Goal: Task Accomplishment & Management: Use online tool/utility

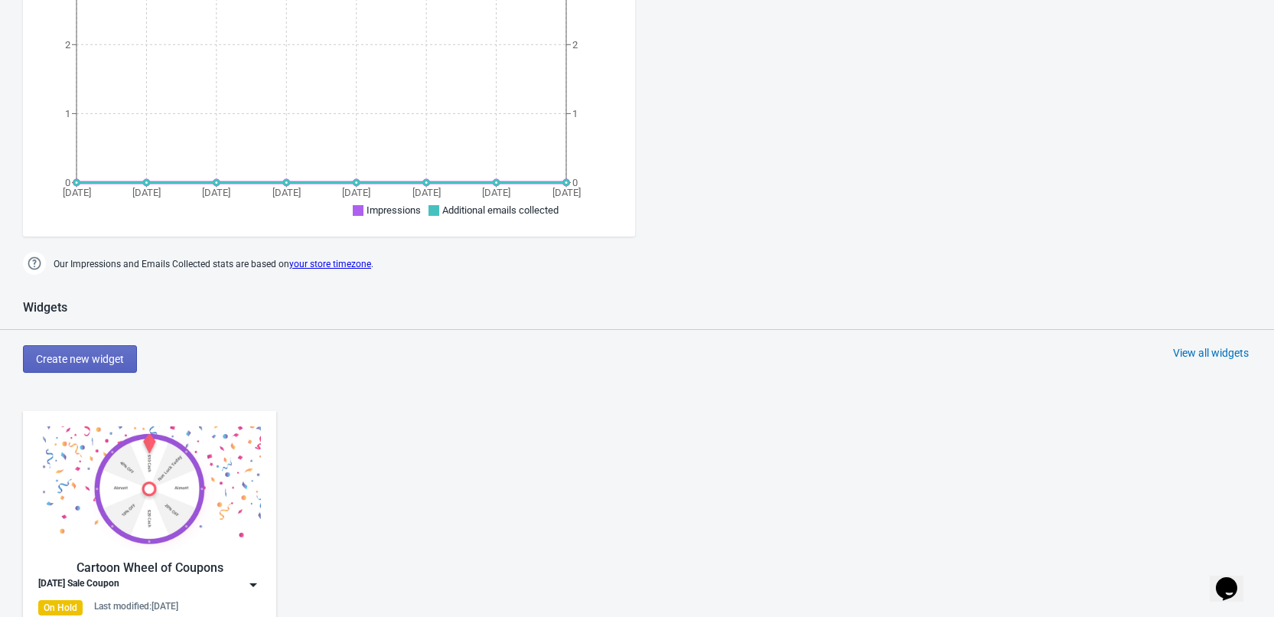
scroll to position [612, 0]
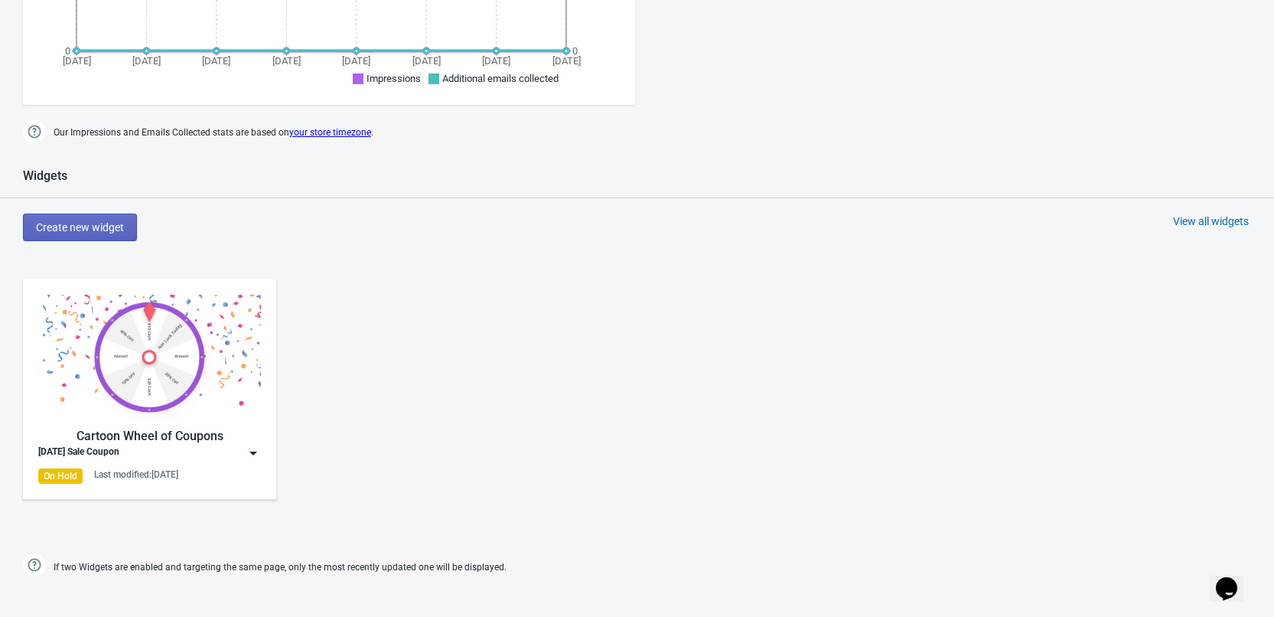
click at [175, 464] on div "Cartoon Wheel of Coupons [DATE] Sale Coupon On Hold Last modified: [DATE]" at bounding box center [149, 389] width 223 height 189
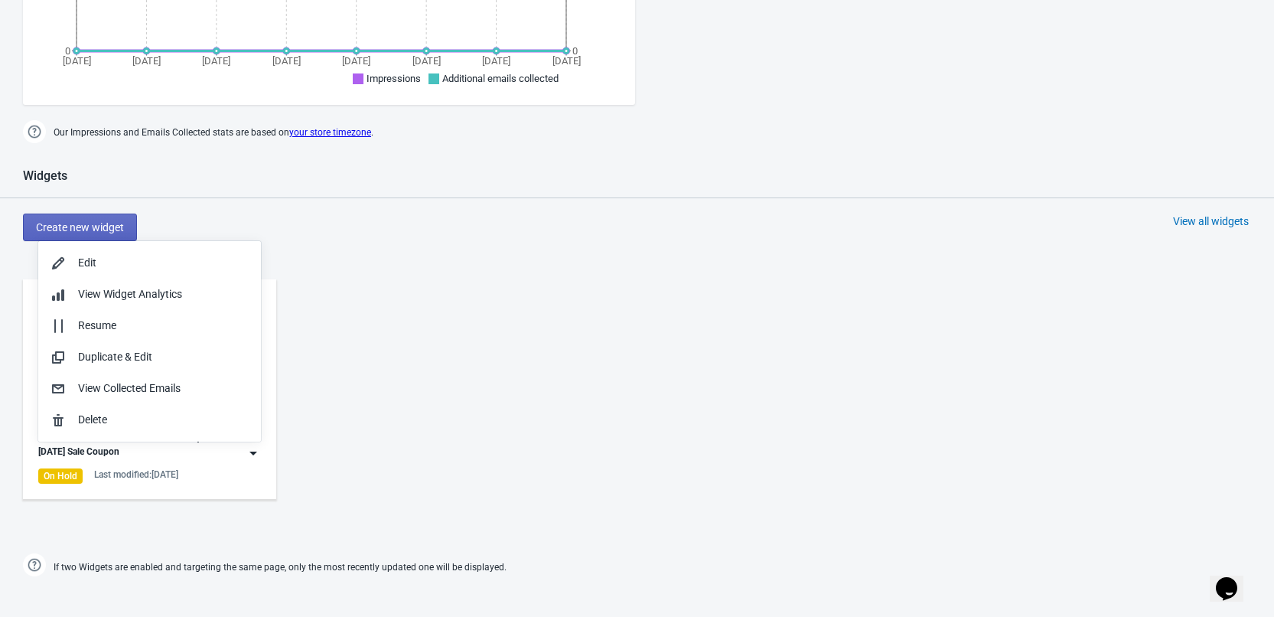
click at [402, 422] on div "Cartoon Wheel of Coupons [DATE] Sale Coupon On Hold Last modified: [DATE]" at bounding box center [637, 401] width 1274 height 275
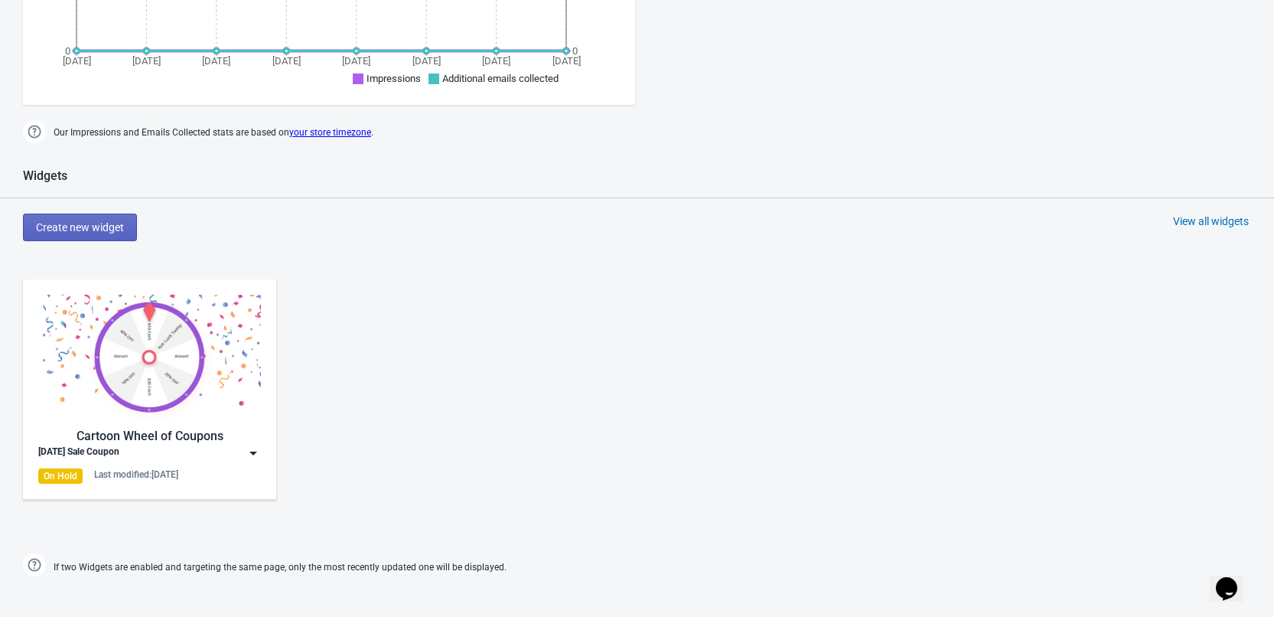
click at [249, 451] on img at bounding box center [253, 452] width 15 height 15
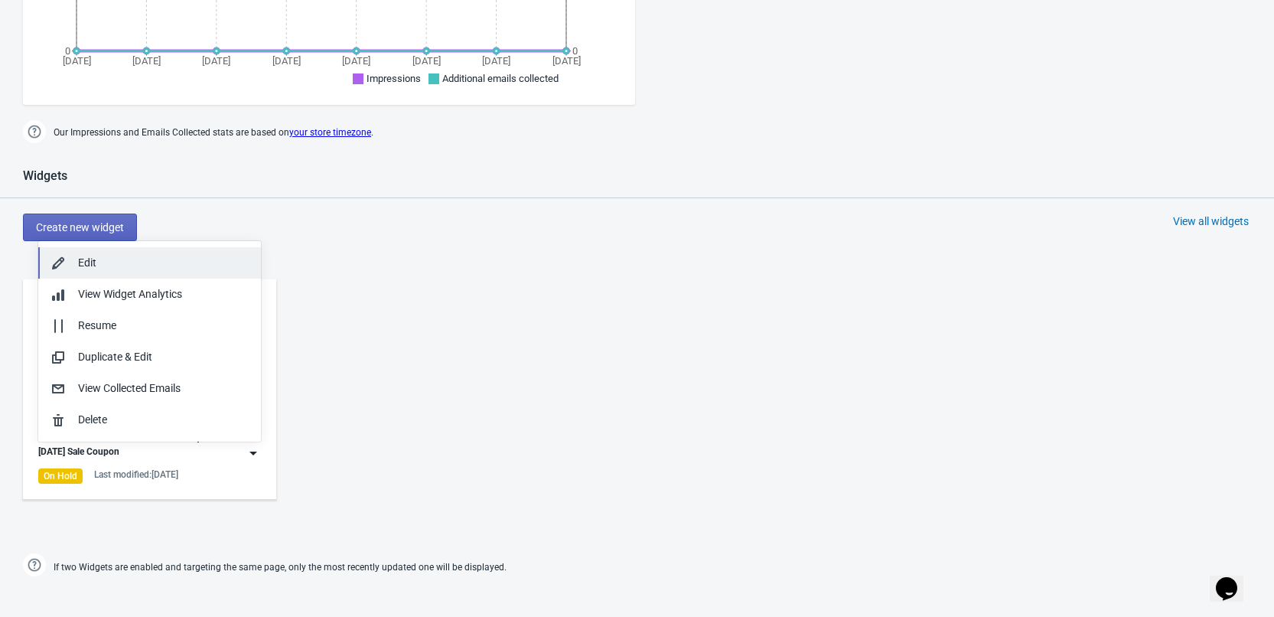
click at [180, 269] on div "Edit" at bounding box center [163, 263] width 171 height 16
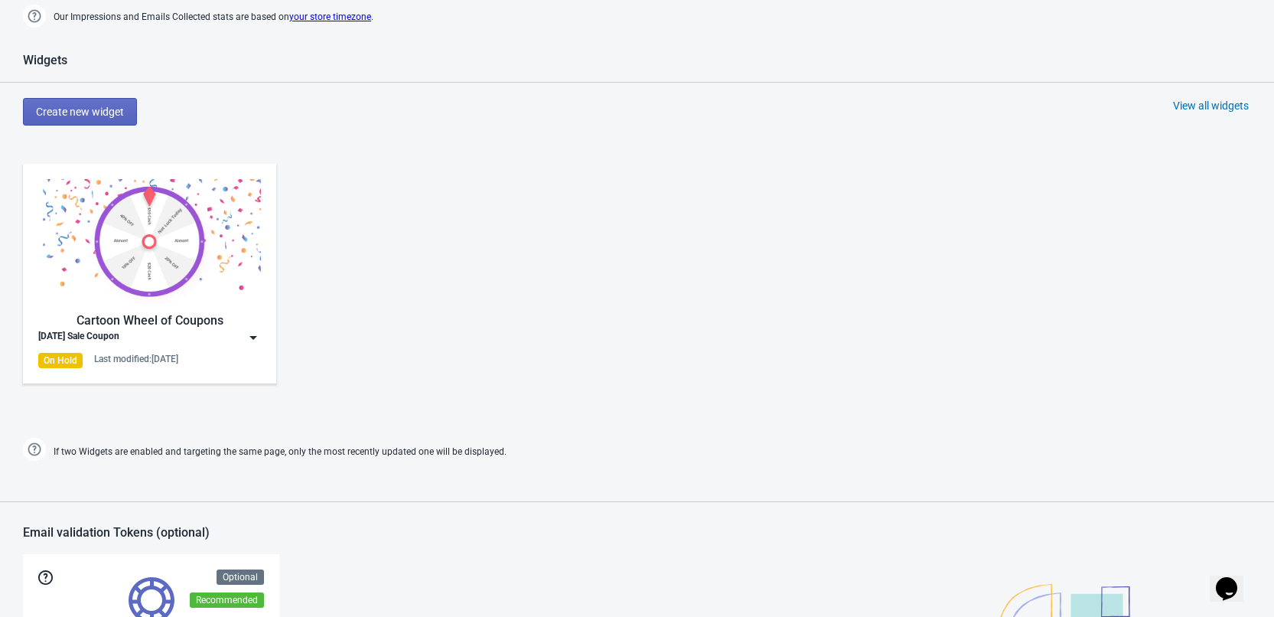
scroll to position [765, 0]
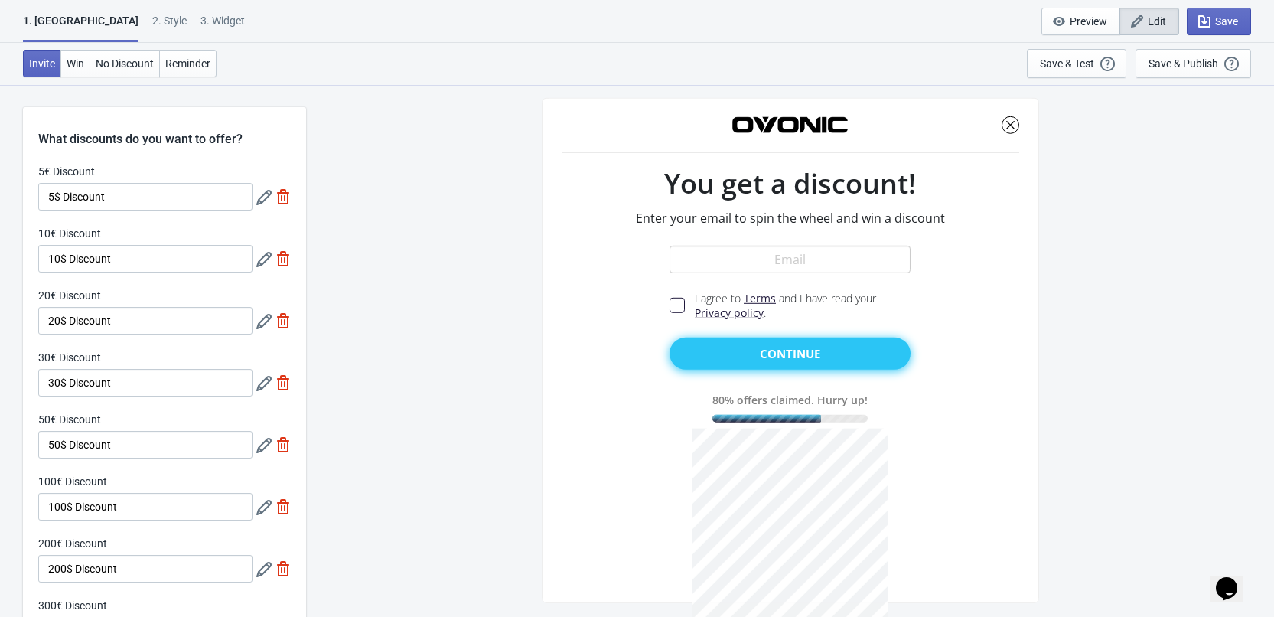
click at [138, 429] on div "50€ Discount" at bounding box center [145, 421] width 214 height 19
click at [118, 200] on input "5$ Discount" at bounding box center [145, 197] width 214 height 28
drag, startPoint x: 103, startPoint y: 207, endPoint x: 83, endPoint y: 205, distance: 20.7
click at [103, 207] on input "5$ Discount" at bounding box center [145, 197] width 214 height 28
click at [51, 197] on input "5$ Discount" at bounding box center [145, 197] width 214 height 28
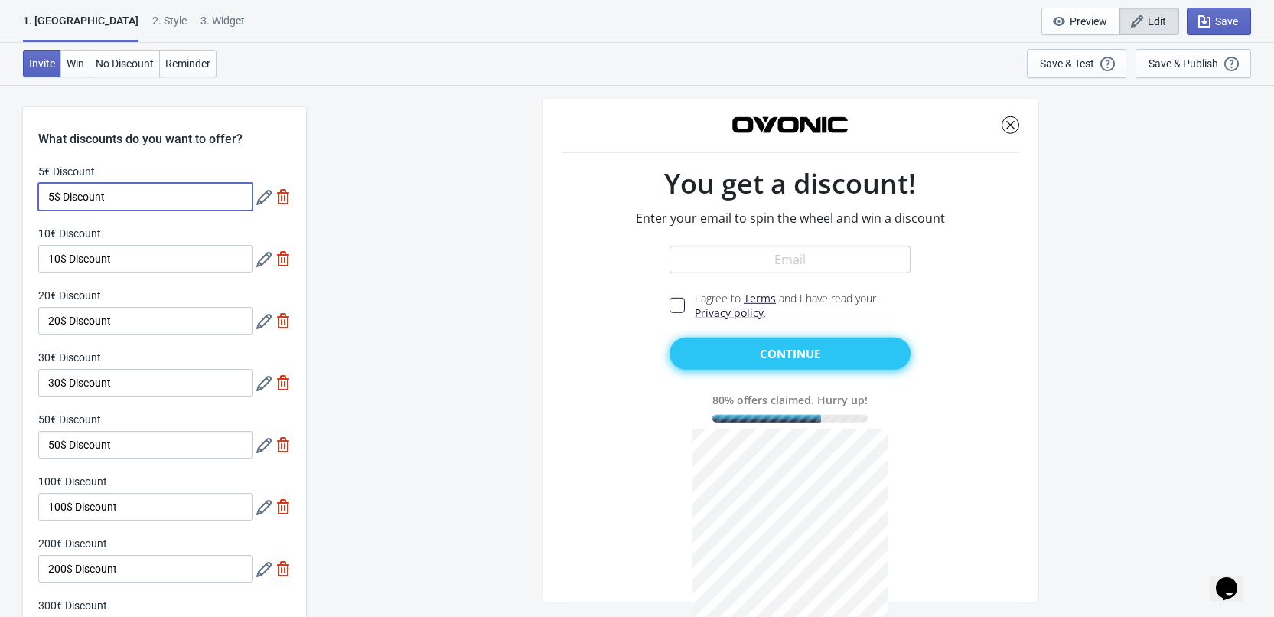
click at [48, 197] on input "5$ Discount" at bounding box center [145, 197] width 214 height 28
paste input "€"
click at [173, 210] on div "5€ Discount €5$ Discount 10€ Discount 10$ Discount 20€ Discount 20$ Discount 30…" at bounding box center [164, 443] width 283 height 558
click at [155, 203] on input "€5$ Discount" at bounding box center [145, 197] width 214 height 28
paste input "Off,"
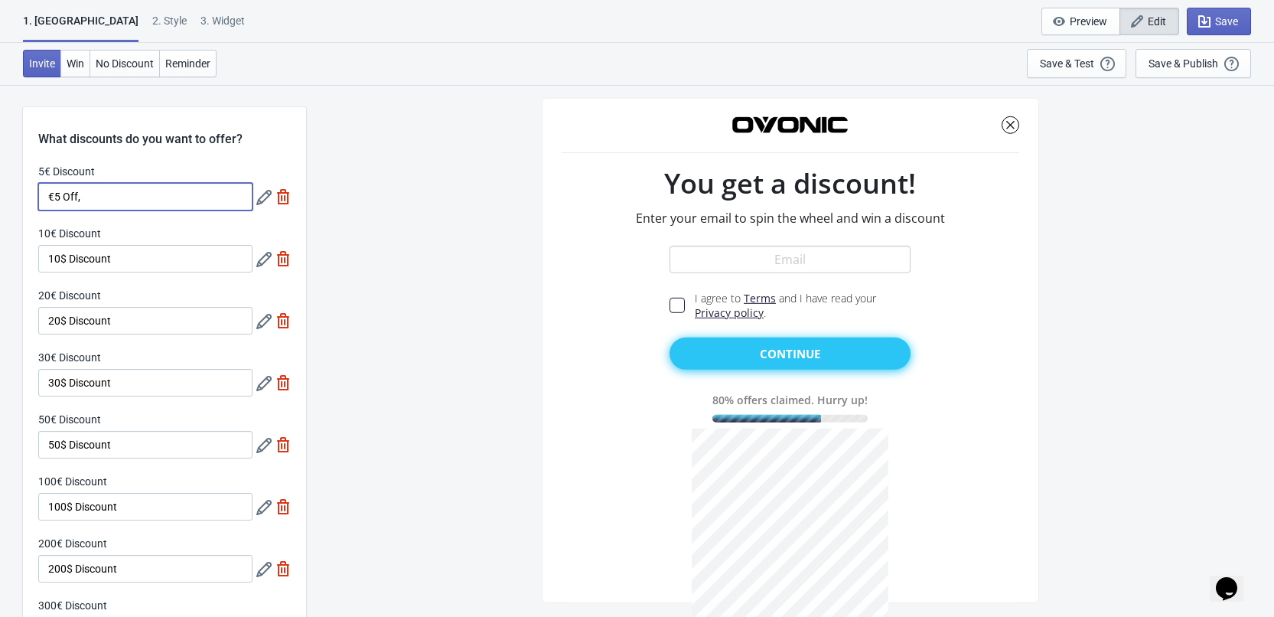
type input "€5 Off,"
click at [130, 260] on input "10$ Discount" at bounding box center [145, 259] width 214 height 28
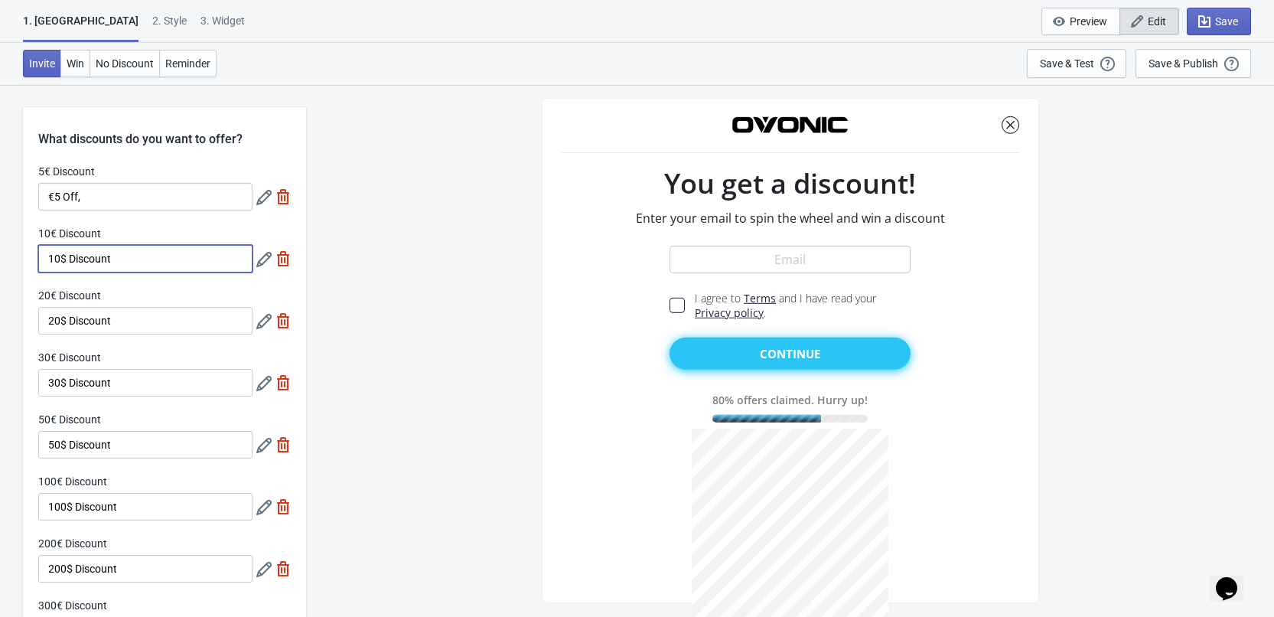
paste input "€10 Off"
type input "€10 Off"
click at [114, 200] on input "€5 Off," at bounding box center [145, 197] width 214 height 28
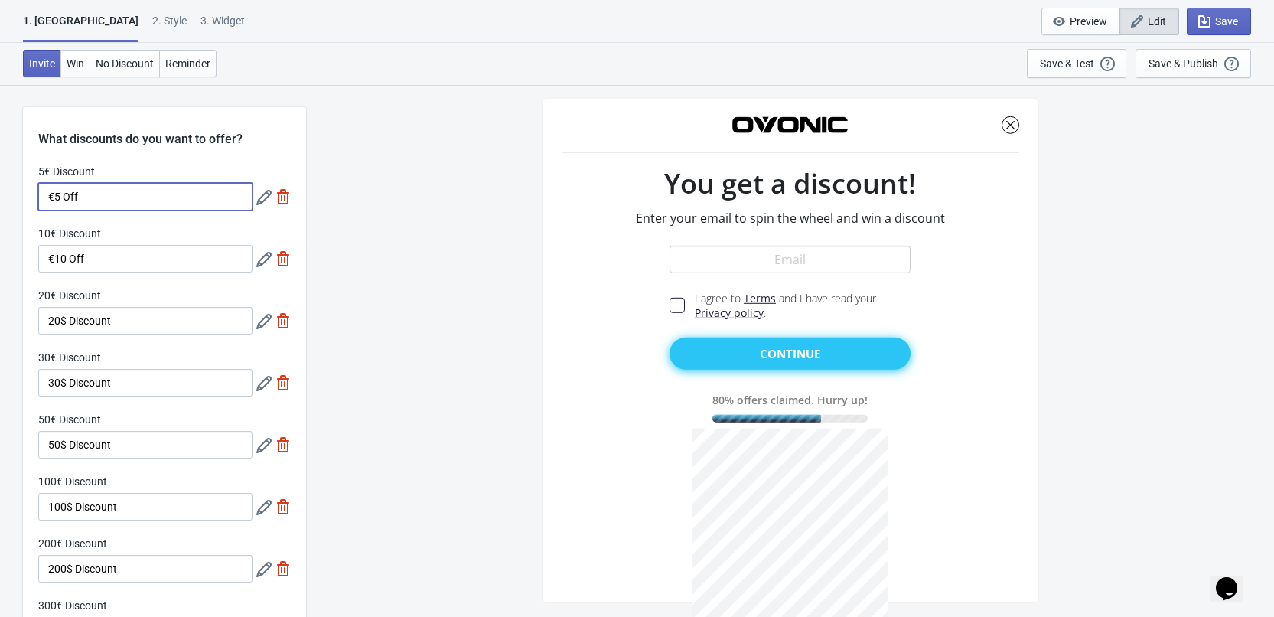
type input "€5 Off"
click at [121, 260] on input "€10 Off" at bounding box center [145, 259] width 214 height 28
click at [122, 315] on input "20$ Discount" at bounding box center [145, 321] width 214 height 28
paste input "€15 OFF"
drag, startPoint x: 110, startPoint y: 314, endPoint x: 71, endPoint y: 316, distance: 39.0
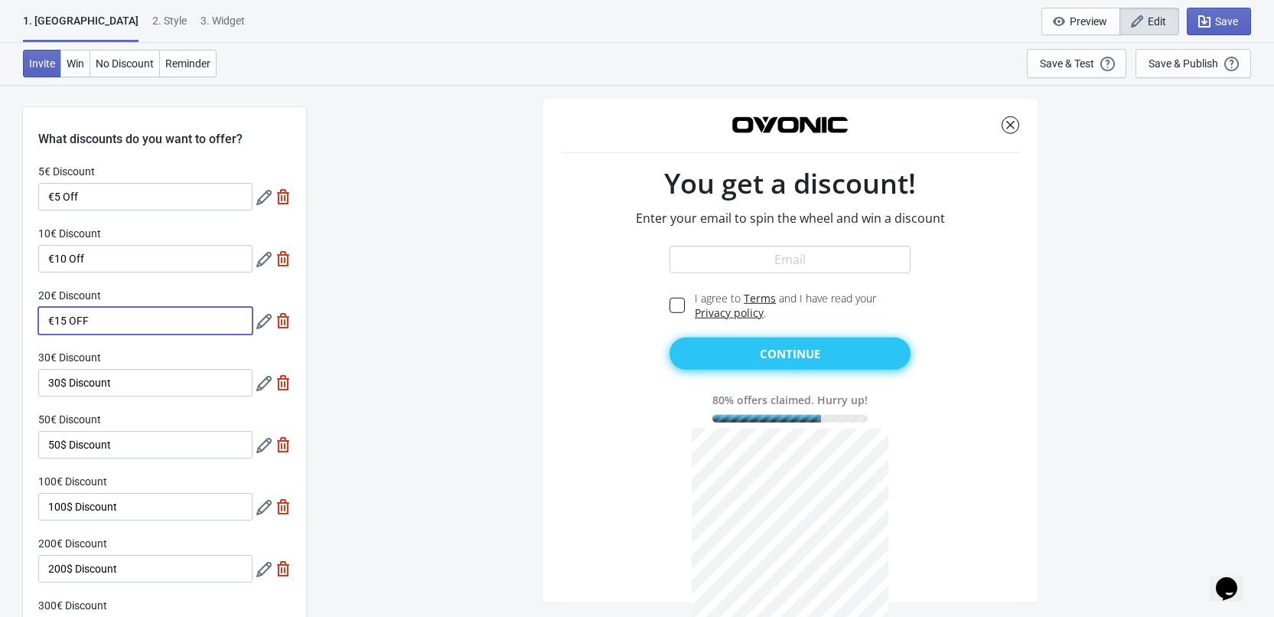
click at [71, 316] on input "€15 OFF" at bounding box center [145, 321] width 214 height 28
type input "€15 OFF"
click at [92, 262] on input "€10 Off" at bounding box center [145, 259] width 214 height 28
drag, startPoint x: 96, startPoint y: 258, endPoint x: 70, endPoint y: 257, distance: 26.8
click at [70, 257] on input "€10 Off" at bounding box center [145, 259] width 214 height 28
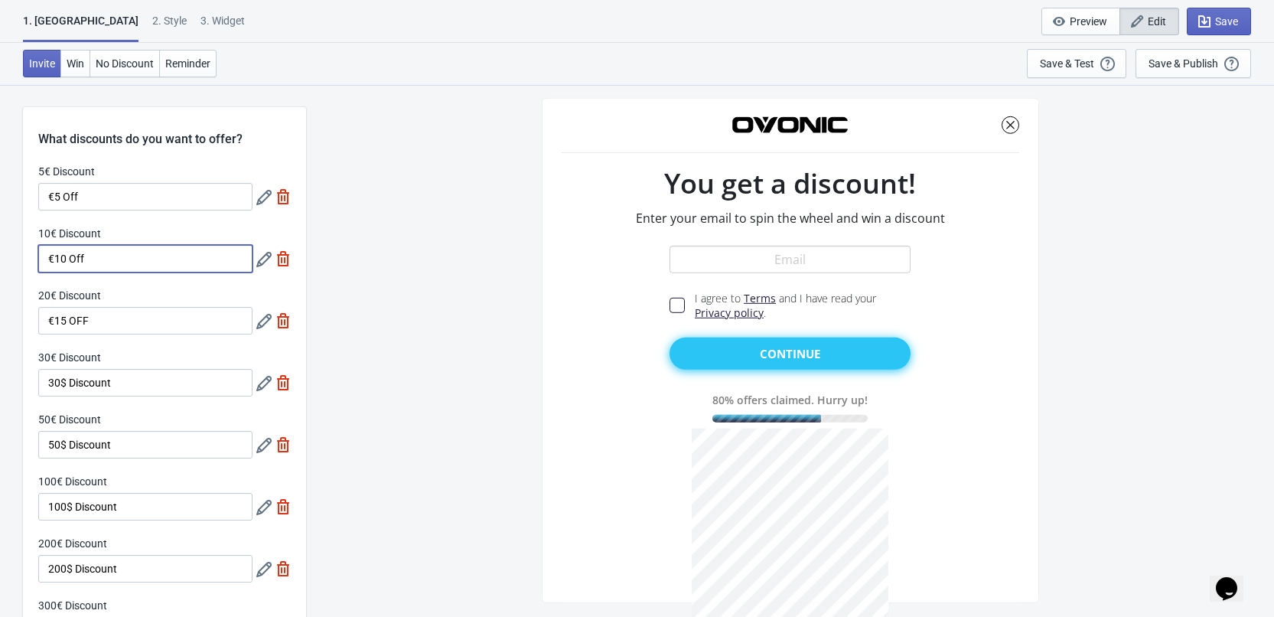
paste input "FF"
type input "€10 OFF"
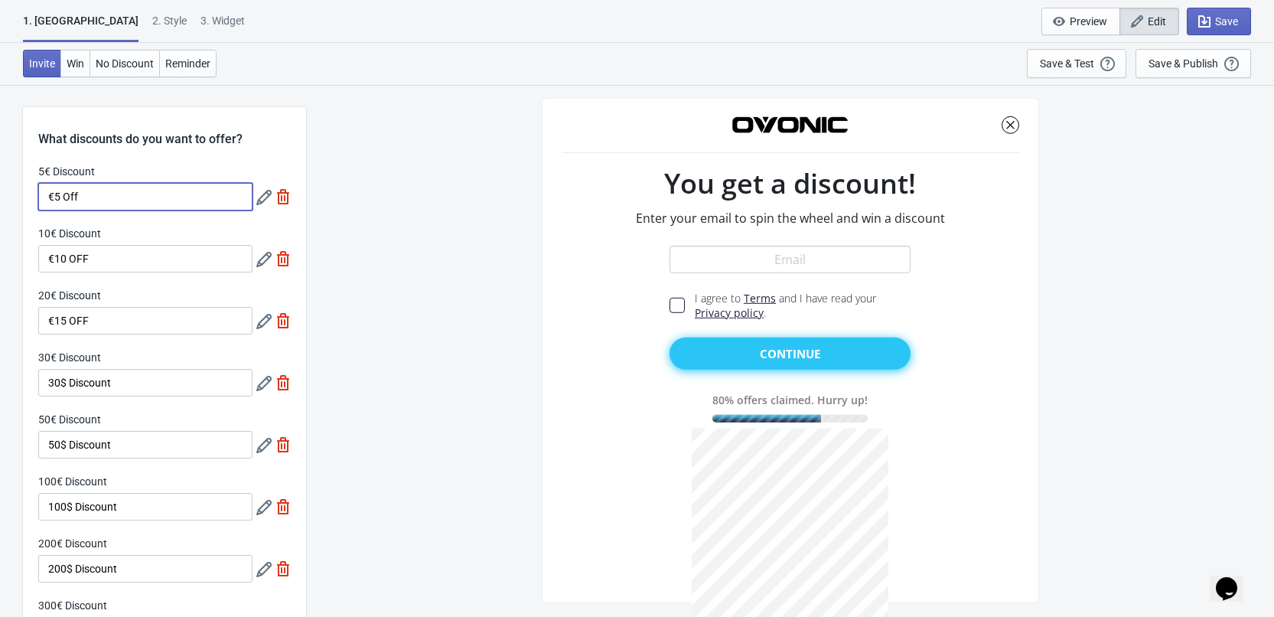
drag, startPoint x: 80, startPoint y: 196, endPoint x: 65, endPoint y: 196, distance: 14.5
click at [65, 196] on input "€5 Off" at bounding box center [145, 197] width 214 height 28
paste input "FF"
type input "€5 OFF"
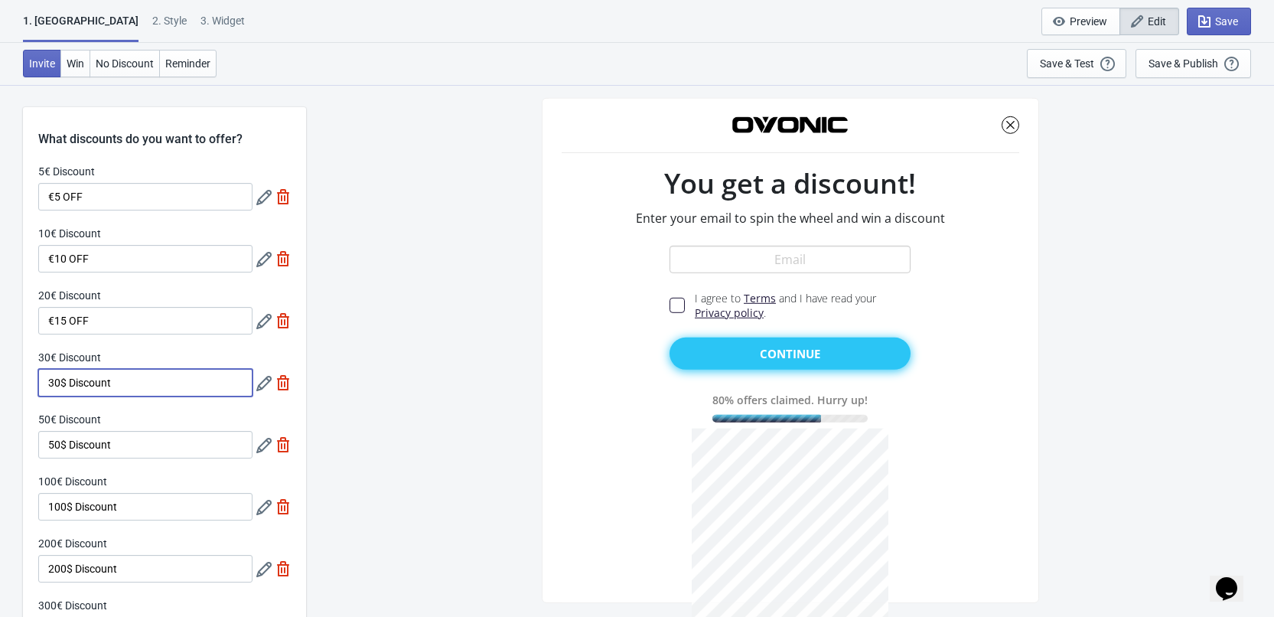
click at [155, 387] on input "30$ Discount" at bounding box center [145, 383] width 214 height 28
paste input "€200 OFF"
type input "€200 OFF"
click at [142, 444] on input "50$ Discount" at bounding box center [145, 445] width 214 height 28
paste input "Free Order"
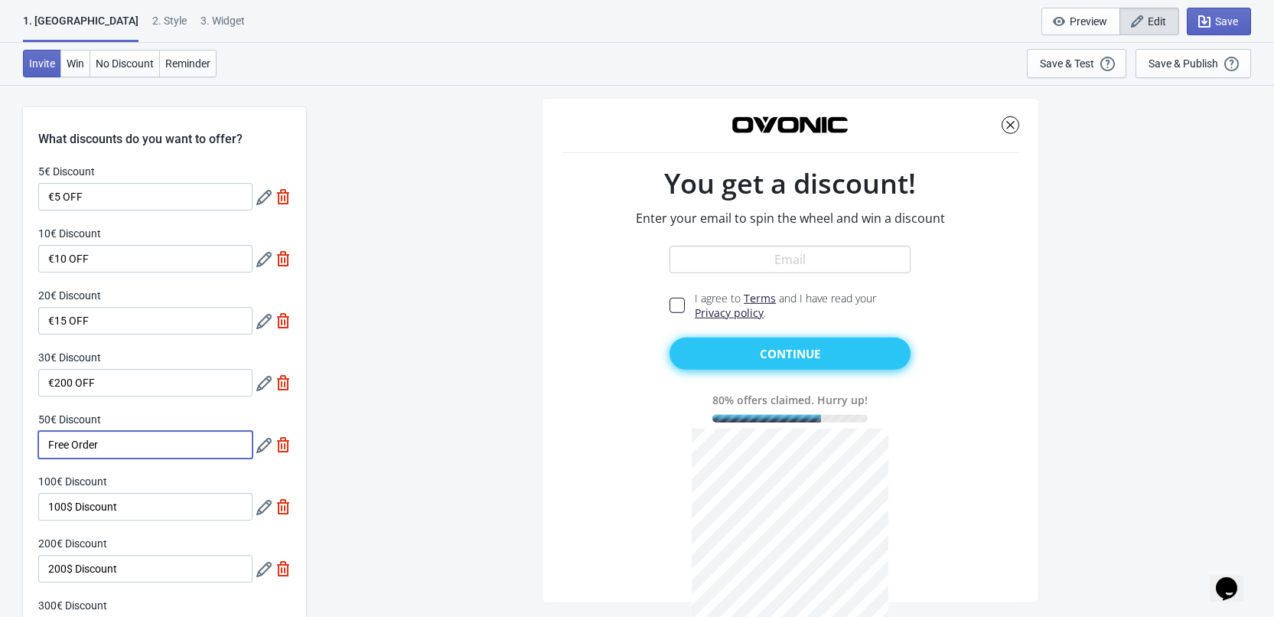
type input "Free Order"
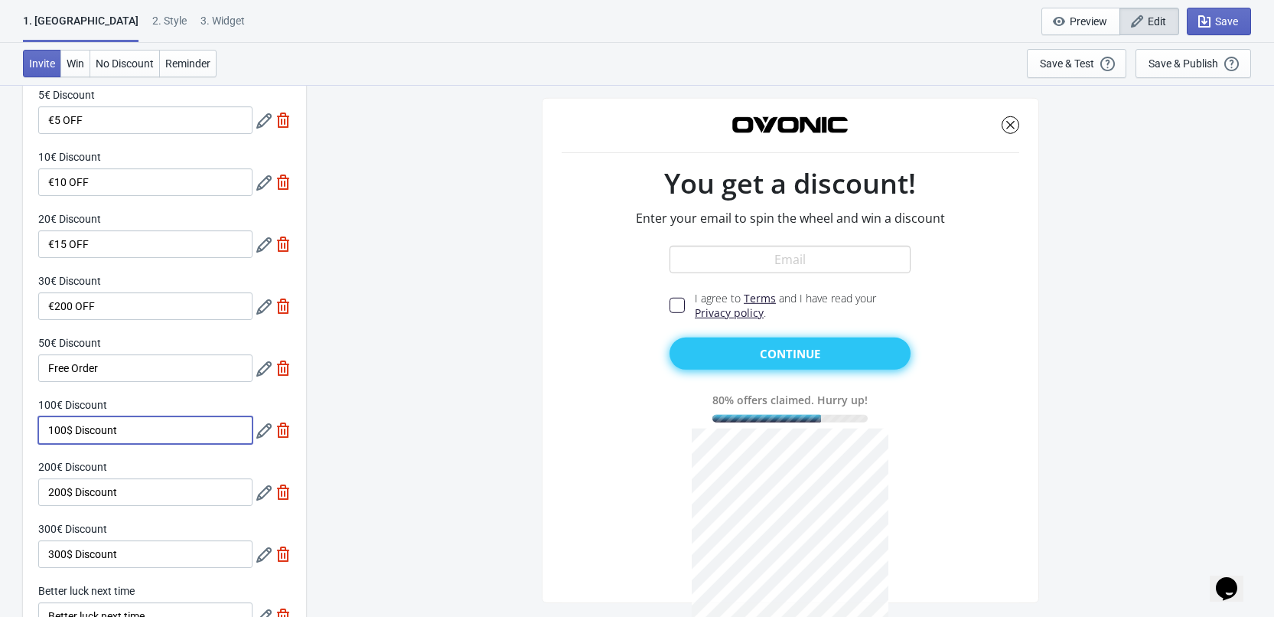
click at [146, 426] on input "100$ Discount" at bounding box center [145, 430] width 214 height 28
paste input "Mate 1 Charger"
type input "Mate 1 Charger"
click at [128, 493] on input "200$ Discount" at bounding box center [145, 492] width 214 height 28
paste input "X1 Charger"
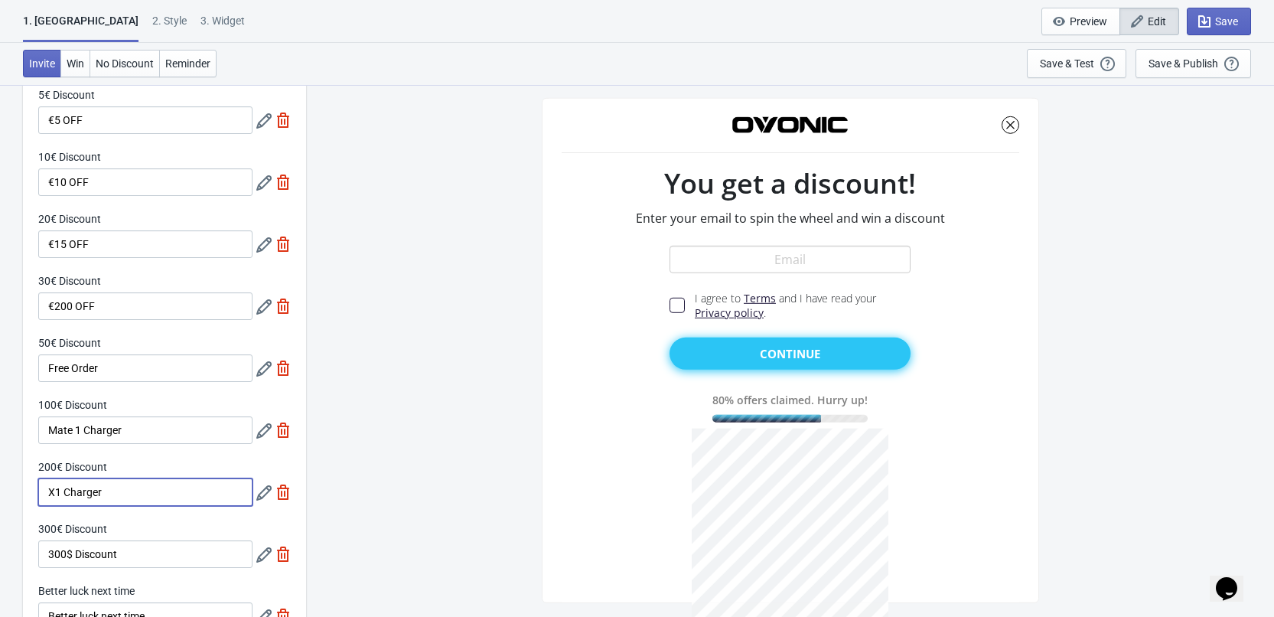
type input "X1 Charger"
click at [142, 552] on input "300$ Discount" at bounding box center [145, 554] width 214 height 28
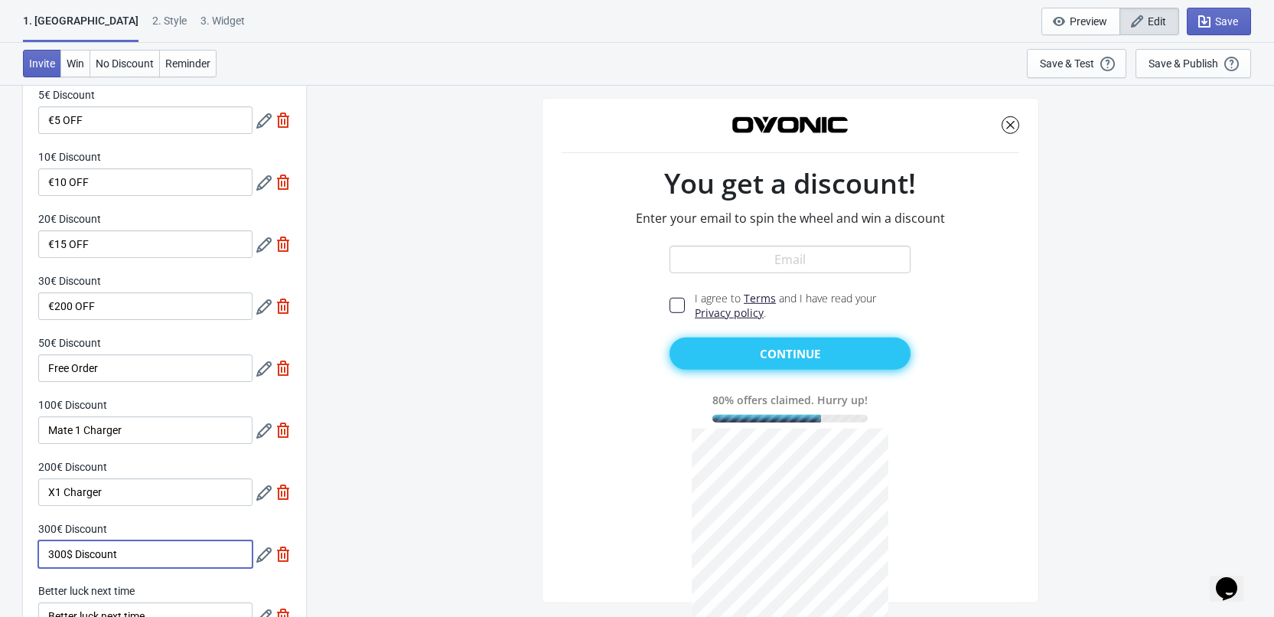
paste input "Lipo Safe Bag"
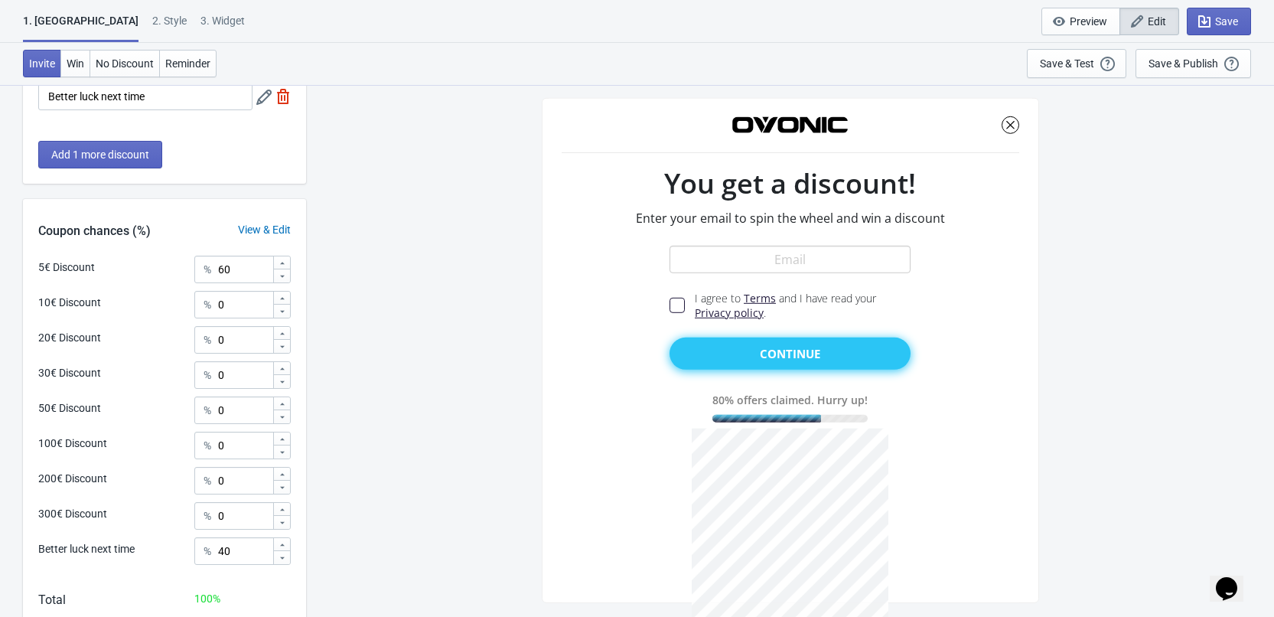
scroll to position [685, 0]
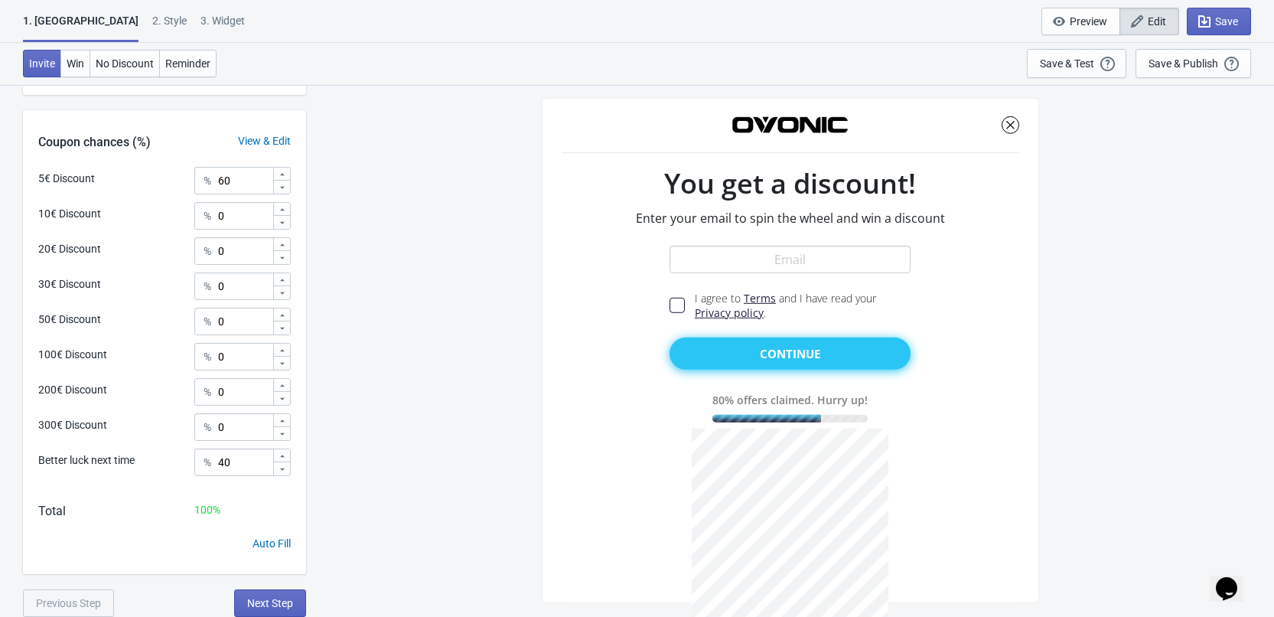
type input "Lipo Safe Bag"
click at [142, 239] on div "20€ Discount % 0" at bounding box center [164, 247] width 252 height 20
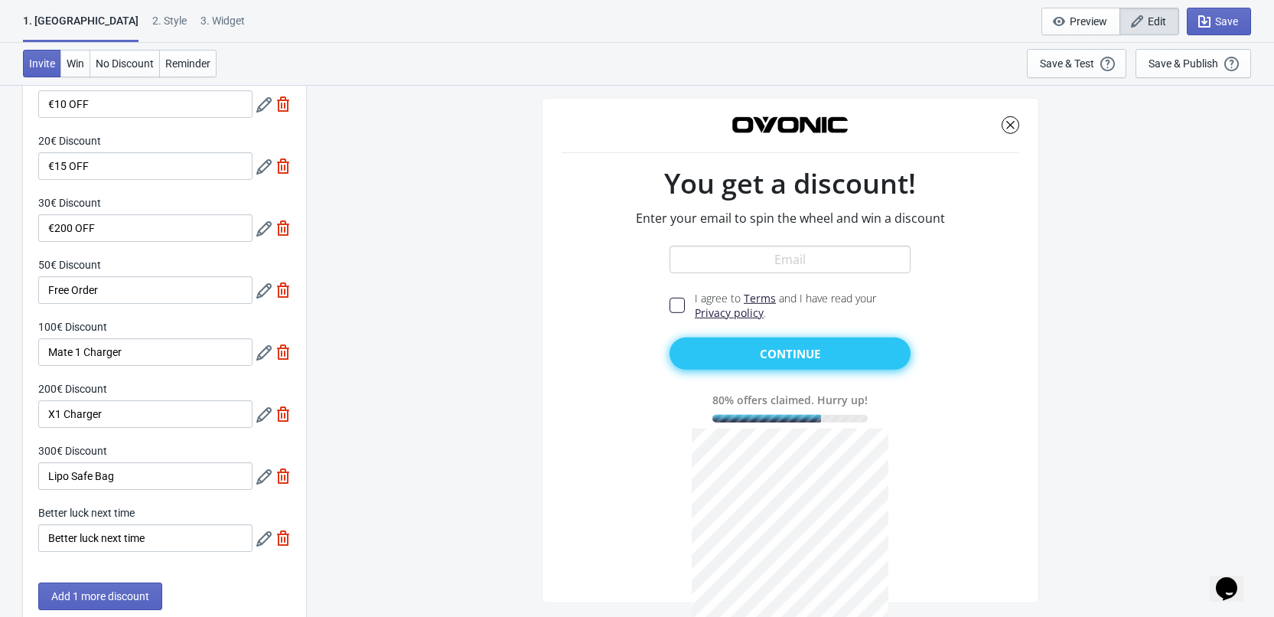
scroll to position [0, 0]
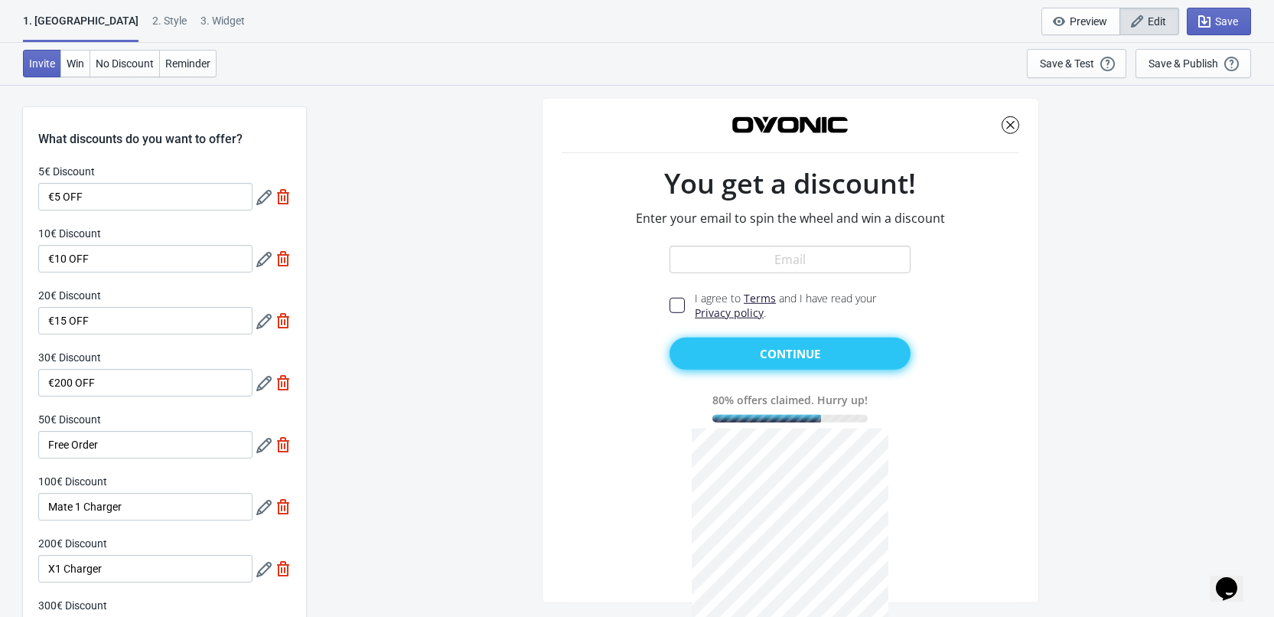
click at [262, 195] on icon at bounding box center [263, 197] width 15 height 15
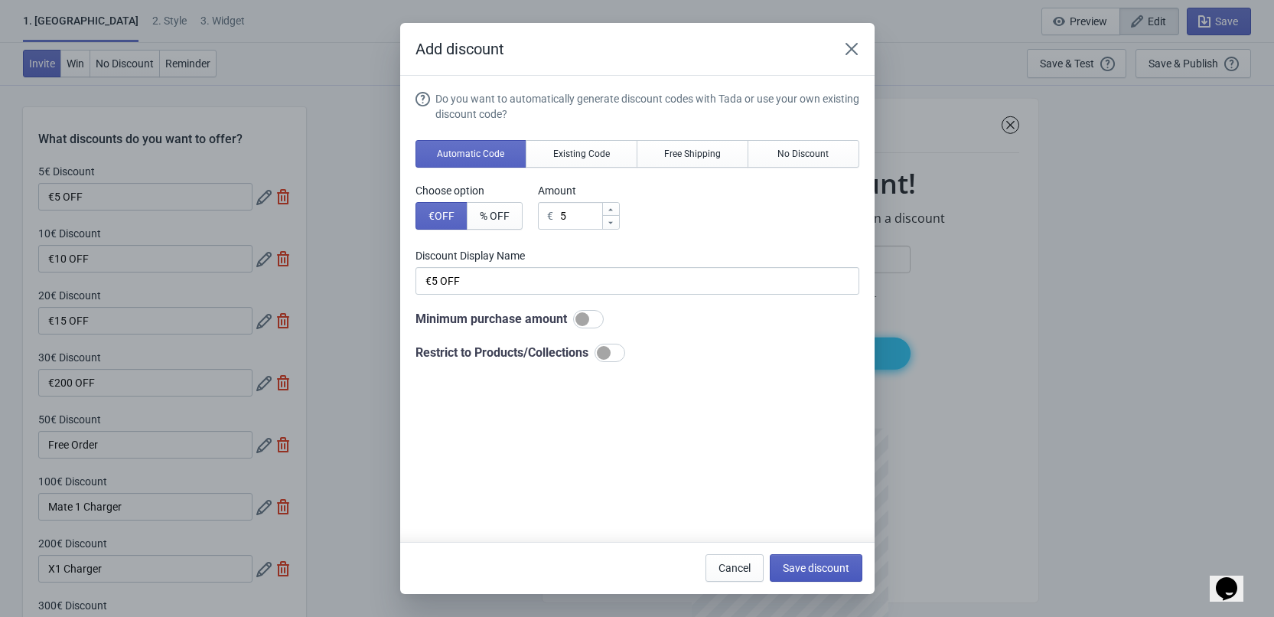
click at [808, 570] on span "Save discount" at bounding box center [816, 568] width 67 height 12
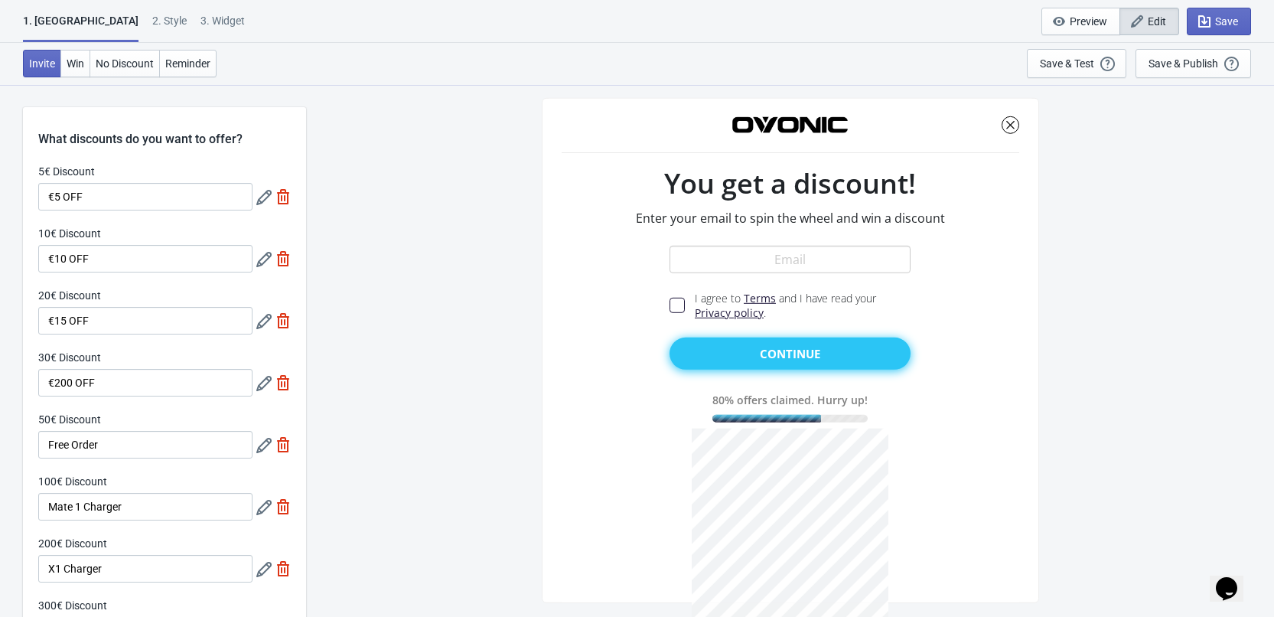
click at [267, 260] on icon at bounding box center [263, 259] width 15 height 15
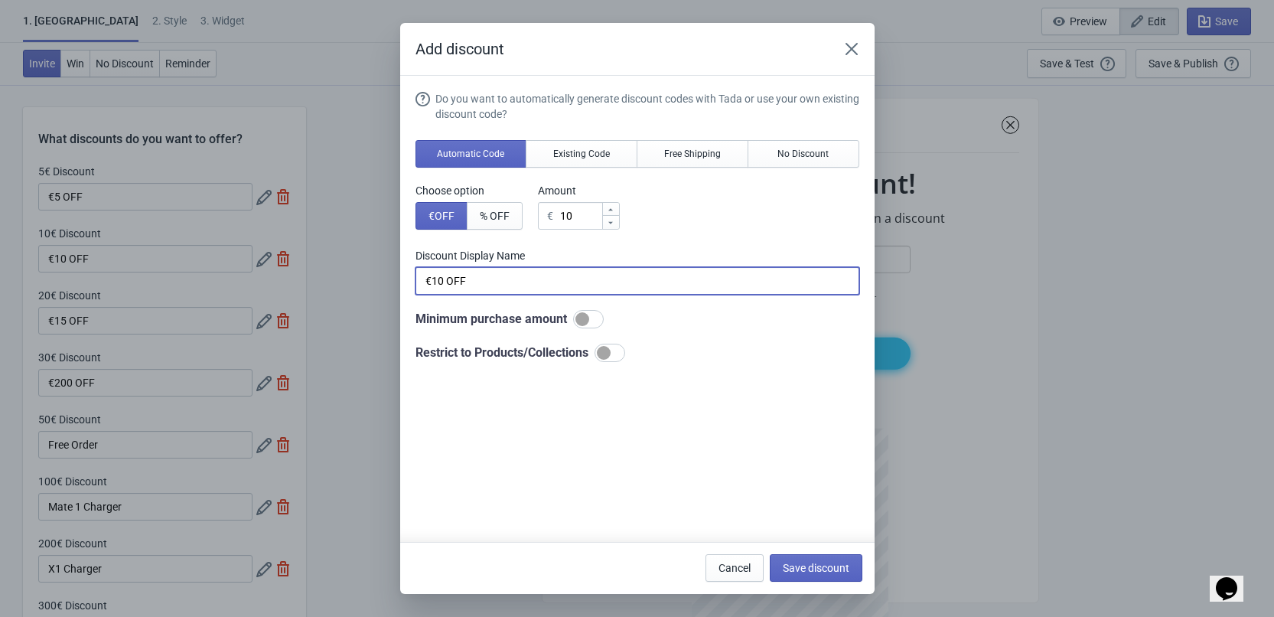
click at [510, 285] on input "€10 OFF" at bounding box center [637, 281] width 444 height 28
click at [835, 571] on span "Save discount" at bounding box center [816, 568] width 67 height 12
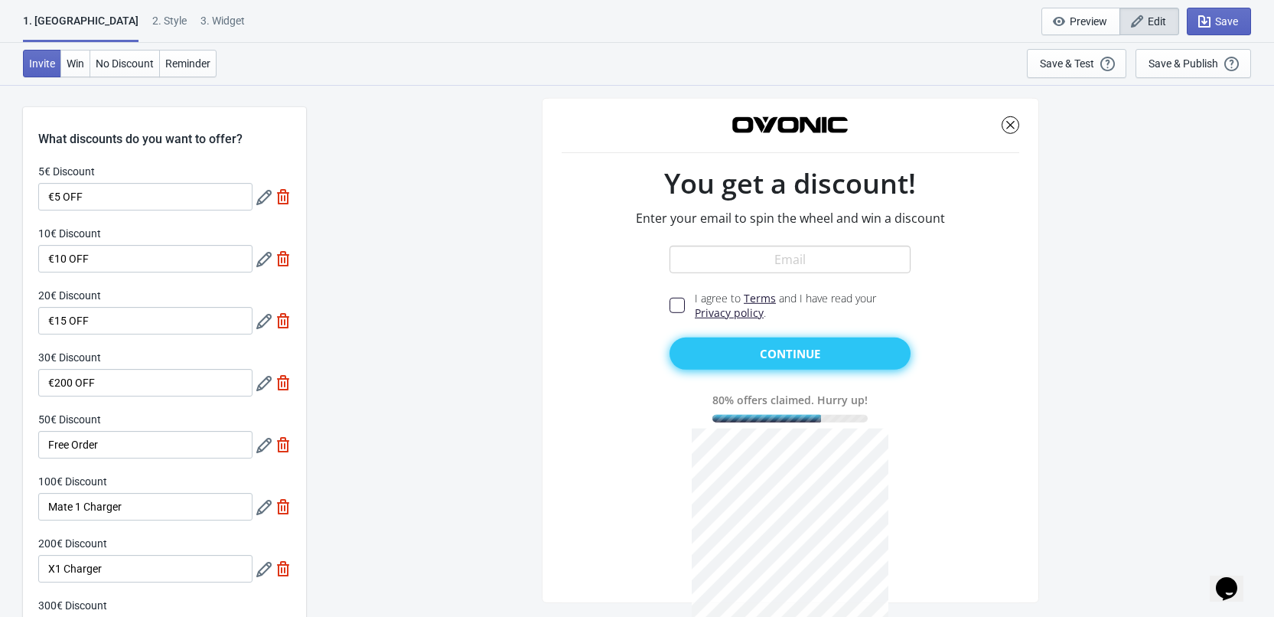
click at [265, 327] on icon at bounding box center [263, 321] width 15 height 15
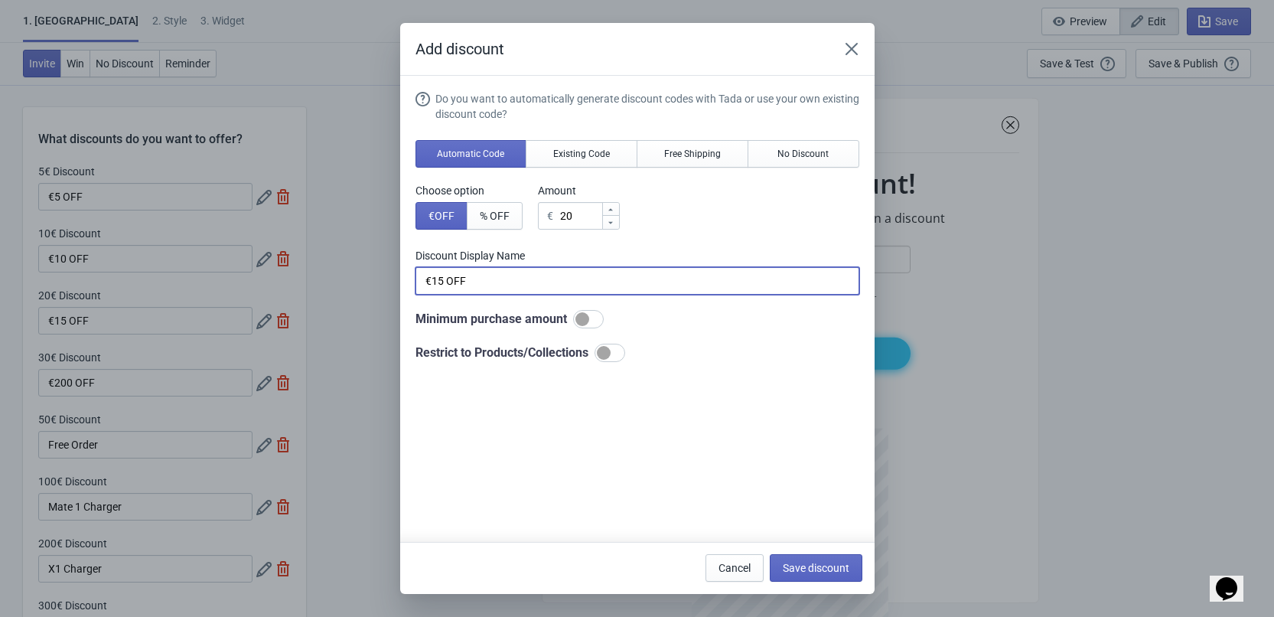
click at [488, 282] on input "€15 OFF" at bounding box center [637, 281] width 444 height 28
click at [833, 570] on span "Save discount" at bounding box center [816, 568] width 67 height 12
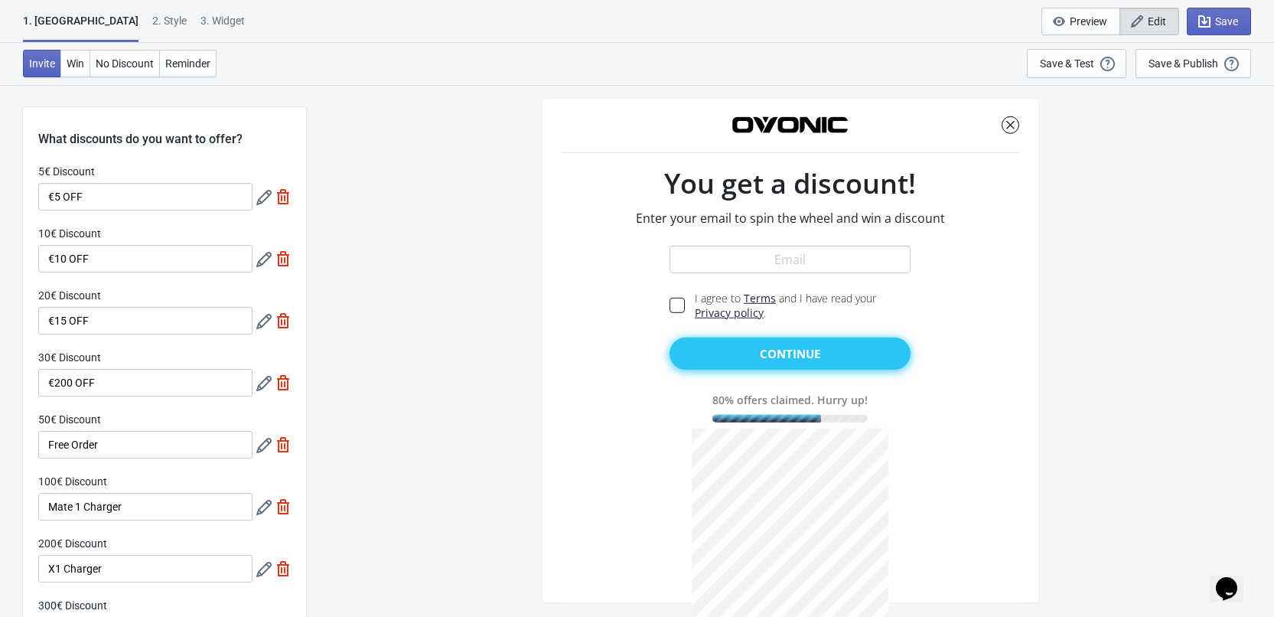
click at [260, 386] on icon at bounding box center [263, 383] width 15 height 15
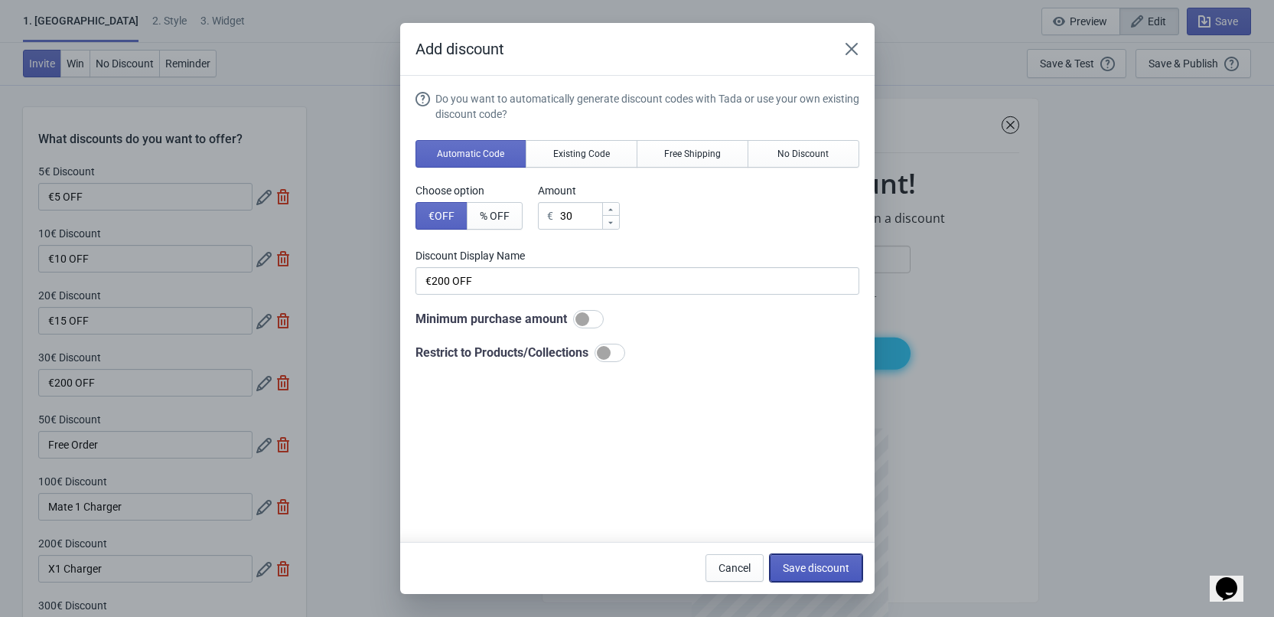
click at [808, 562] on span "Save discount" at bounding box center [816, 568] width 67 height 12
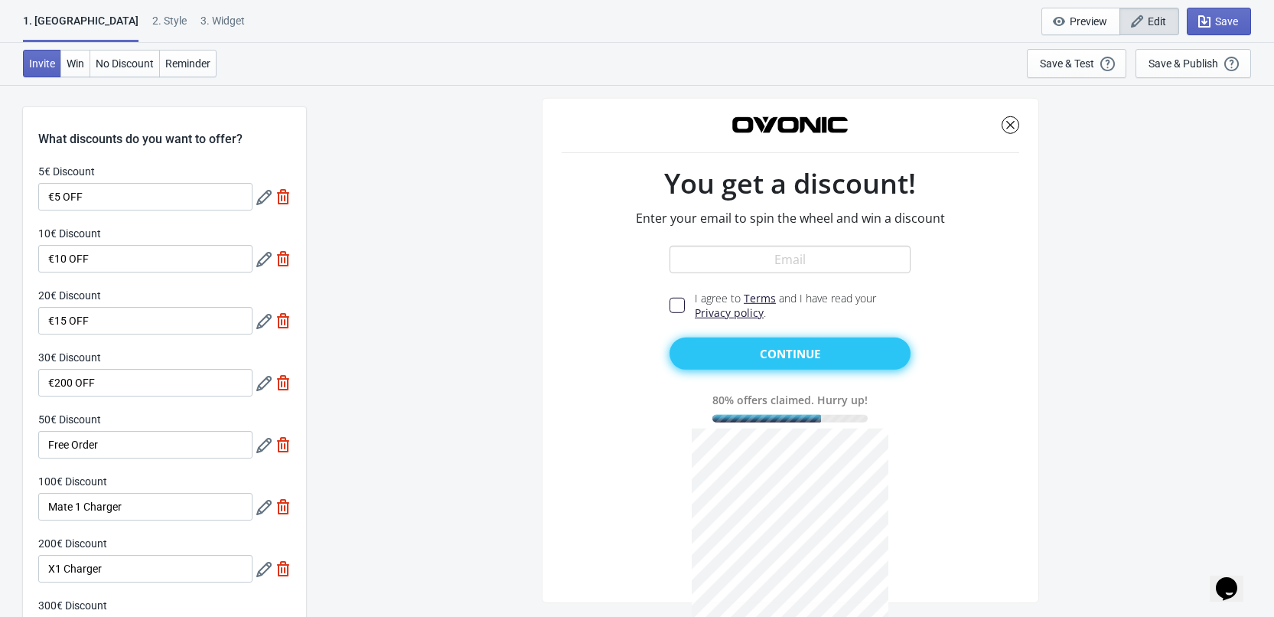
click at [262, 451] on icon at bounding box center [263, 445] width 15 height 15
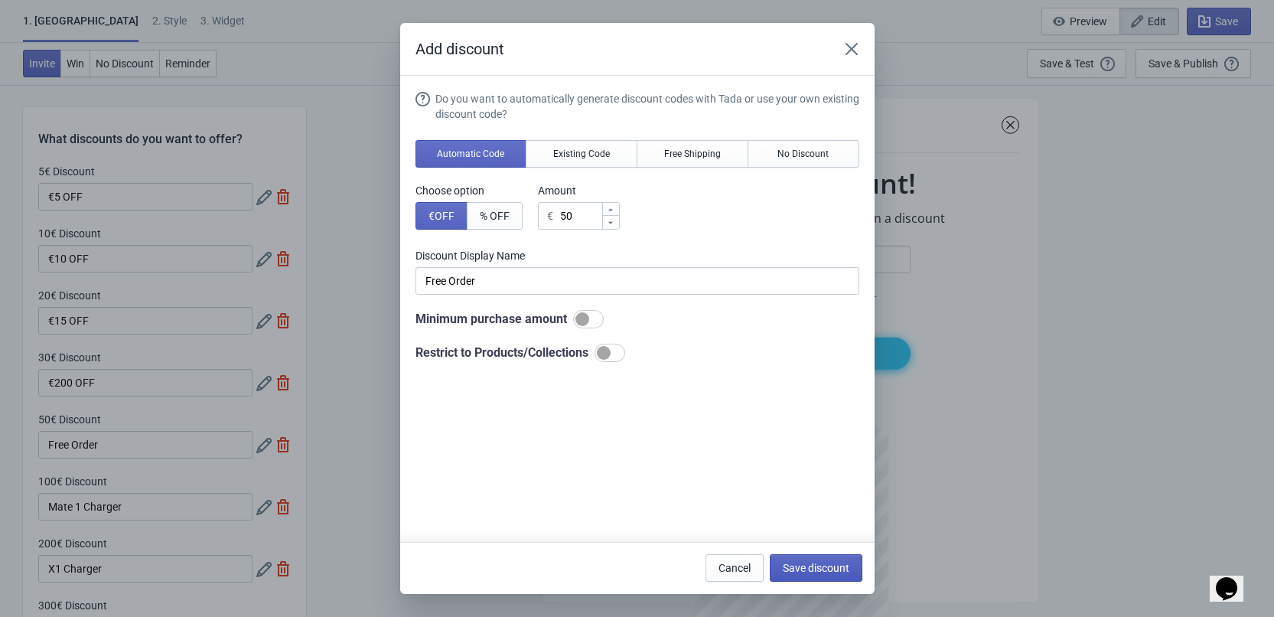
click at [801, 566] on span "Save discount" at bounding box center [816, 568] width 67 height 12
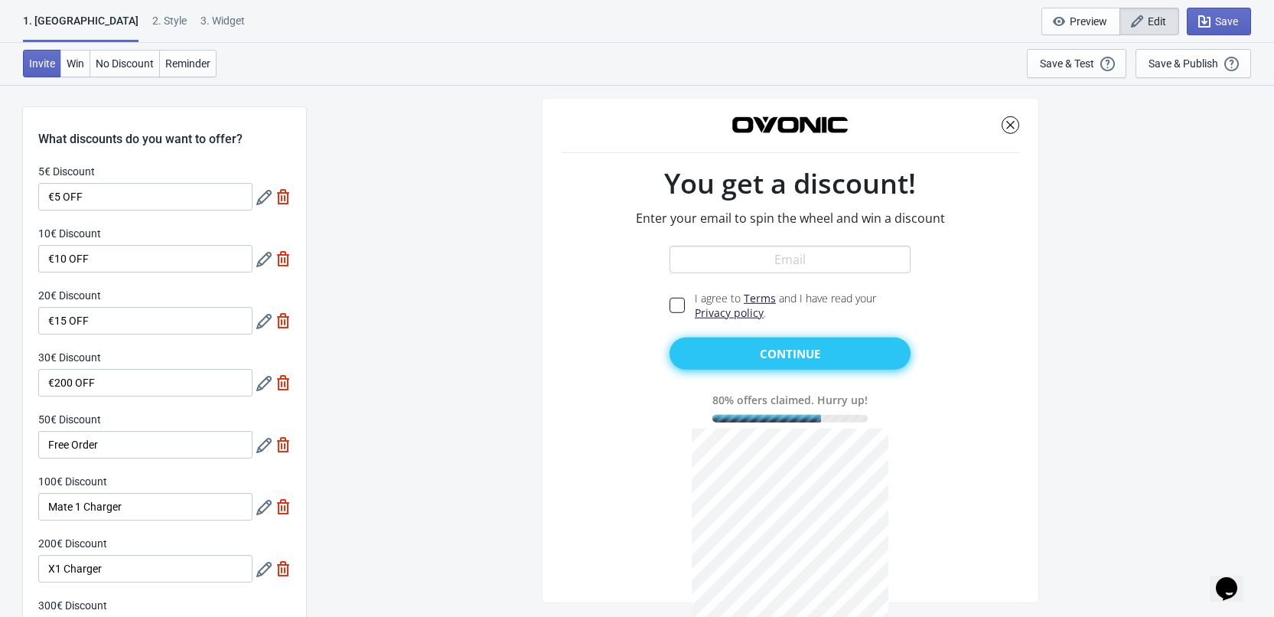
click at [270, 505] on icon at bounding box center [263, 507] width 15 height 15
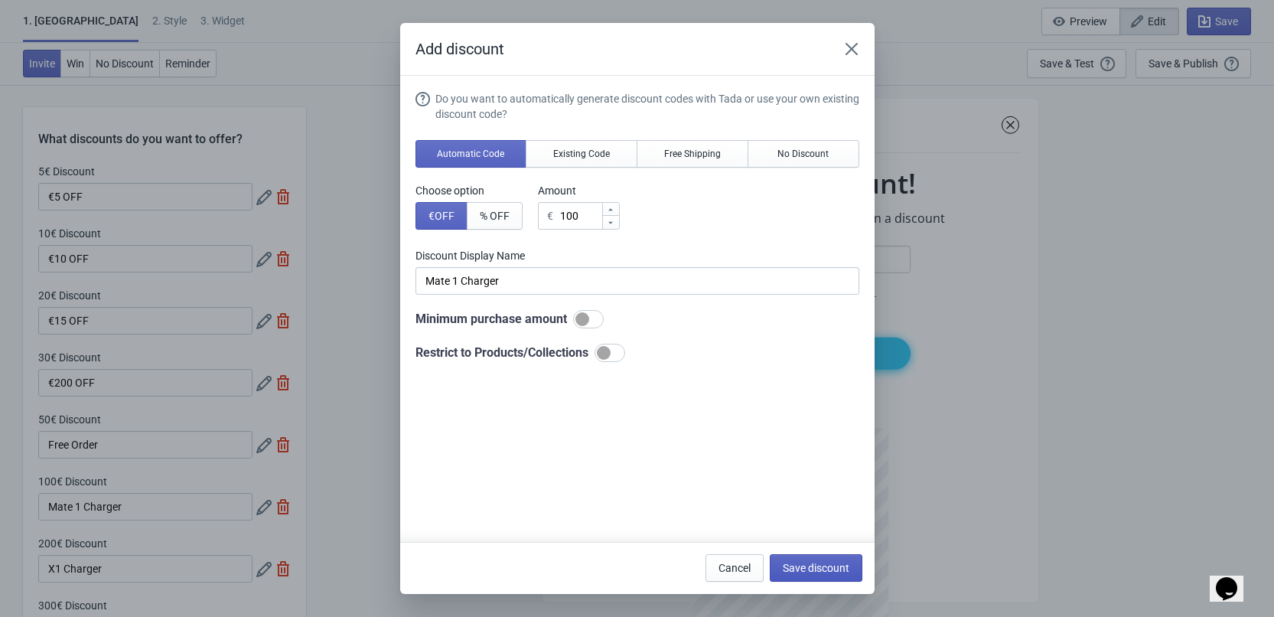
click at [816, 569] on span "Save discount" at bounding box center [816, 568] width 67 height 12
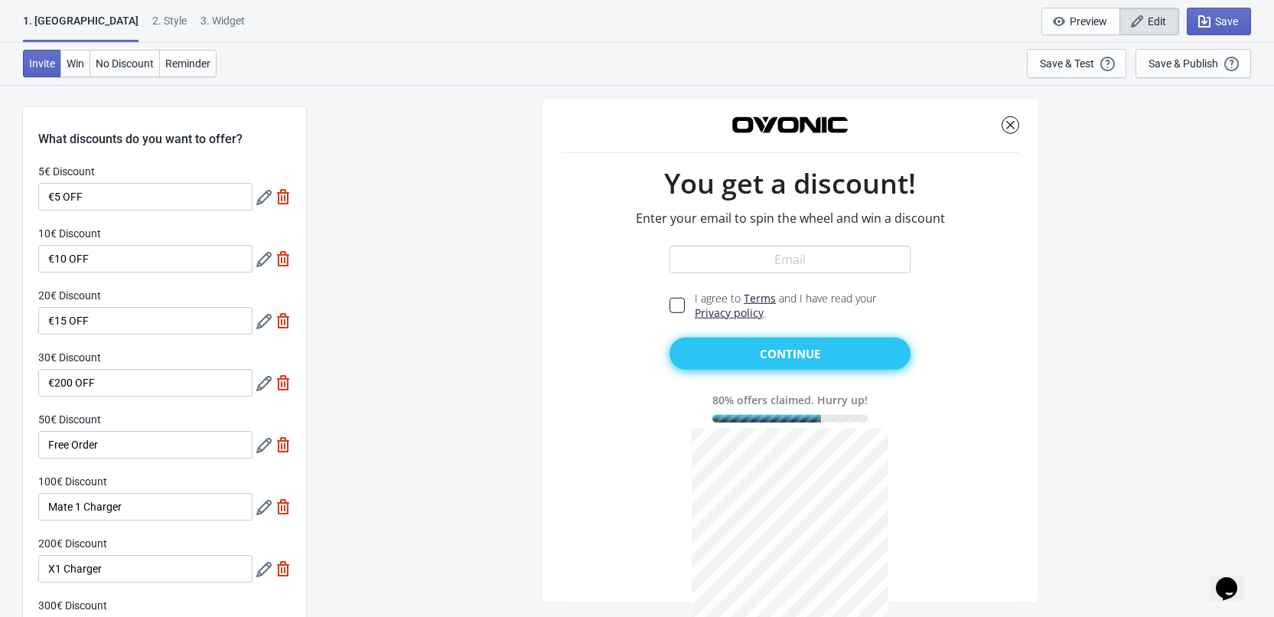
click at [269, 570] on icon at bounding box center [263, 569] width 15 height 15
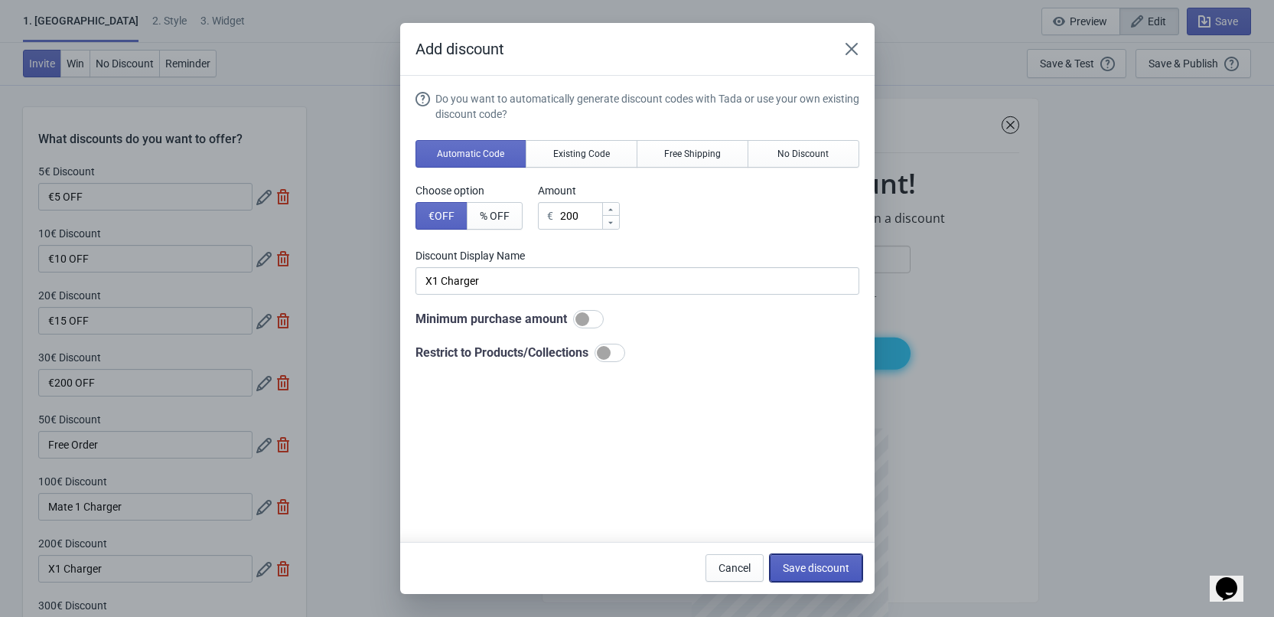
click at [812, 569] on span "Save discount" at bounding box center [816, 568] width 67 height 12
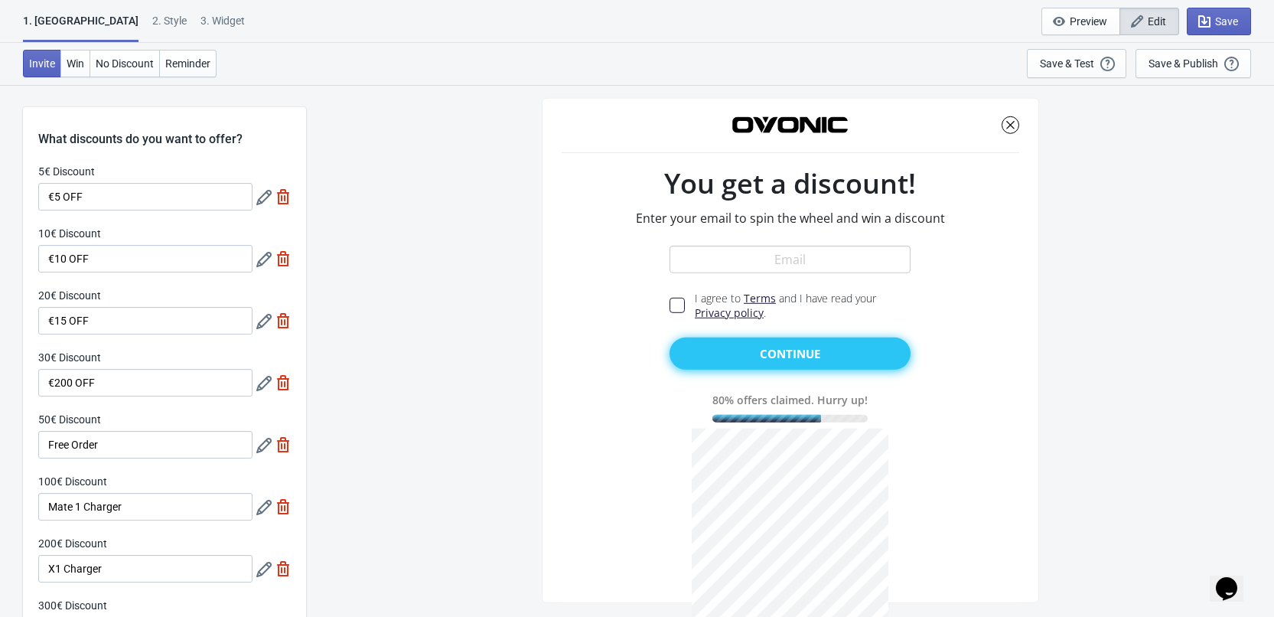
click at [265, 387] on icon at bounding box center [263, 383] width 15 height 15
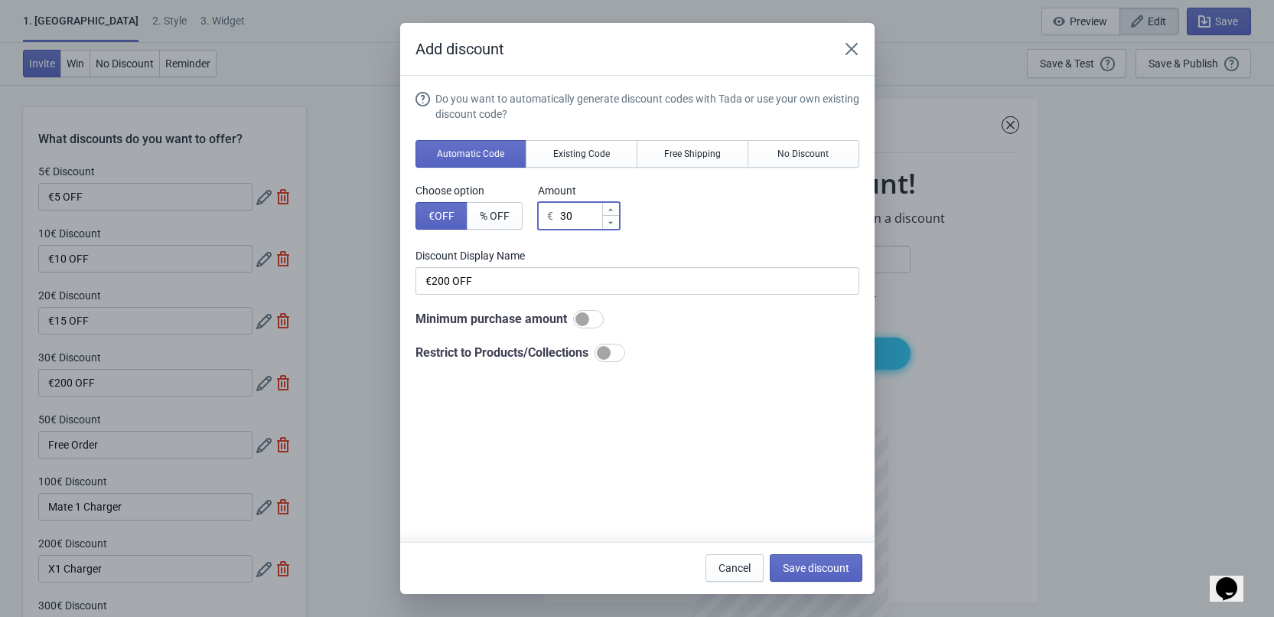
drag, startPoint x: 578, startPoint y: 216, endPoint x: 545, endPoint y: 215, distance: 33.7
click at [545, 215] on div "€ 30" at bounding box center [579, 216] width 82 height 28
type input "2"
type input "2€ Discount"
type input "20"
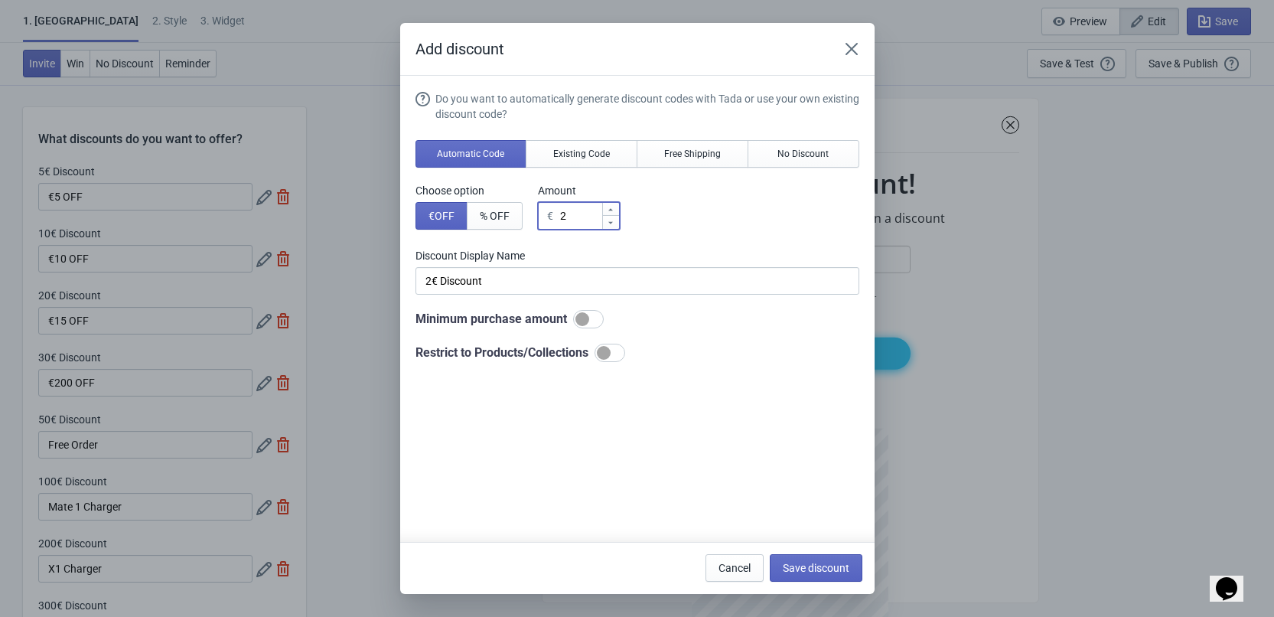
type input "20€ Discount"
type input "200"
type input "200€ Discount"
type input "200"
click at [814, 563] on span "Save discount" at bounding box center [816, 568] width 67 height 12
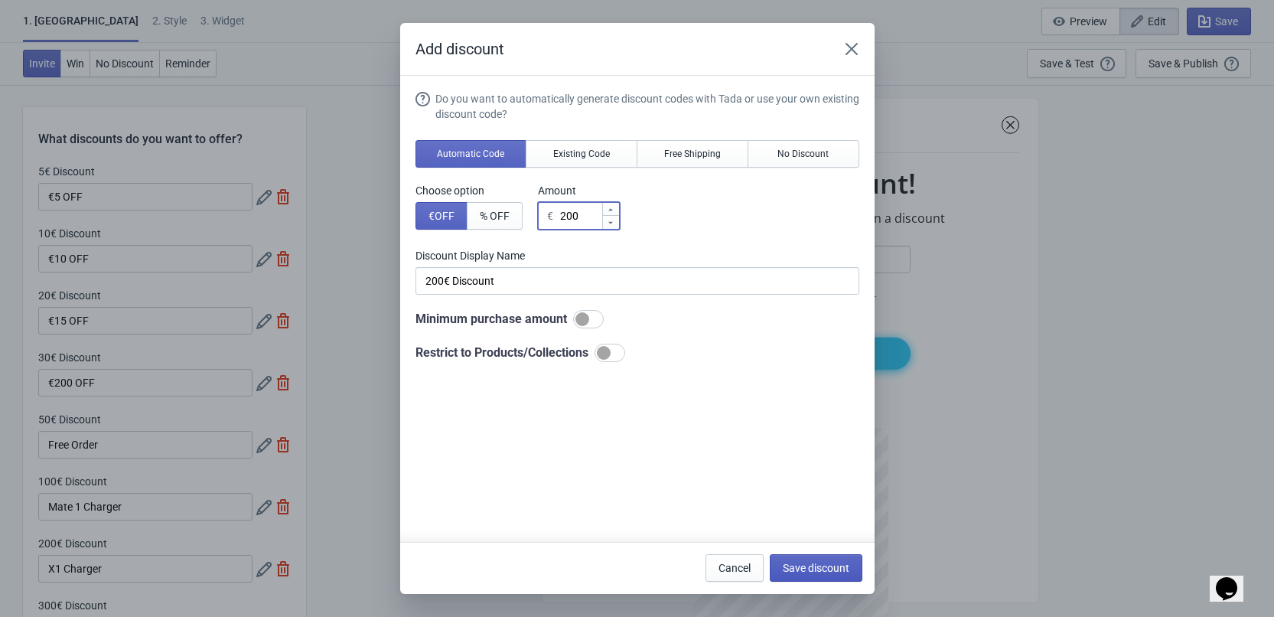
type input "200€ Discount"
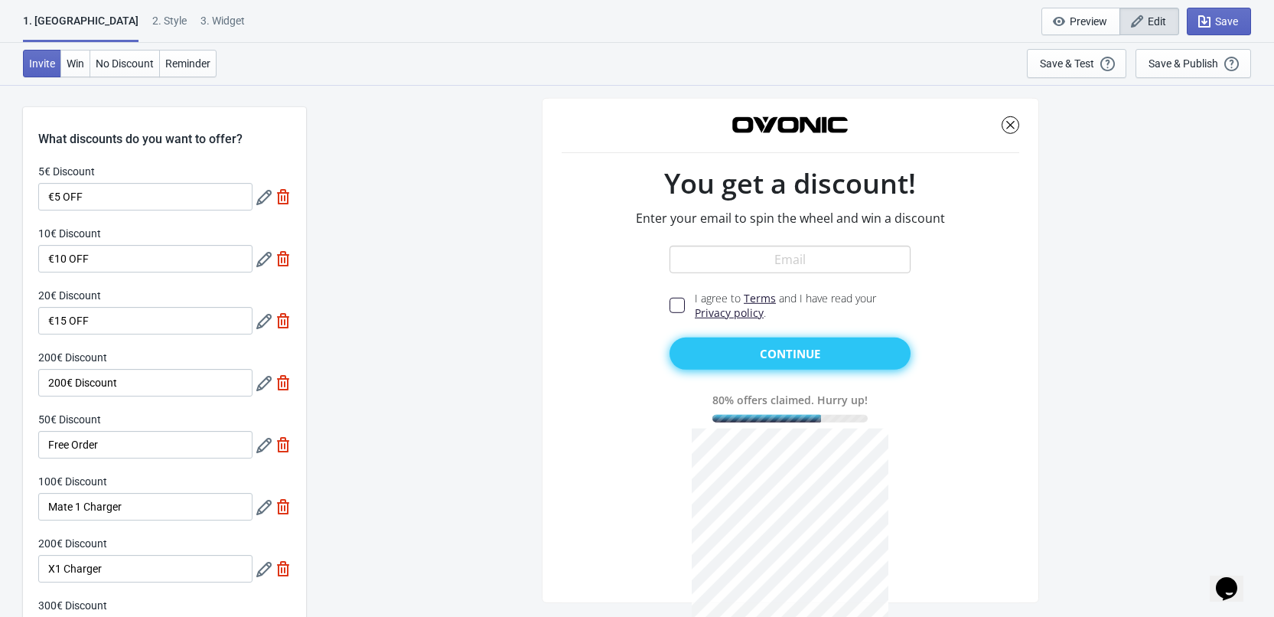
click at [272, 256] on div at bounding box center [273, 259] width 34 height 28
click at [266, 257] on icon at bounding box center [263, 259] width 15 height 15
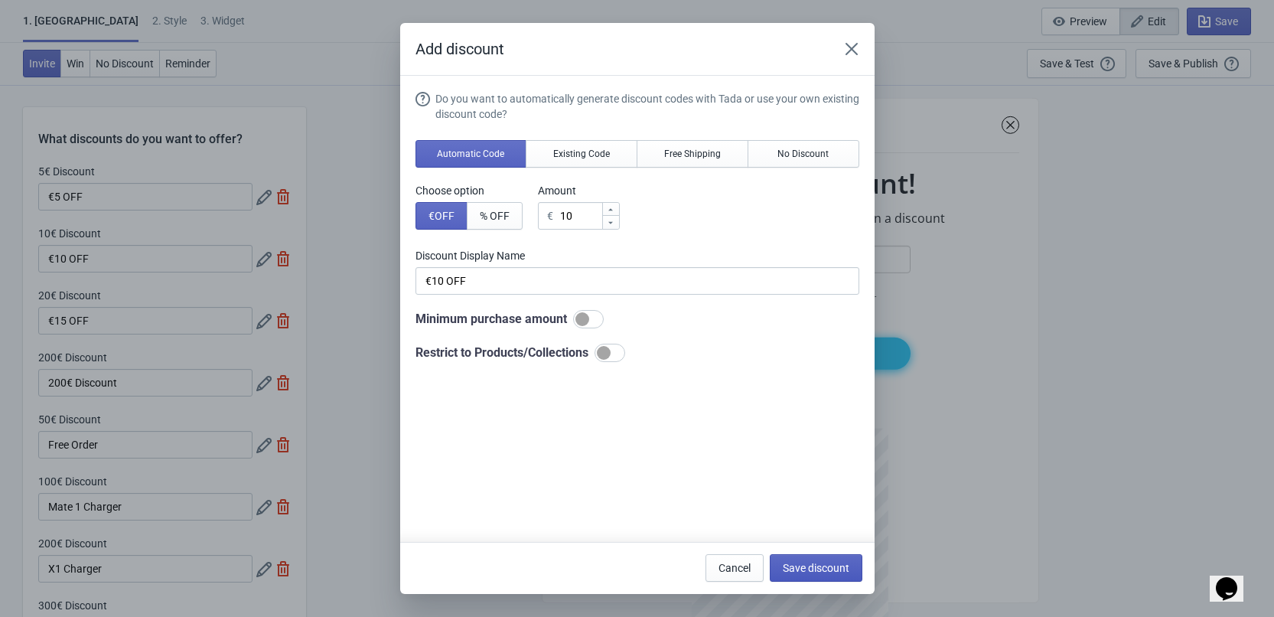
click at [791, 559] on button "Save discount" at bounding box center [816, 568] width 93 height 28
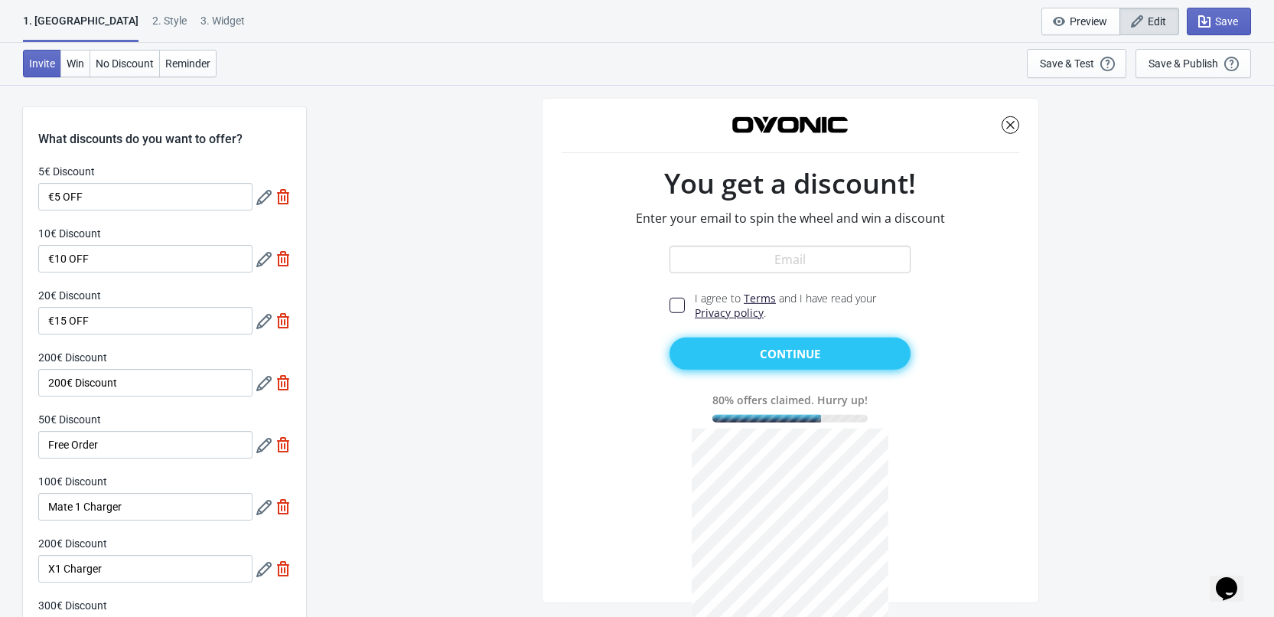
click at [262, 314] on icon at bounding box center [263, 321] width 15 height 15
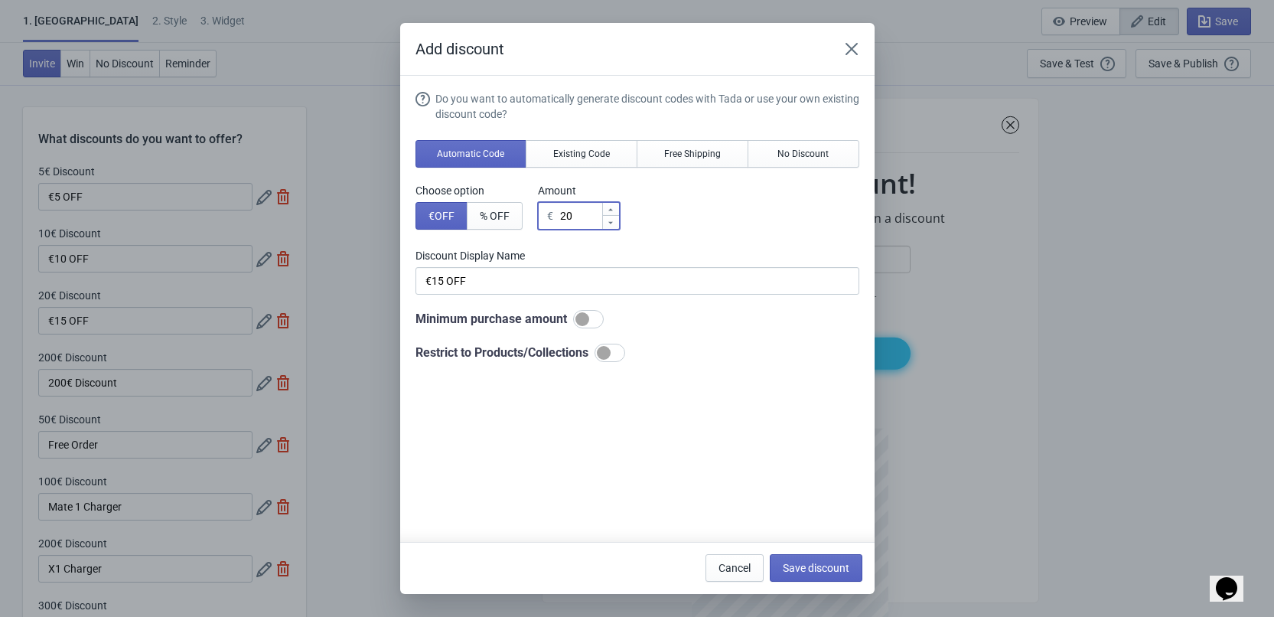
drag, startPoint x: 565, startPoint y: 217, endPoint x: 555, endPoint y: 215, distance: 10.2
click at [555, 215] on div "€ 20" at bounding box center [579, 216] width 82 height 28
type input "1"
type input "1€ Discount"
type input "15"
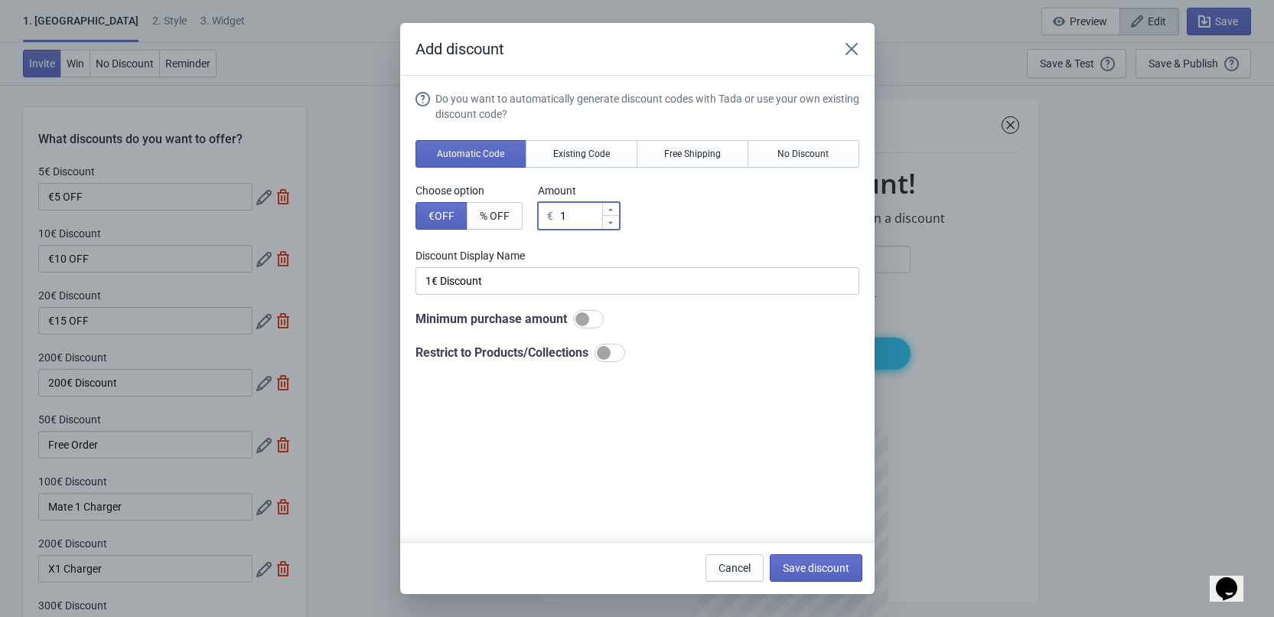
type input "15€ Discount"
type input "15"
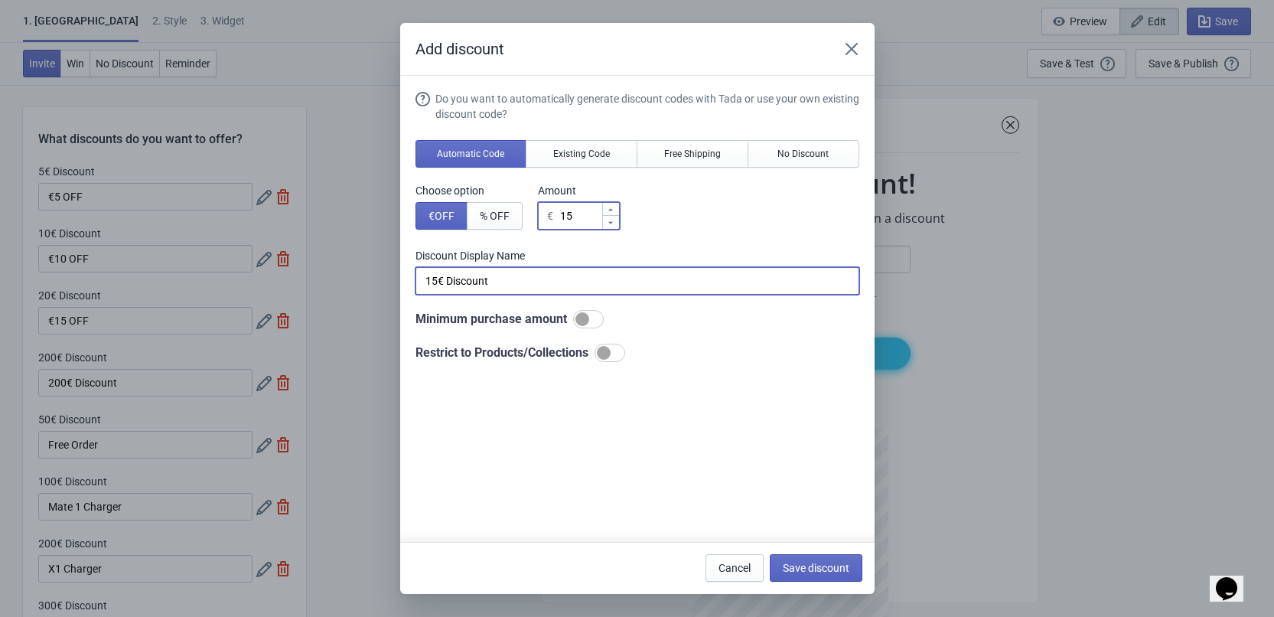
click at [594, 278] on input "15€ Discount" at bounding box center [637, 281] width 444 height 28
click at [846, 578] on button "Save discount" at bounding box center [816, 568] width 93 height 28
type input "15€ Discount"
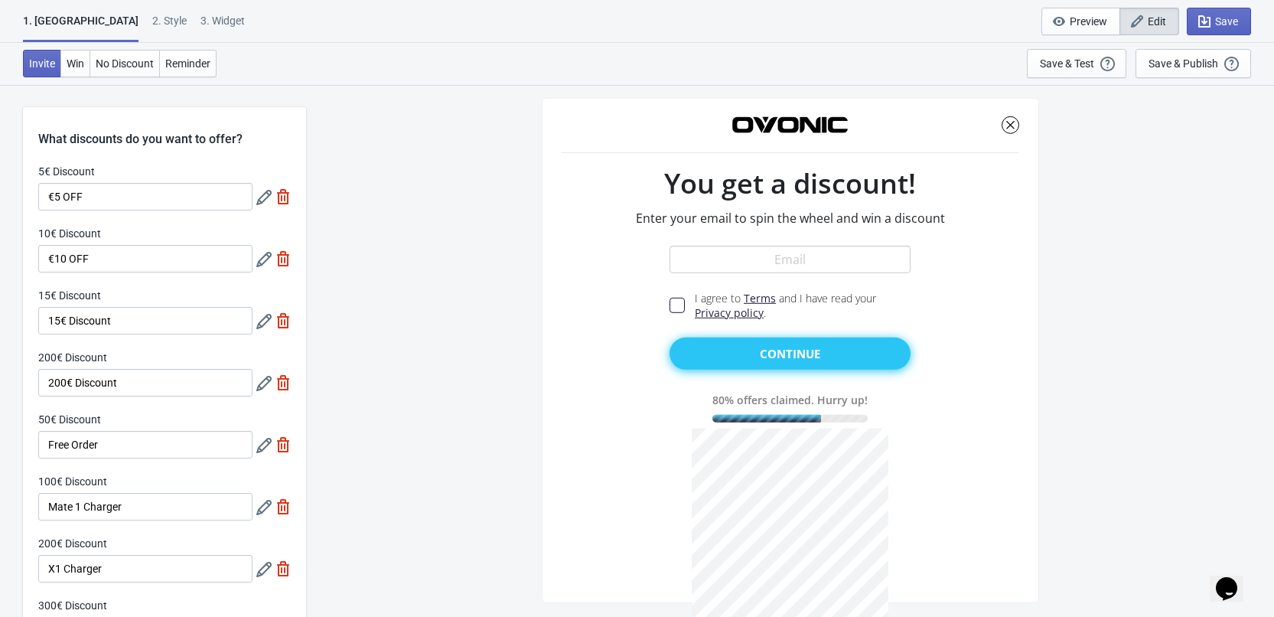
click at [259, 453] on icon at bounding box center [263, 445] width 15 height 15
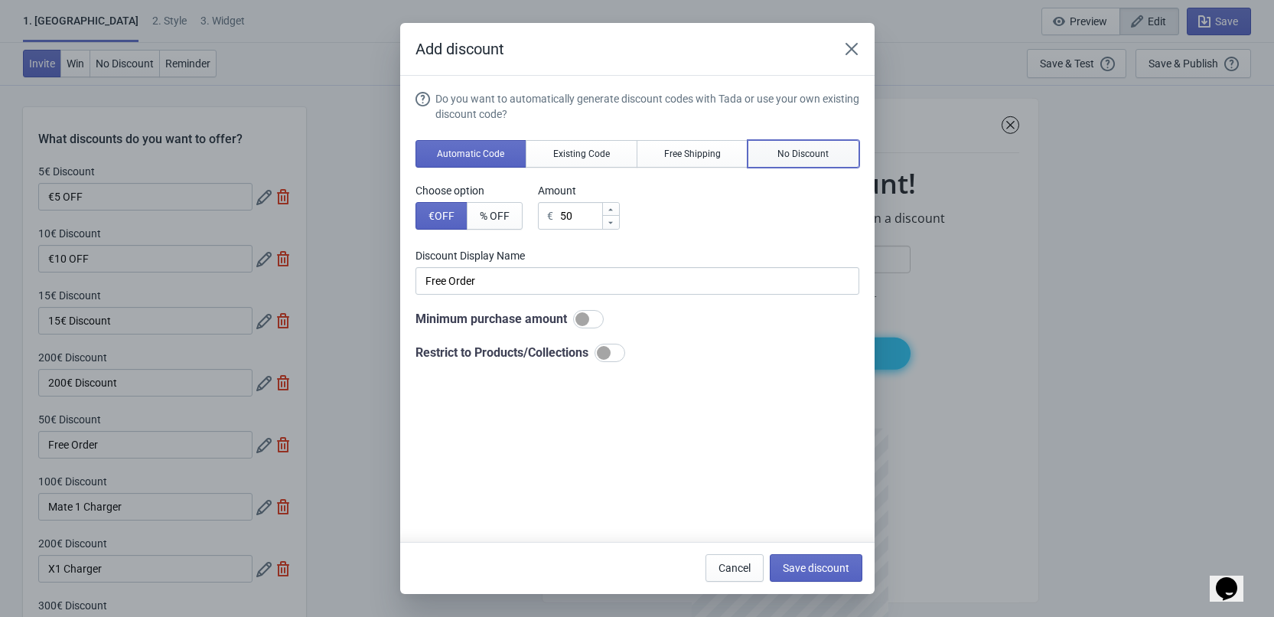
click at [754, 160] on button "No Discount" at bounding box center [803, 154] width 112 height 28
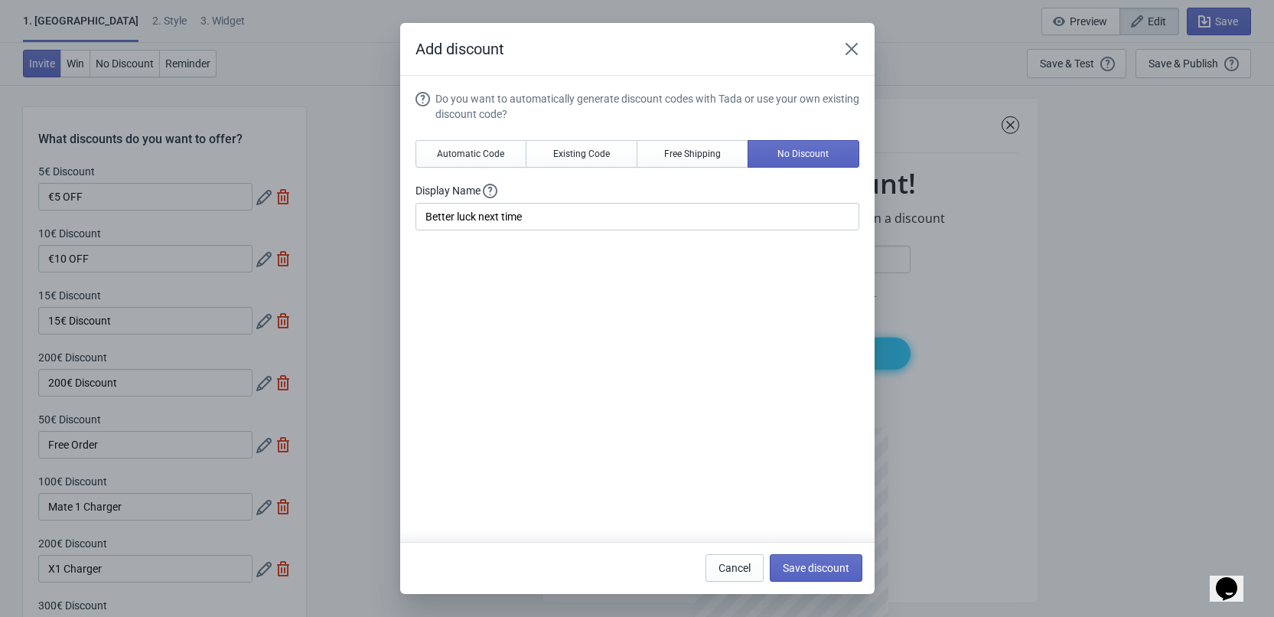
click at [809, 552] on div "Cancel Save discount" at bounding box center [780, 565] width 163 height 34
click at [823, 569] on span "Save discount" at bounding box center [816, 568] width 67 height 12
type input "Better luck next time"
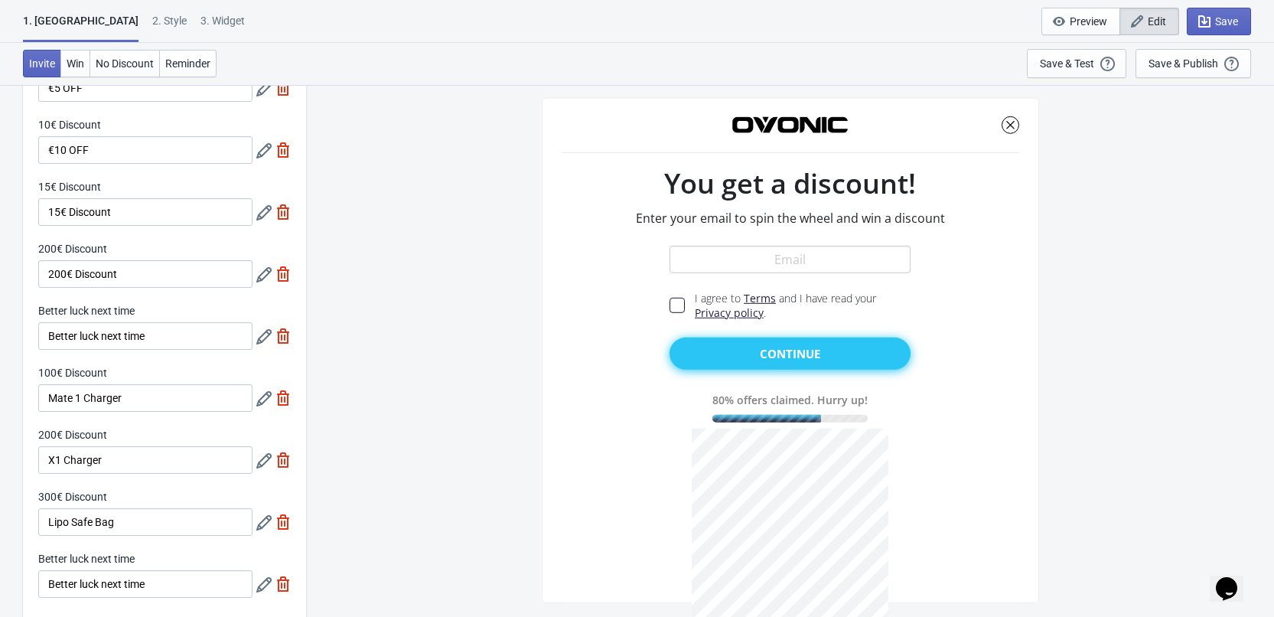
scroll to position [153, 0]
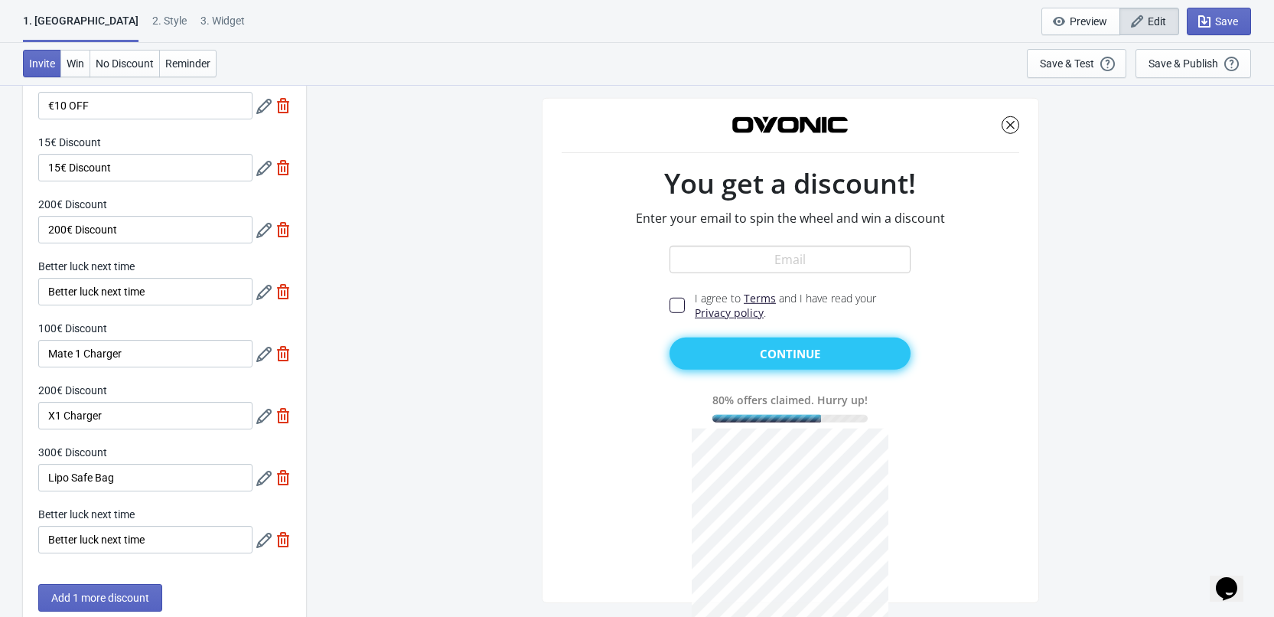
click at [282, 295] on img at bounding box center [282, 291] width 15 height 15
type input "12"
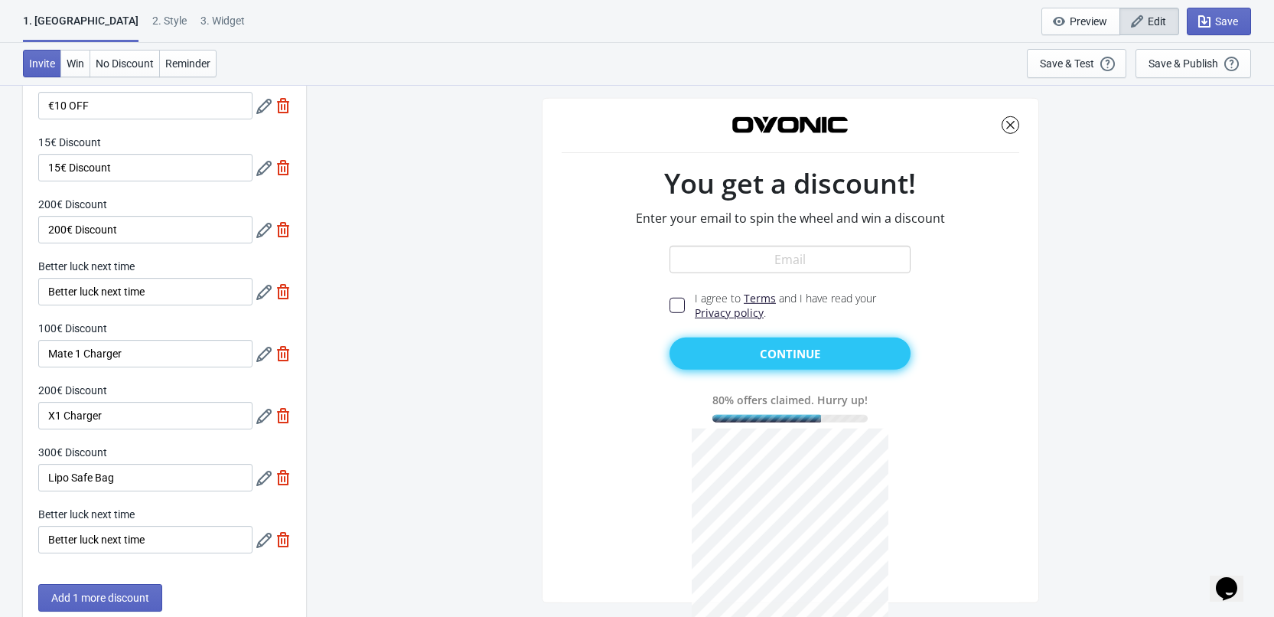
type input "13"
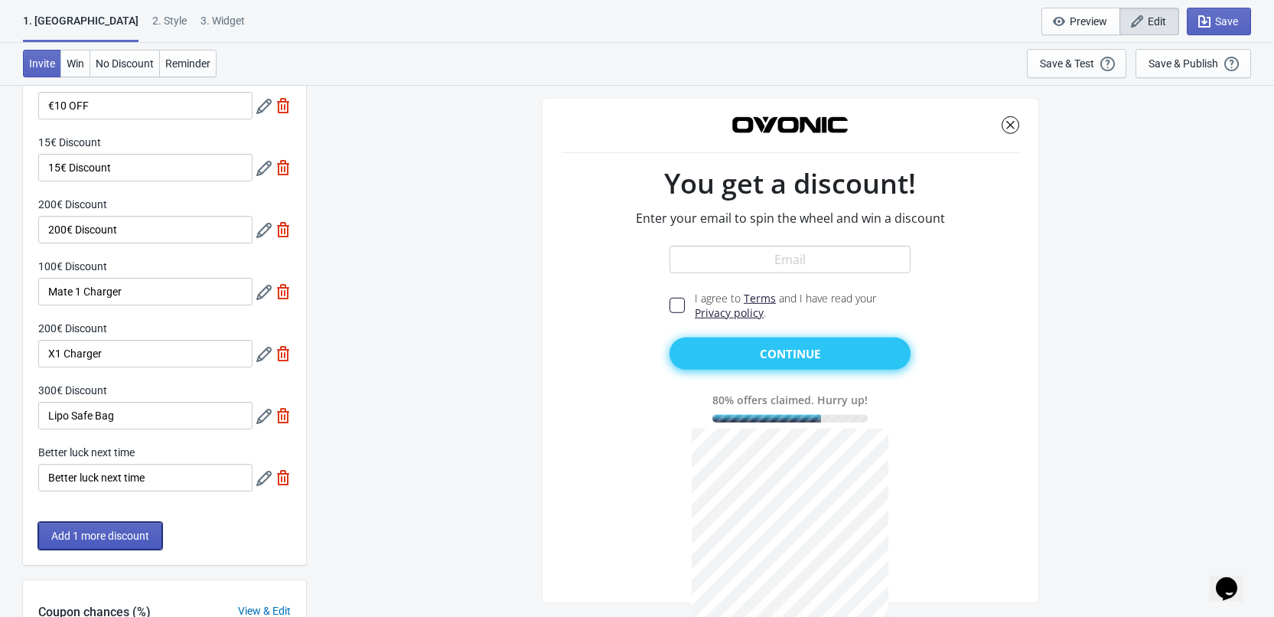
click at [104, 540] on span "Add 1 more discount" at bounding box center [100, 535] width 98 height 12
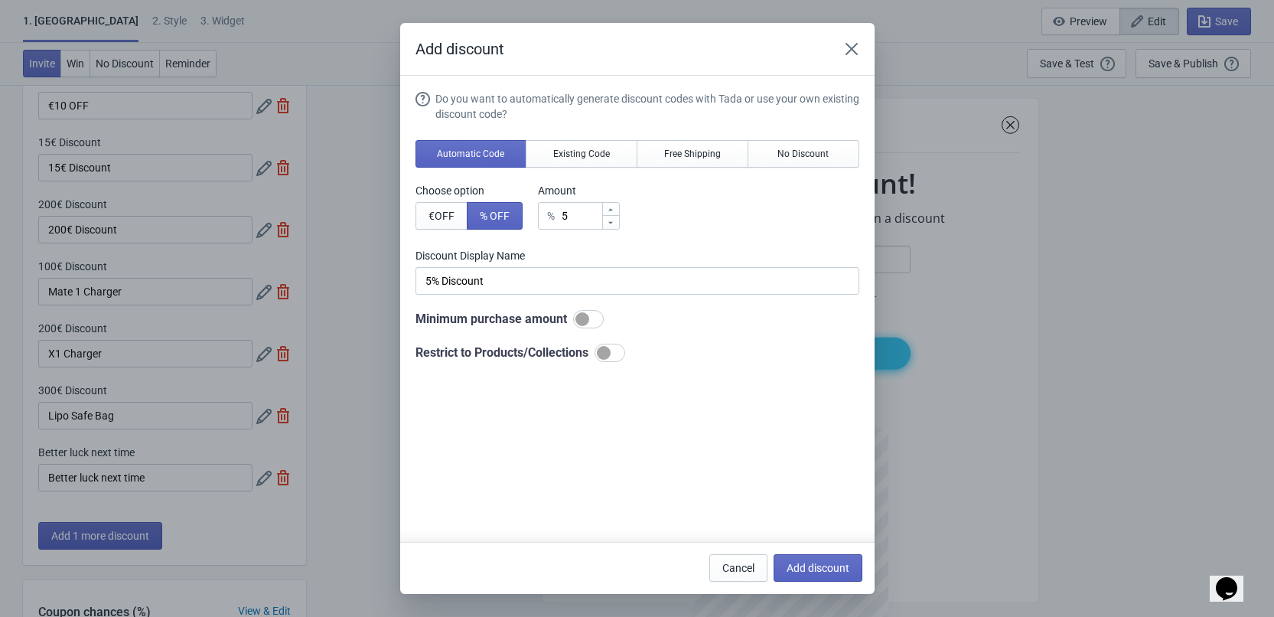
scroll to position [0, 0]
click at [801, 565] on span "Add discount" at bounding box center [817, 568] width 63 height 12
type input "11"
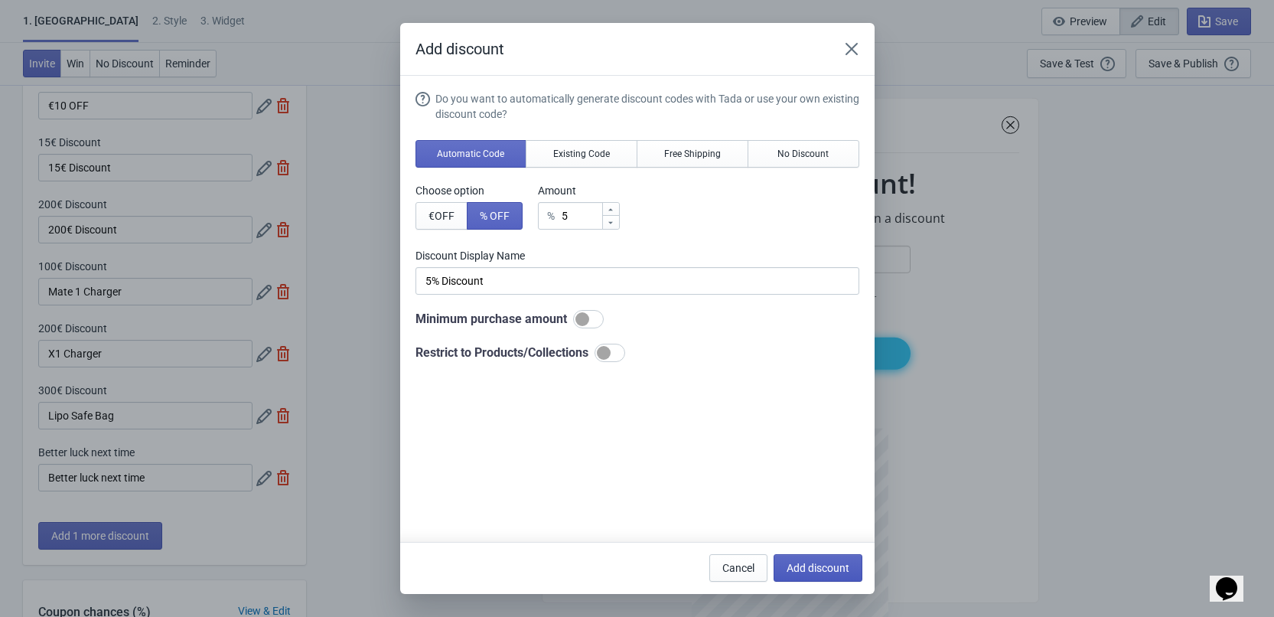
type input "11"
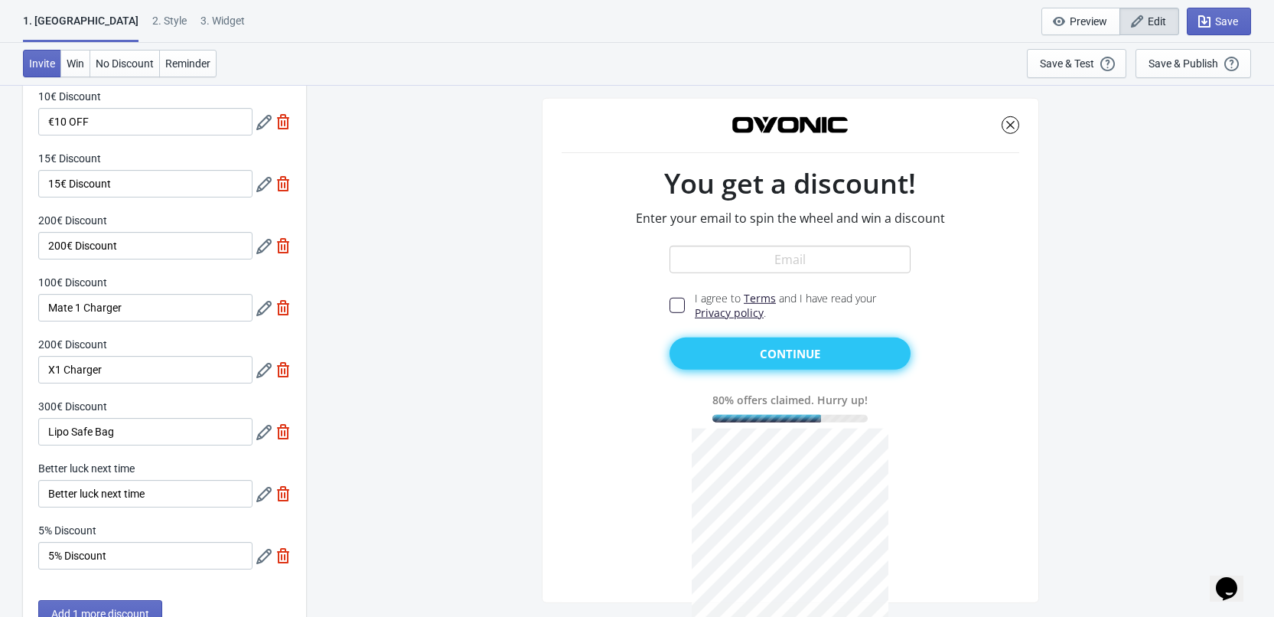
scroll to position [153, 0]
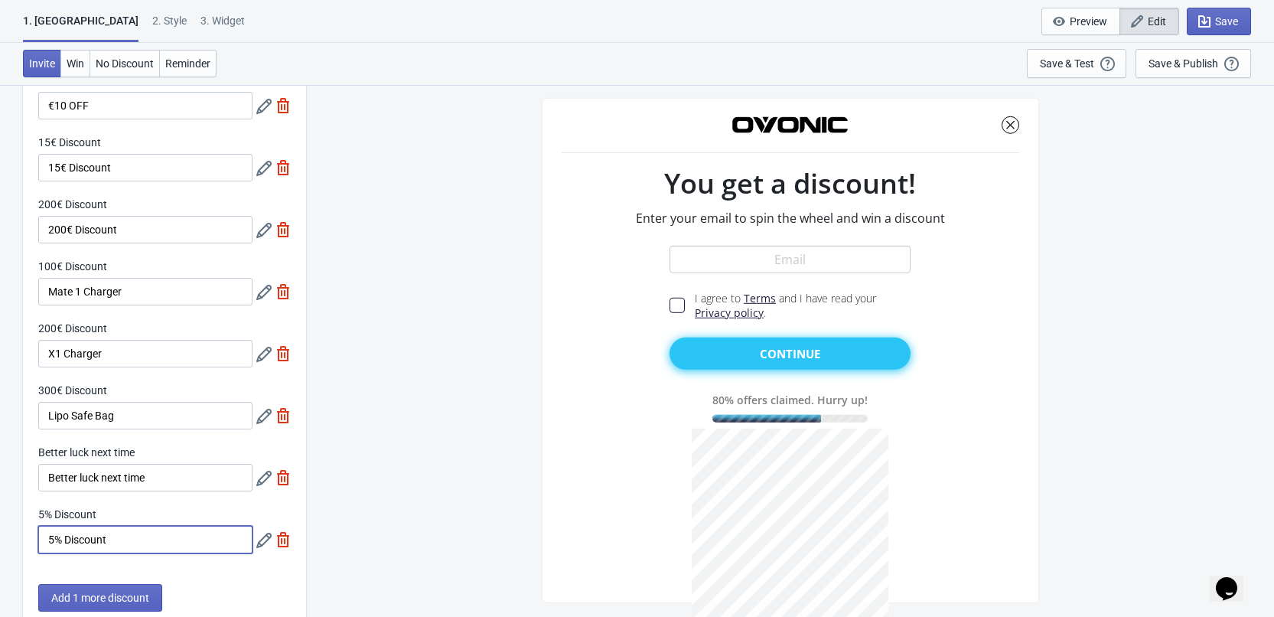
click at [139, 532] on input "5% Discount" at bounding box center [145, 540] width 214 height 28
paste input "Free Order"
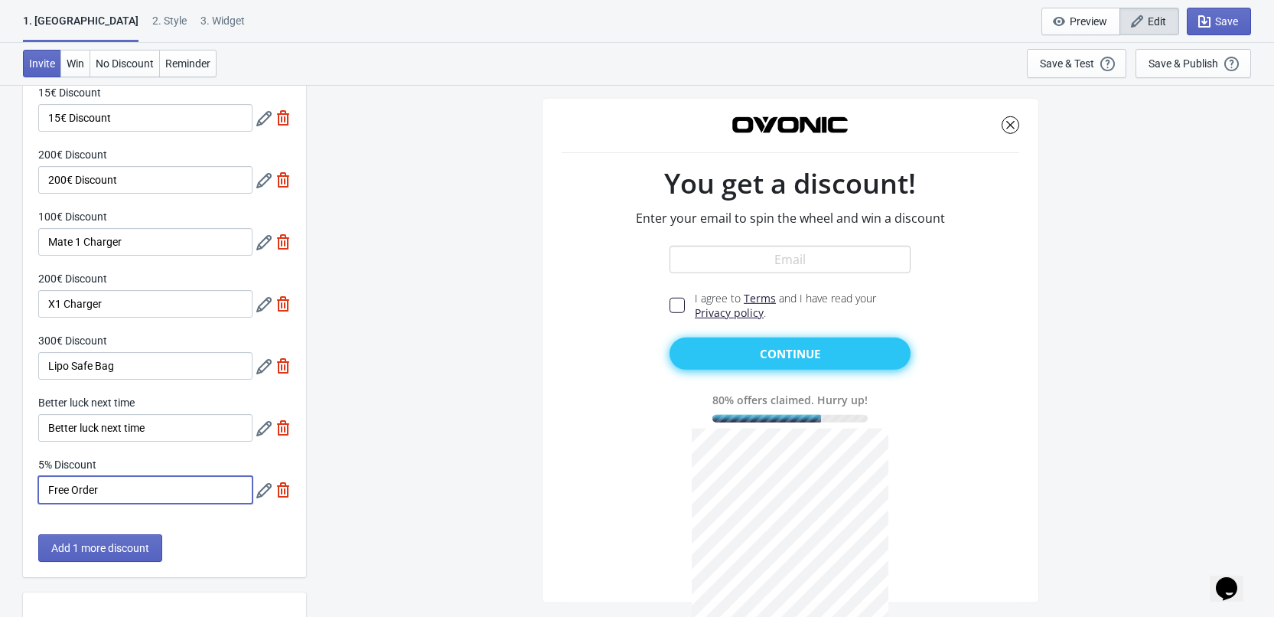
scroll to position [230, 0]
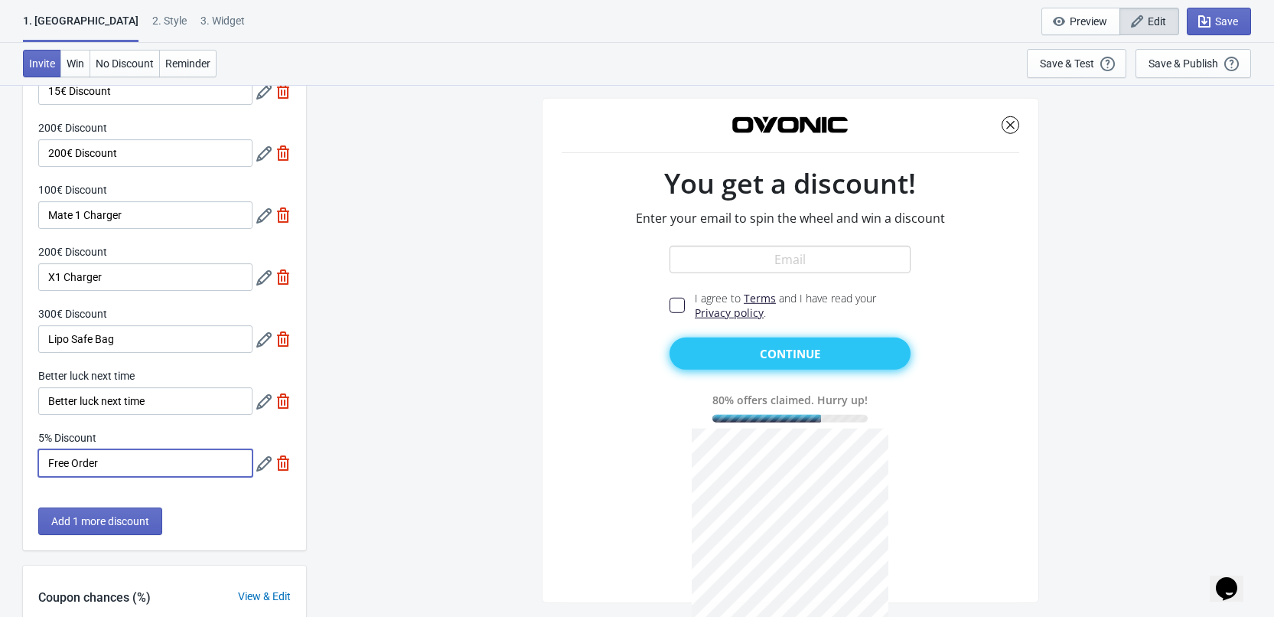
type input "Free Order"
click at [262, 461] on icon at bounding box center [263, 463] width 15 height 15
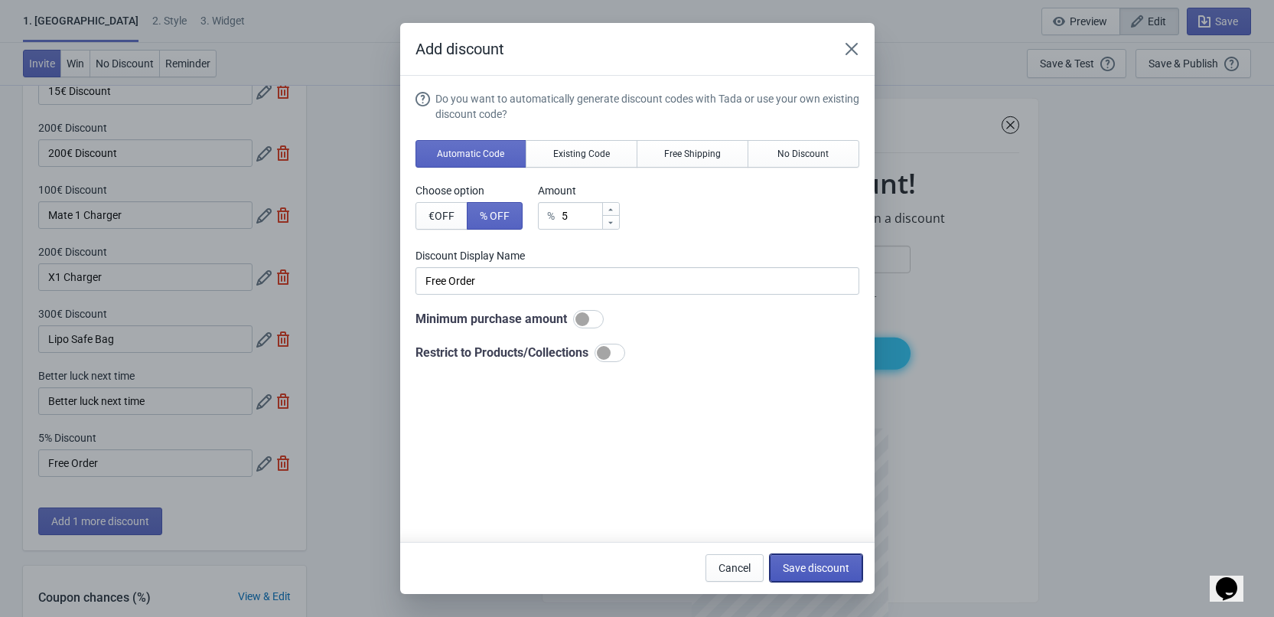
click at [797, 565] on span "Save discount" at bounding box center [816, 568] width 67 height 12
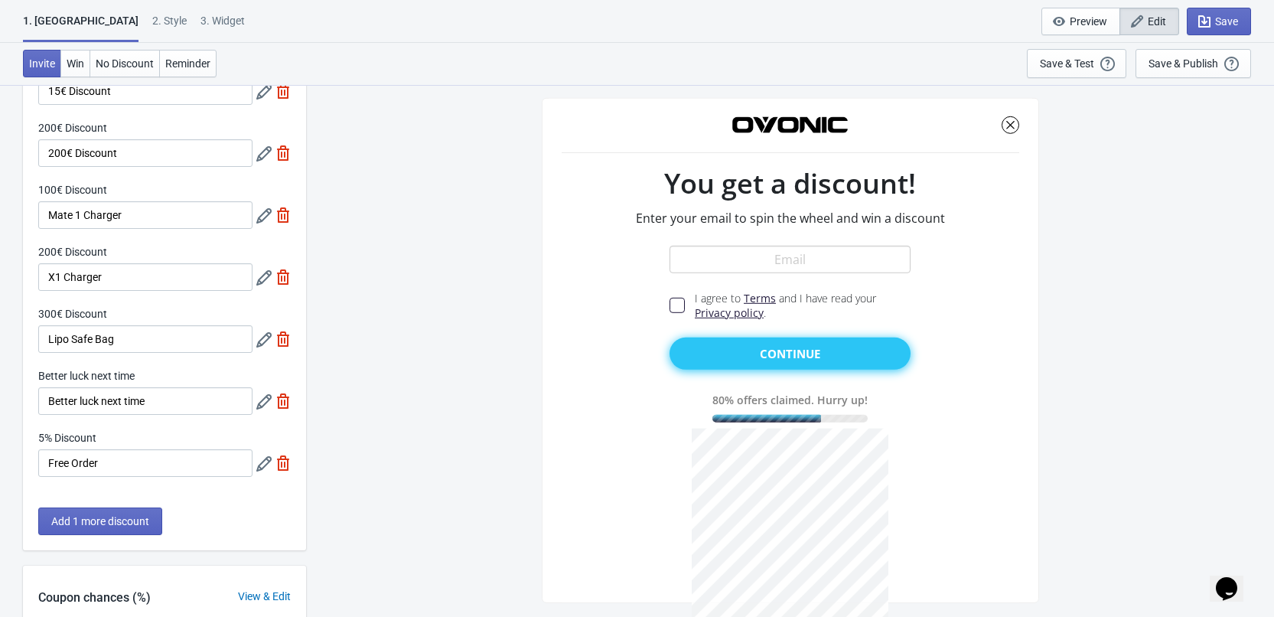
click at [267, 347] on icon at bounding box center [263, 339] width 15 height 15
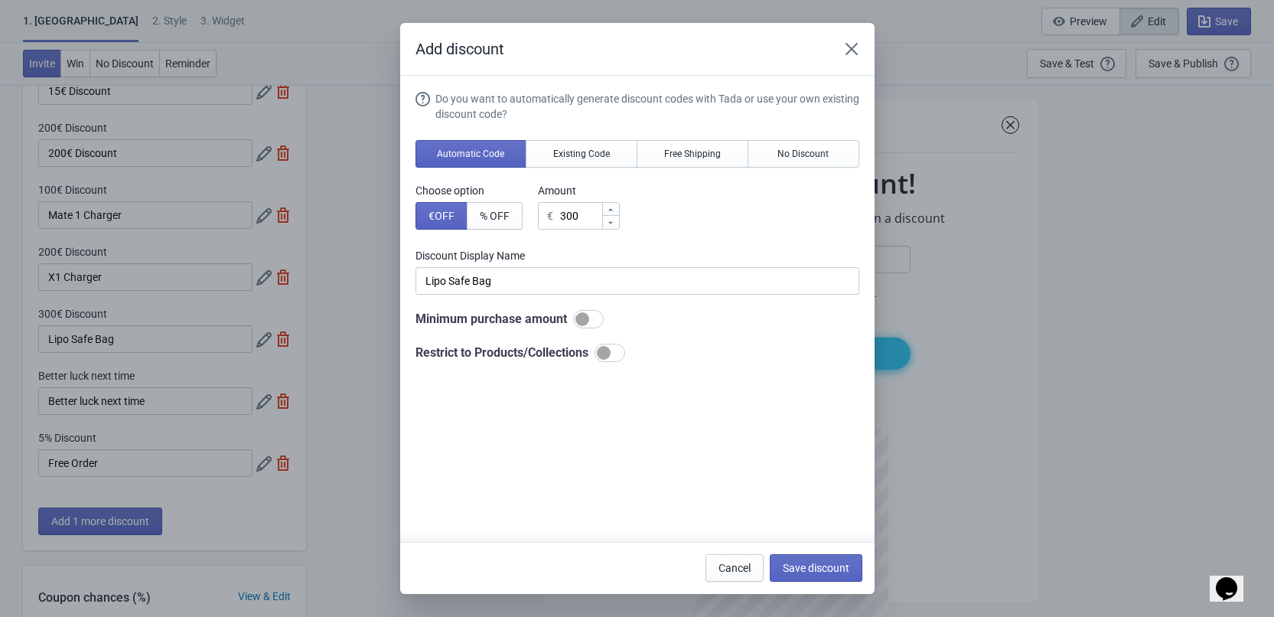
scroll to position [0, 0]
click at [509, 220] on span "% OFF" at bounding box center [495, 216] width 30 height 12
type input "300% Discount"
click at [576, 220] on input "300" at bounding box center [581, 216] width 41 height 28
drag, startPoint x: 586, startPoint y: 216, endPoint x: 506, endPoint y: 216, distance: 79.6
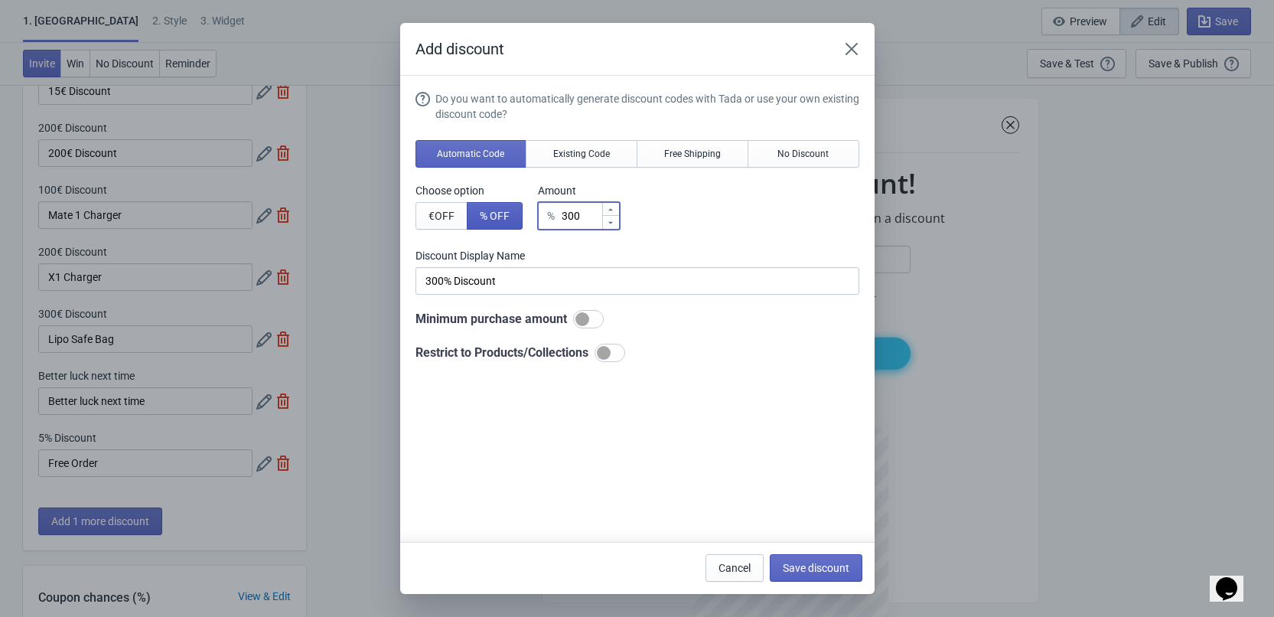
click at [506, 216] on div "Choose option € OFF % OFF Amount % 300" at bounding box center [637, 206] width 444 height 47
type input "5"
type input "5% Discount"
type input "5"
click at [813, 569] on span "Save discount" at bounding box center [816, 568] width 67 height 12
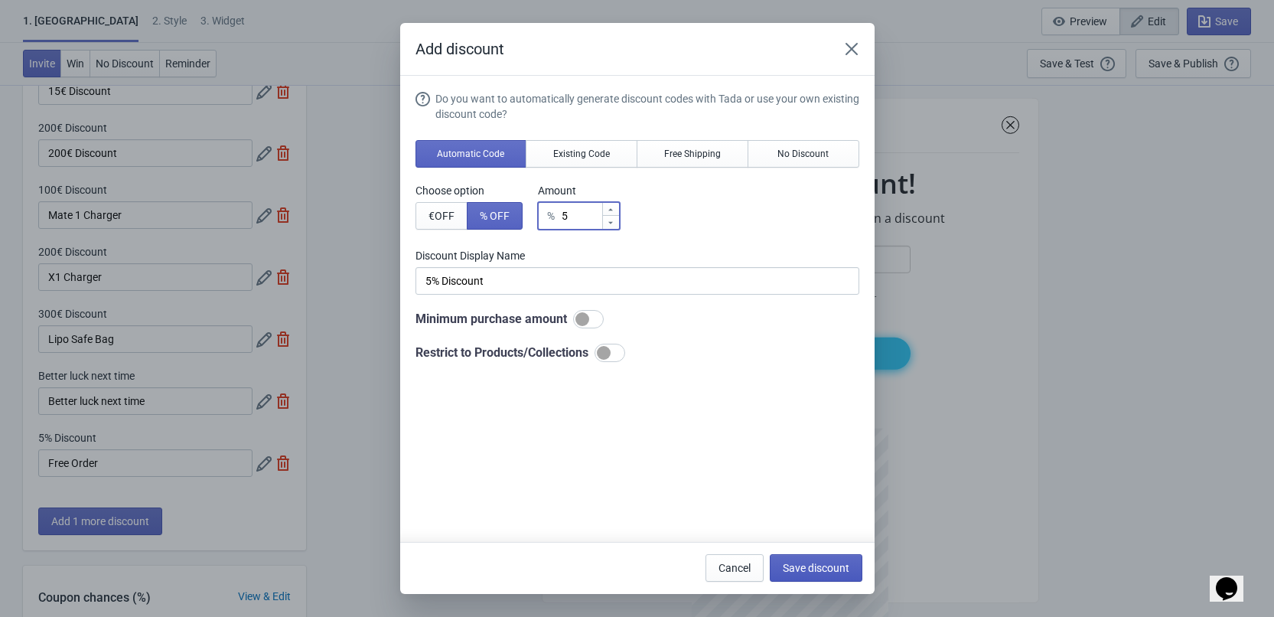
type input "5% Discount"
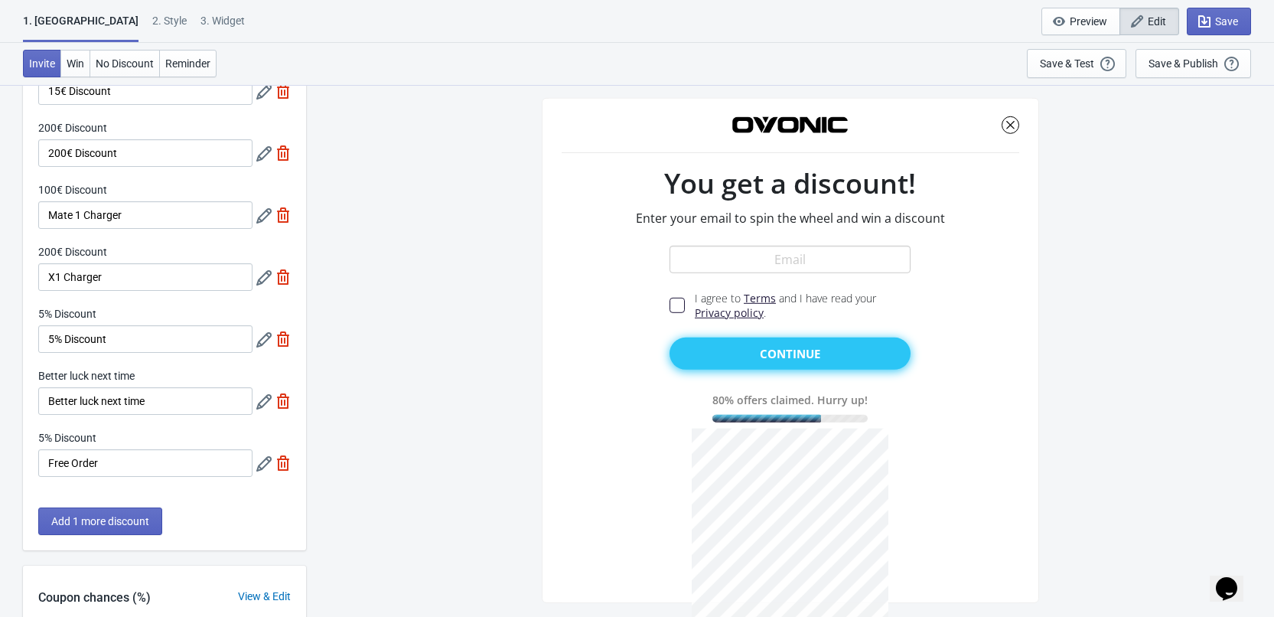
click at [261, 467] on icon at bounding box center [263, 463] width 15 height 15
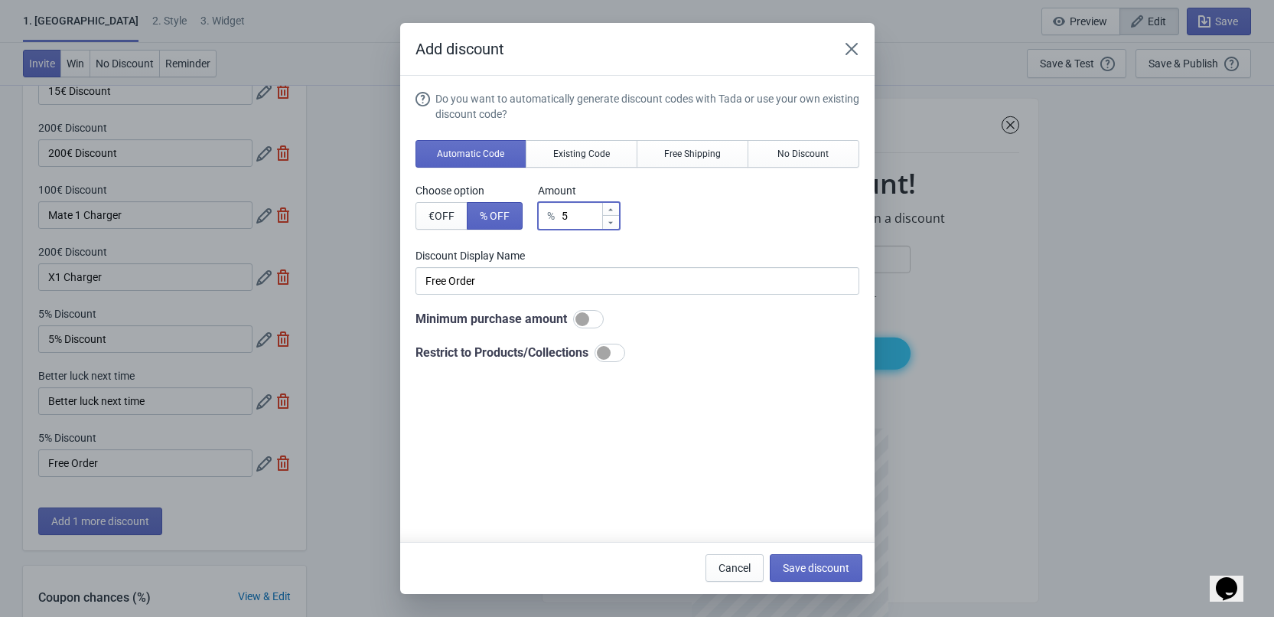
click at [580, 218] on input "5" at bounding box center [581, 216] width 41 height 28
drag, startPoint x: 577, startPoint y: 216, endPoint x: 540, endPoint y: 216, distance: 36.7
click at [540, 216] on div "% 5" at bounding box center [579, 216] width 82 height 28
type input "1"
type input "1% Discount"
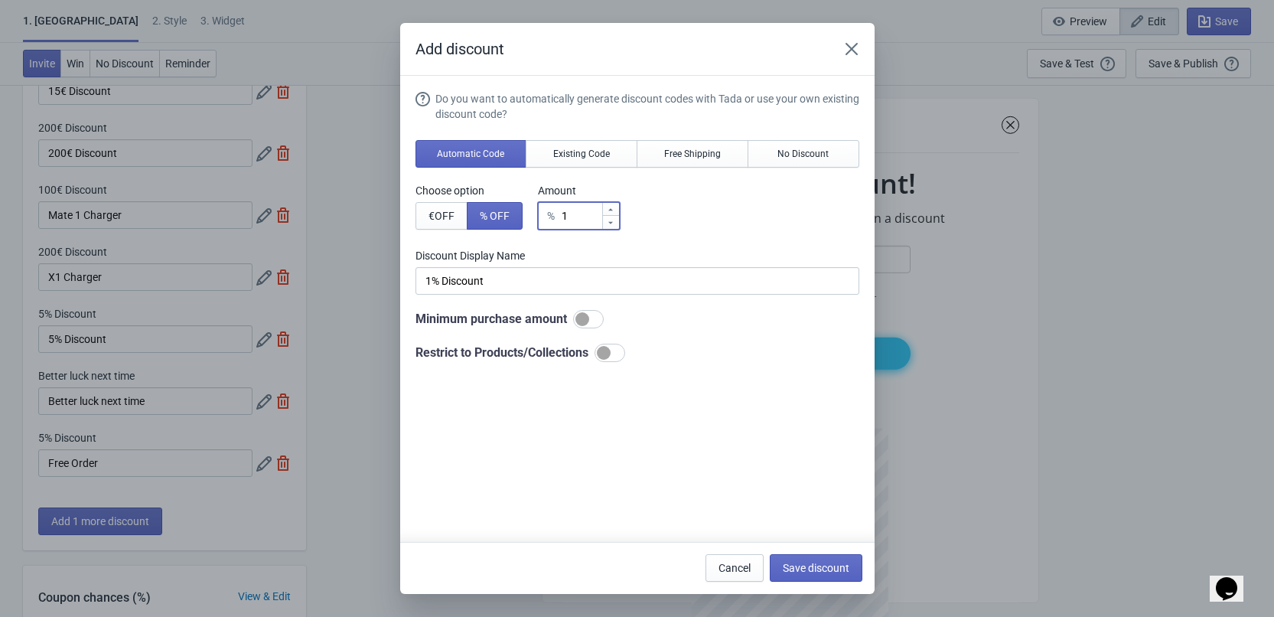
type input "10"
type input "10% Discount"
type input "100"
type input "100% Discount"
type input "100"
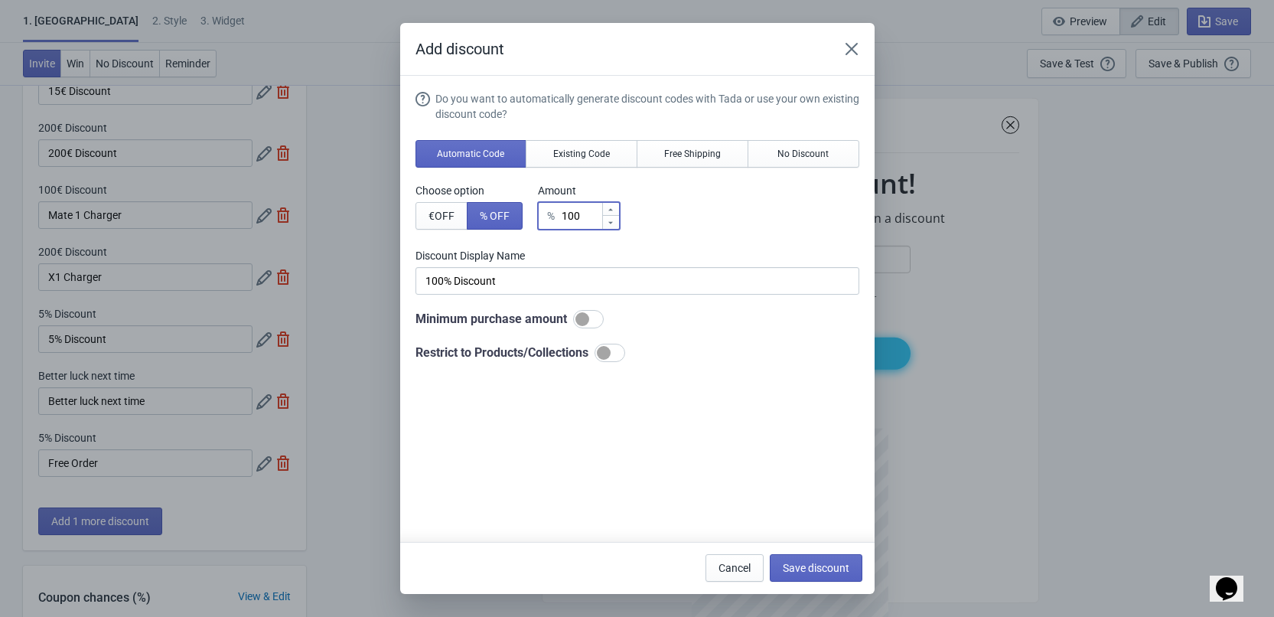
click at [523, 198] on label "Discount Display Name" at bounding box center [468, 190] width 107 height 15
click at [843, 567] on span "Save discount" at bounding box center [816, 568] width 67 height 12
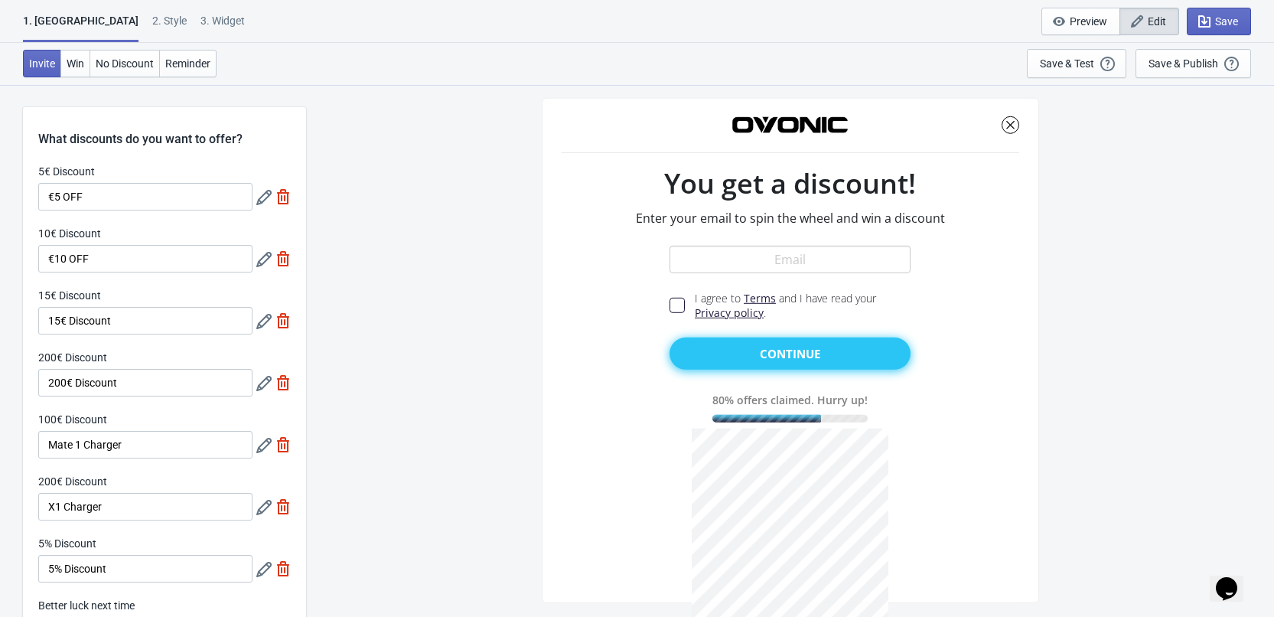
scroll to position [230, 0]
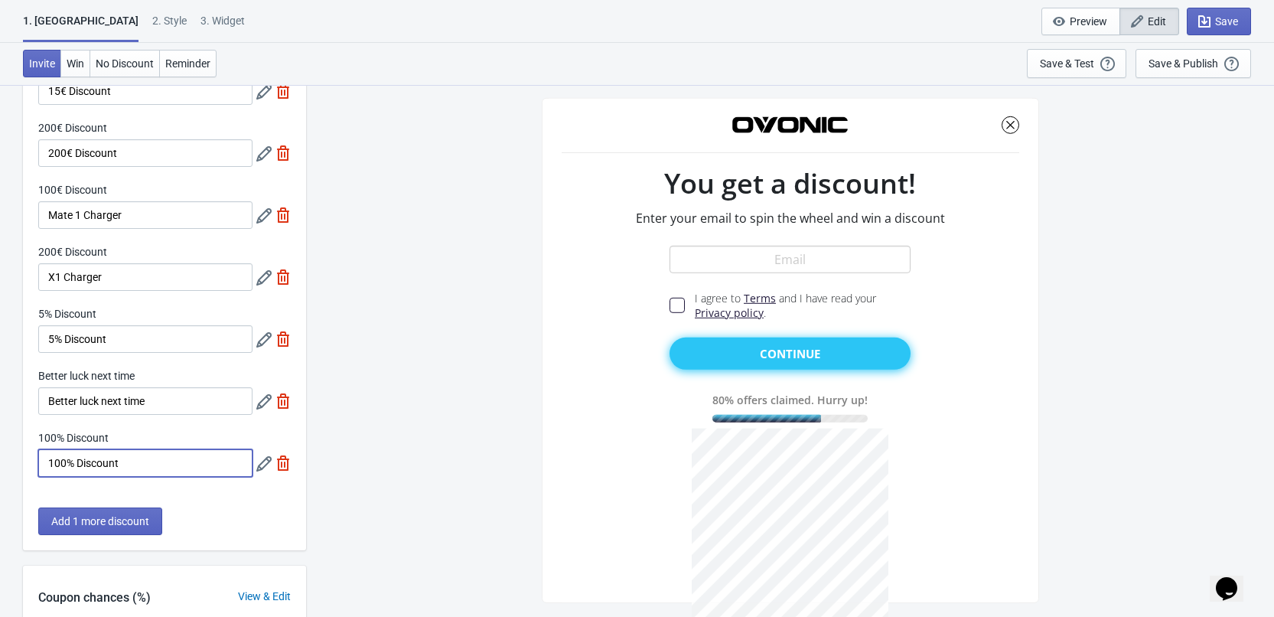
click at [141, 467] on input "100% Discount" at bounding box center [145, 463] width 214 height 28
paste input "Free Order"
type input "Free Order"
click at [173, 406] on input "Better luck next time" at bounding box center [145, 401] width 214 height 28
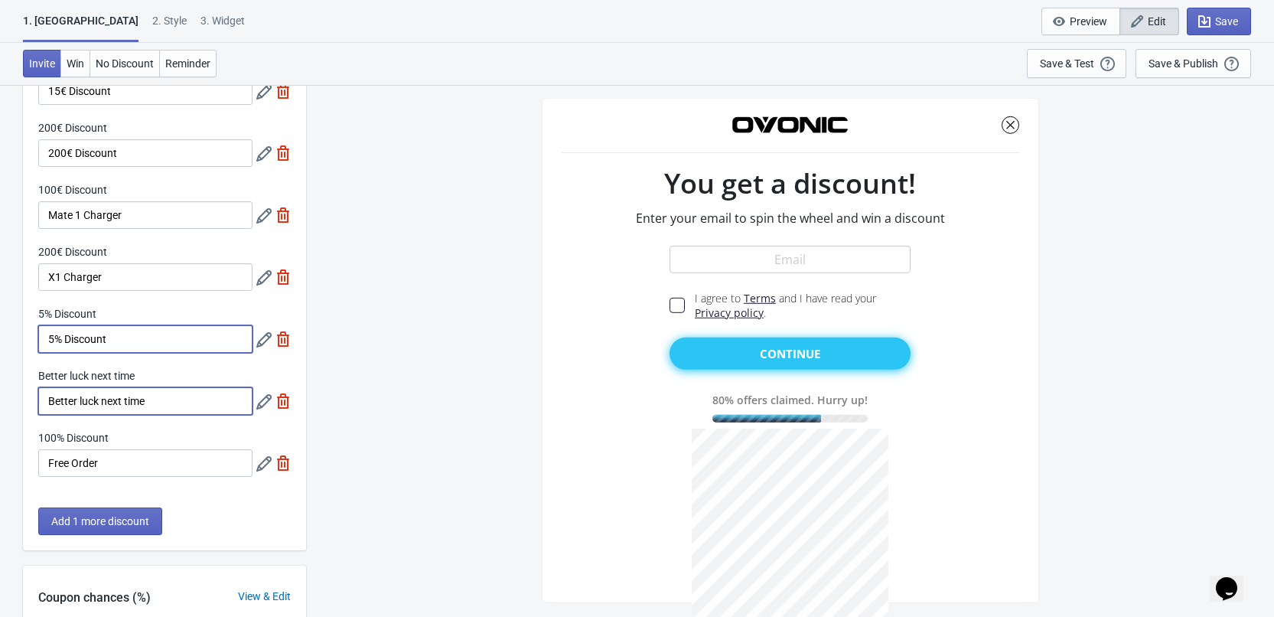
click at [182, 347] on input "5% Discount" at bounding box center [145, 339] width 214 height 28
click at [279, 339] on img at bounding box center [282, 338] width 15 height 15
type input "12"
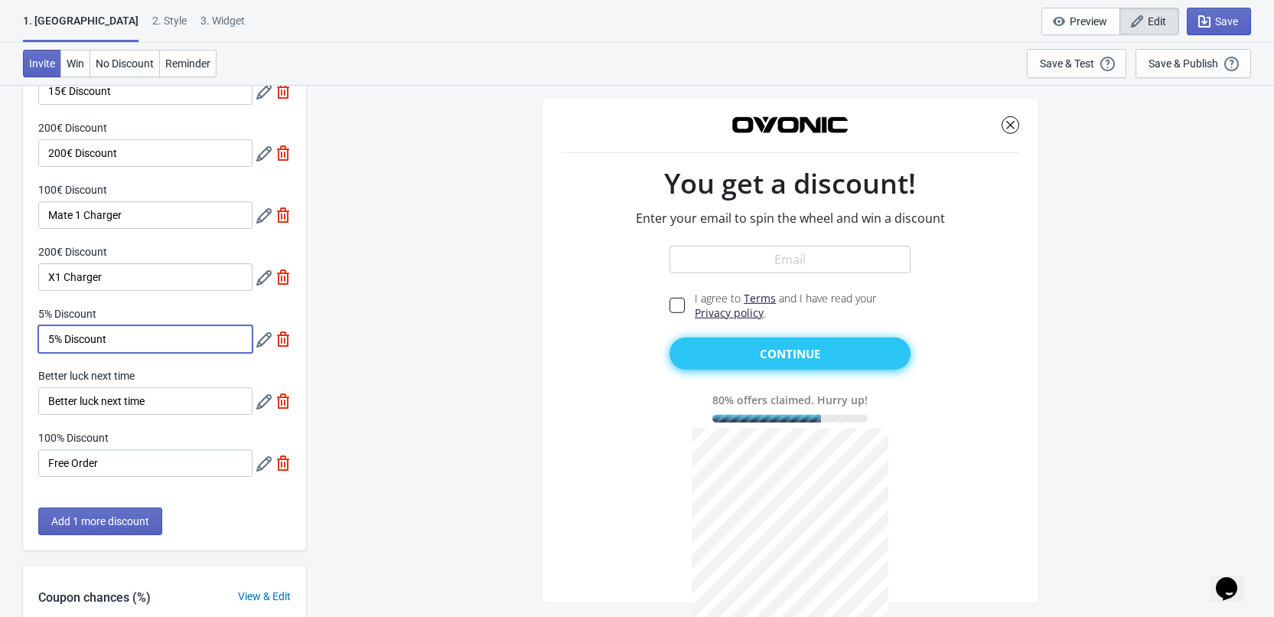
type input "12"
type input "13"
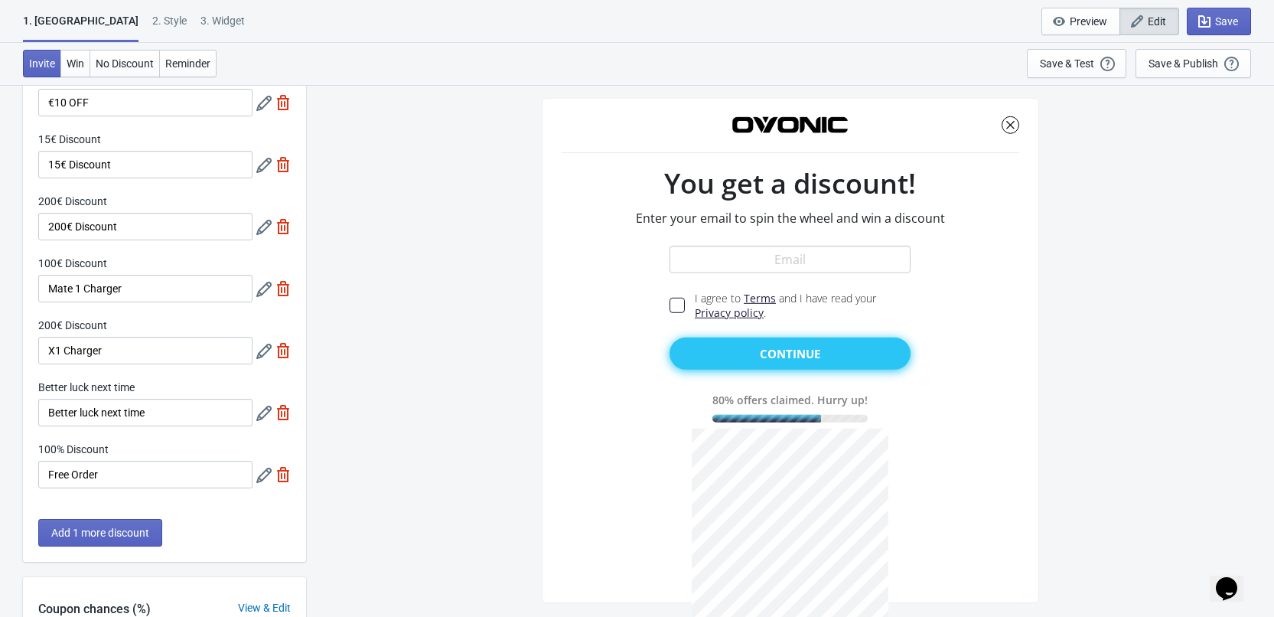
scroll to position [153, 0]
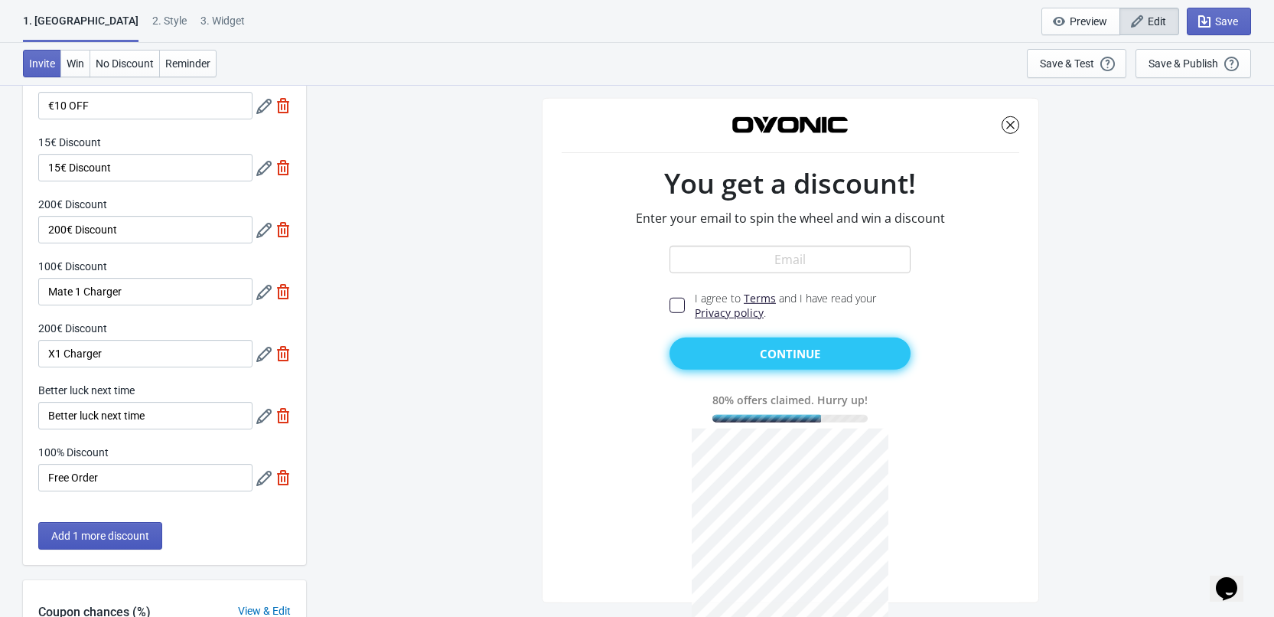
click at [122, 532] on span "Add 1 more discount" at bounding box center [100, 535] width 98 height 12
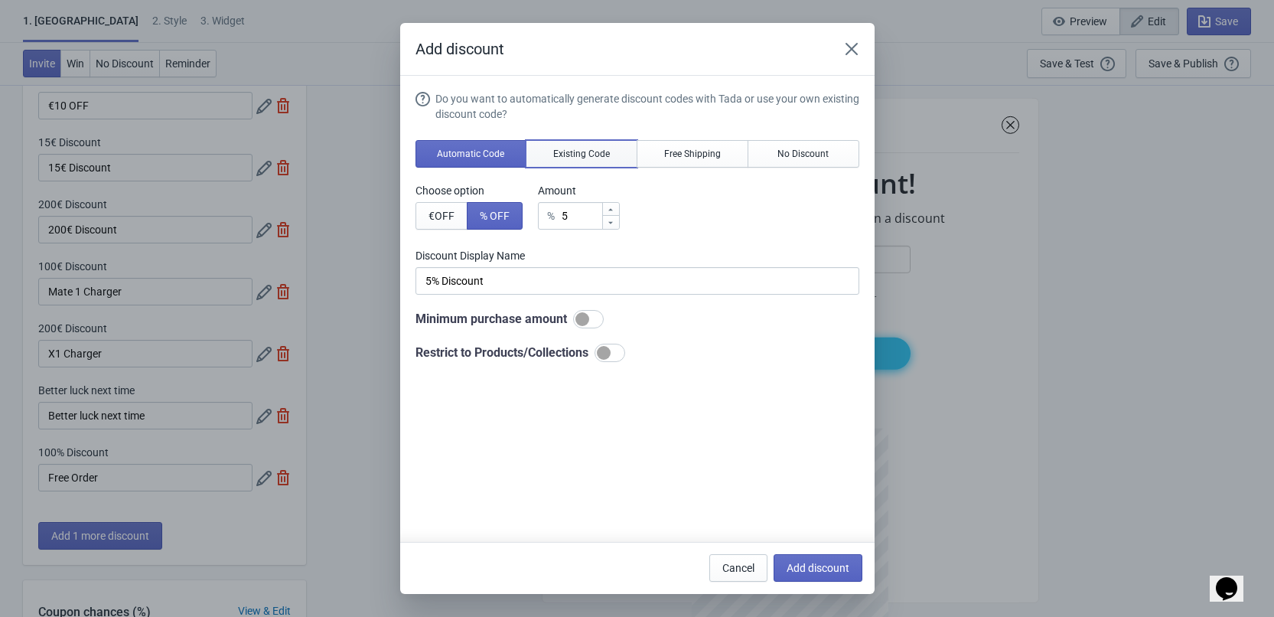
click at [584, 157] on span "Existing Code" at bounding box center [581, 154] width 57 height 12
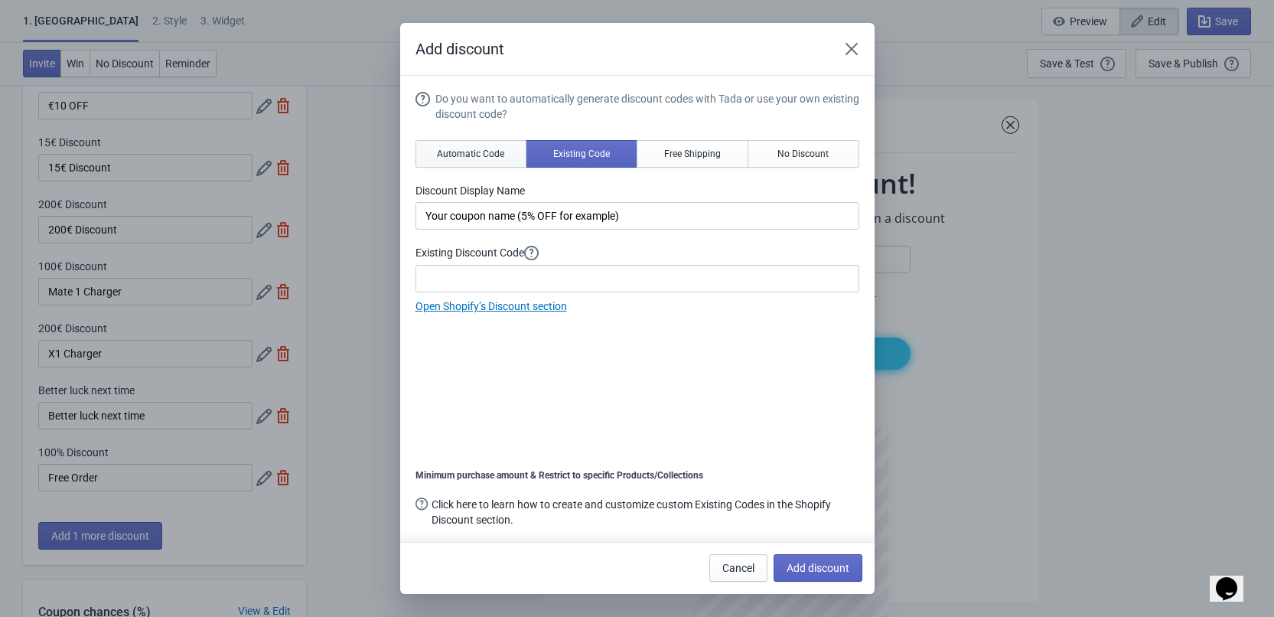
click at [484, 152] on span "Automatic Code" at bounding box center [470, 154] width 67 height 12
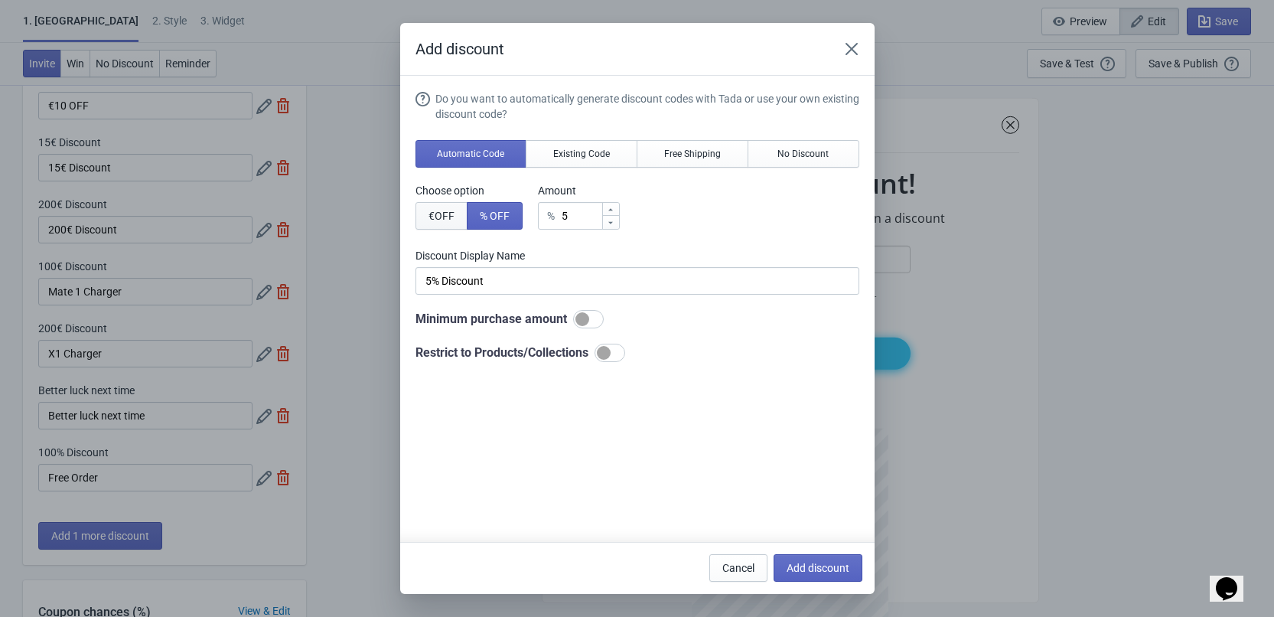
click at [445, 217] on span "€ OFF" at bounding box center [441, 216] width 26 height 12
type input "5€ Discount"
click at [835, 572] on span "Add discount" at bounding box center [817, 568] width 63 height 12
type input "11"
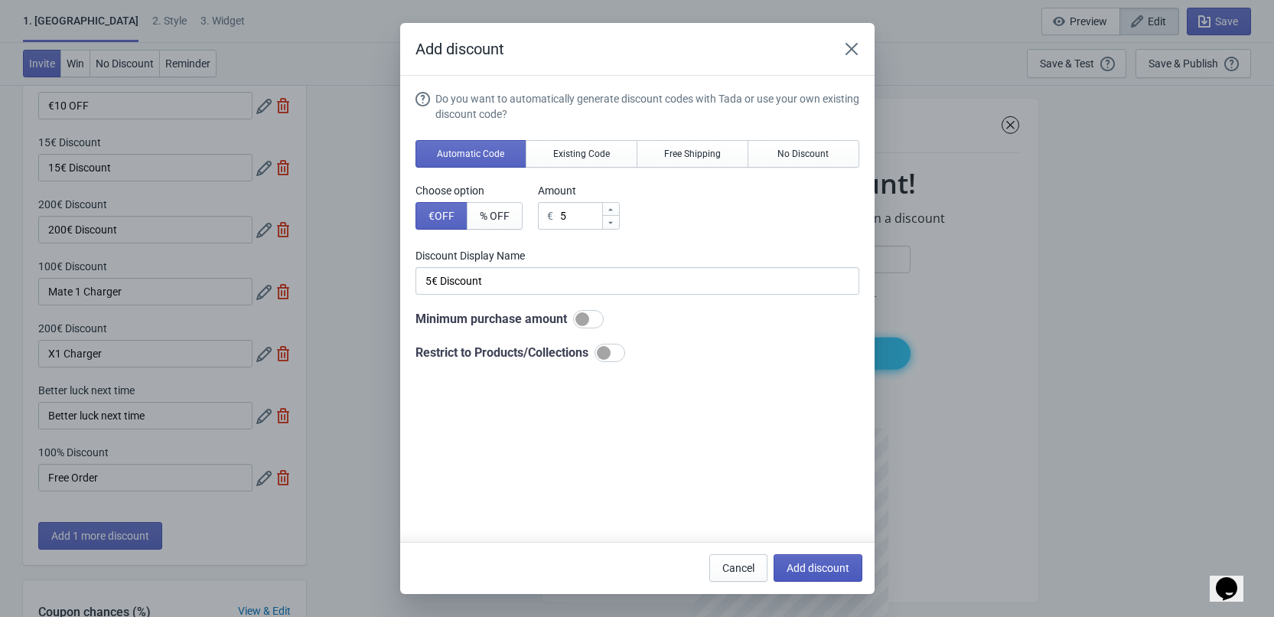
type input "11"
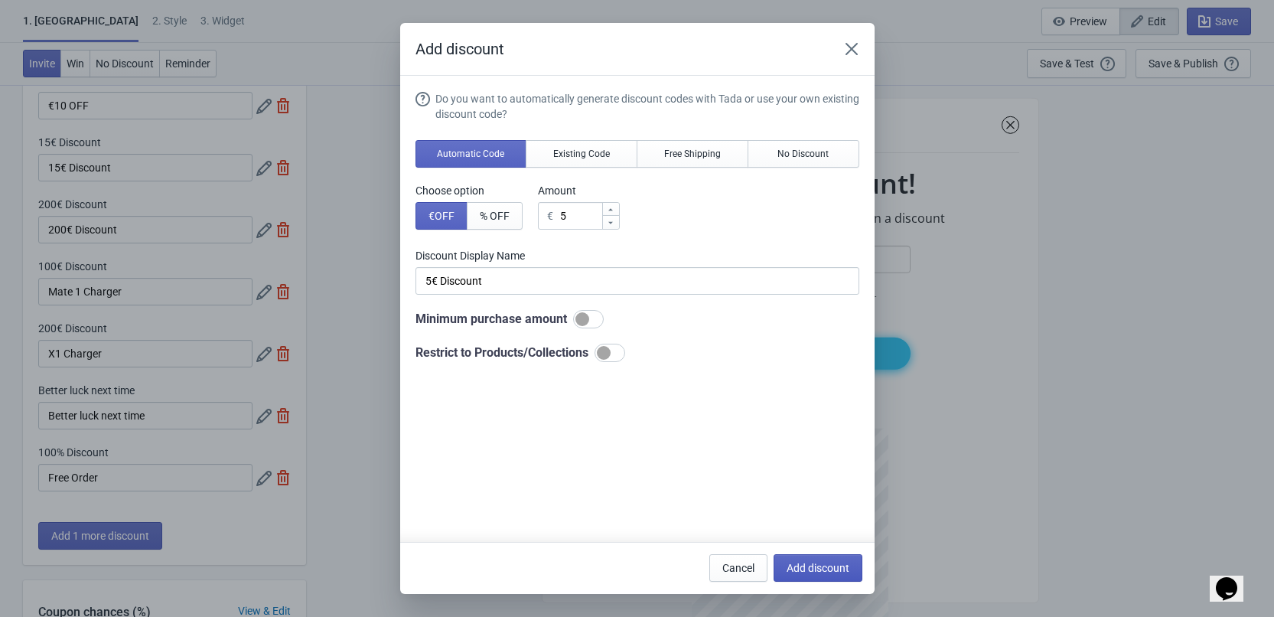
type input "11"
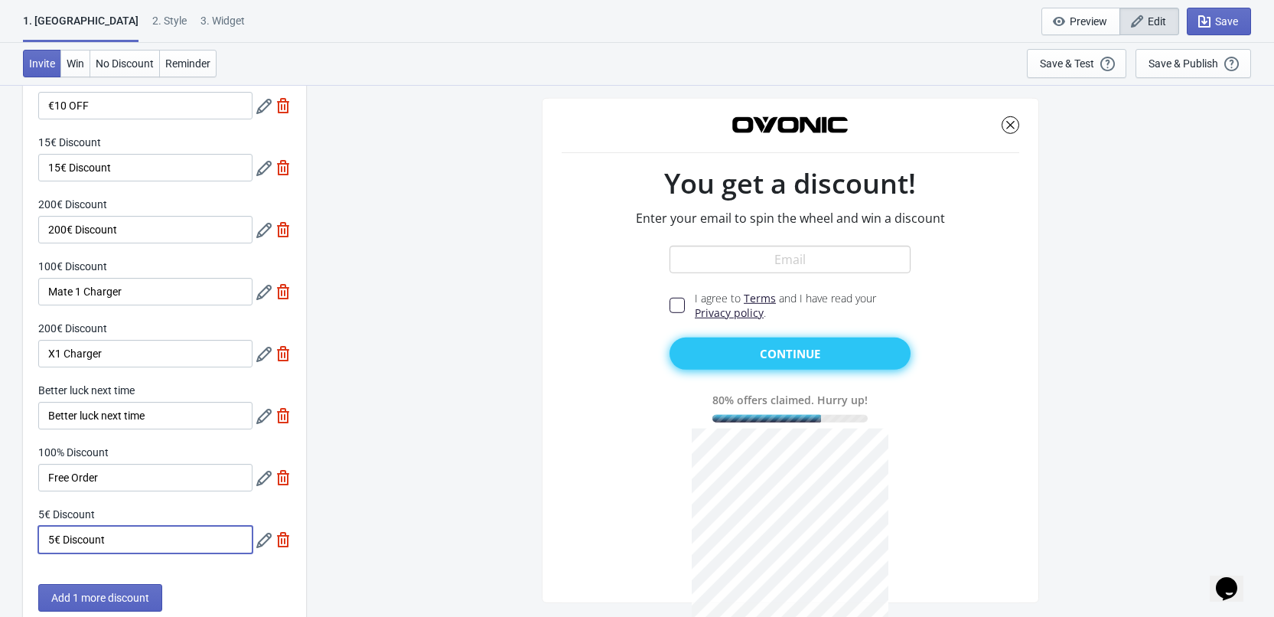
click at [125, 536] on input "5€ Discount" at bounding box center [145, 540] width 214 height 28
paste input "Lipo Safe Bag"
type input "Lipo Safe Bag"
click at [151, 494] on div "5€ Discount €5 OFF 10€ Discount €10 OFF 15€ Discount 15€ Discount 200€ Discount…" at bounding box center [164, 290] width 283 height 558
click at [267, 420] on icon at bounding box center [263, 416] width 15 height 15
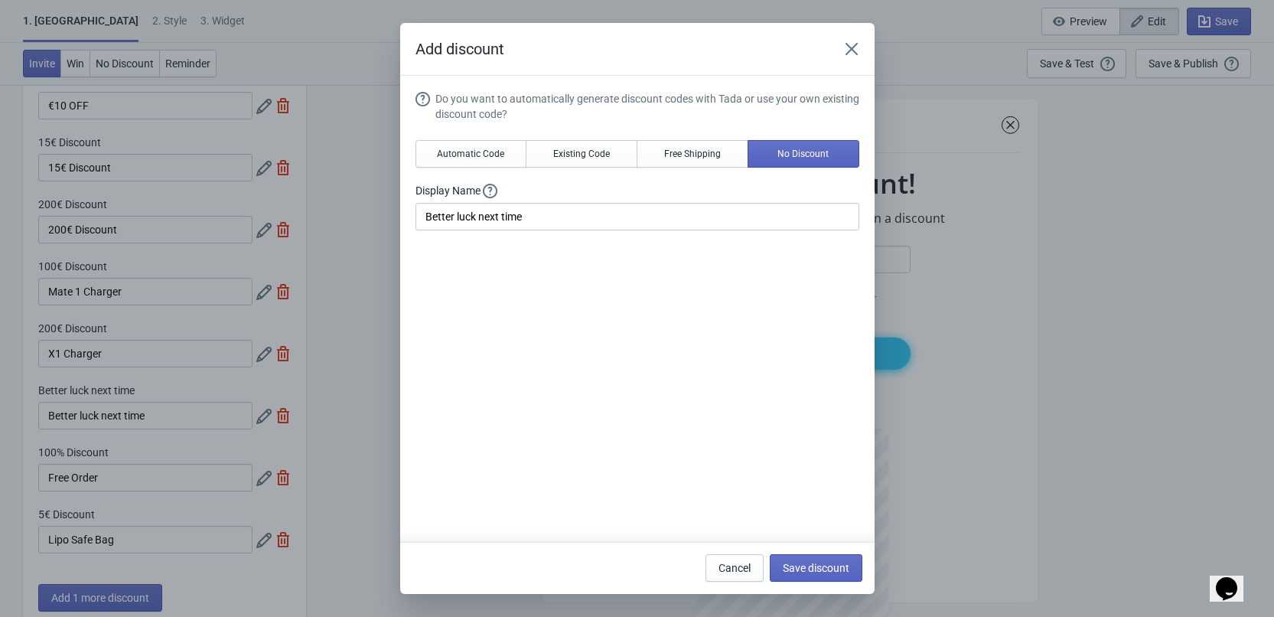
scroll to position [0, 0]
click at [863, 47] on button "Close" at bounding box center [852, 49] width 28 height 28
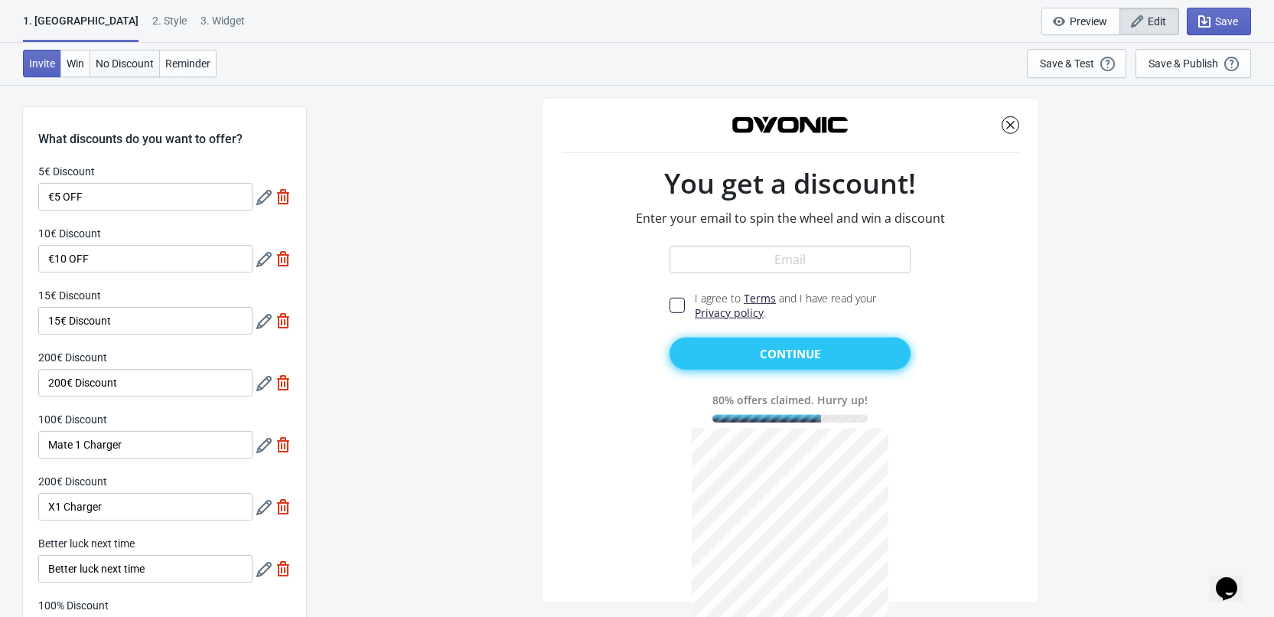
click at [132, 67] on span "No Discount" at bounding box center [125, 63] width 58 height 12
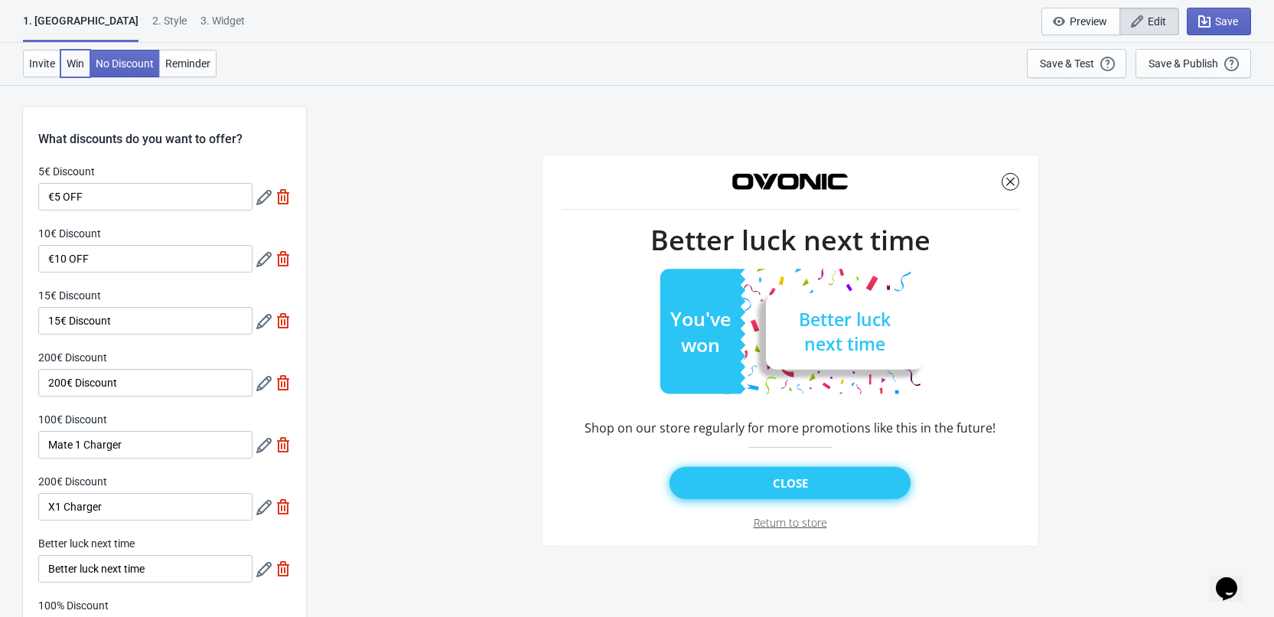
click at [77, 64] on span "Win" at bounding box center [76, 63] width 18 height 12
type input "SASDERWERT3H"
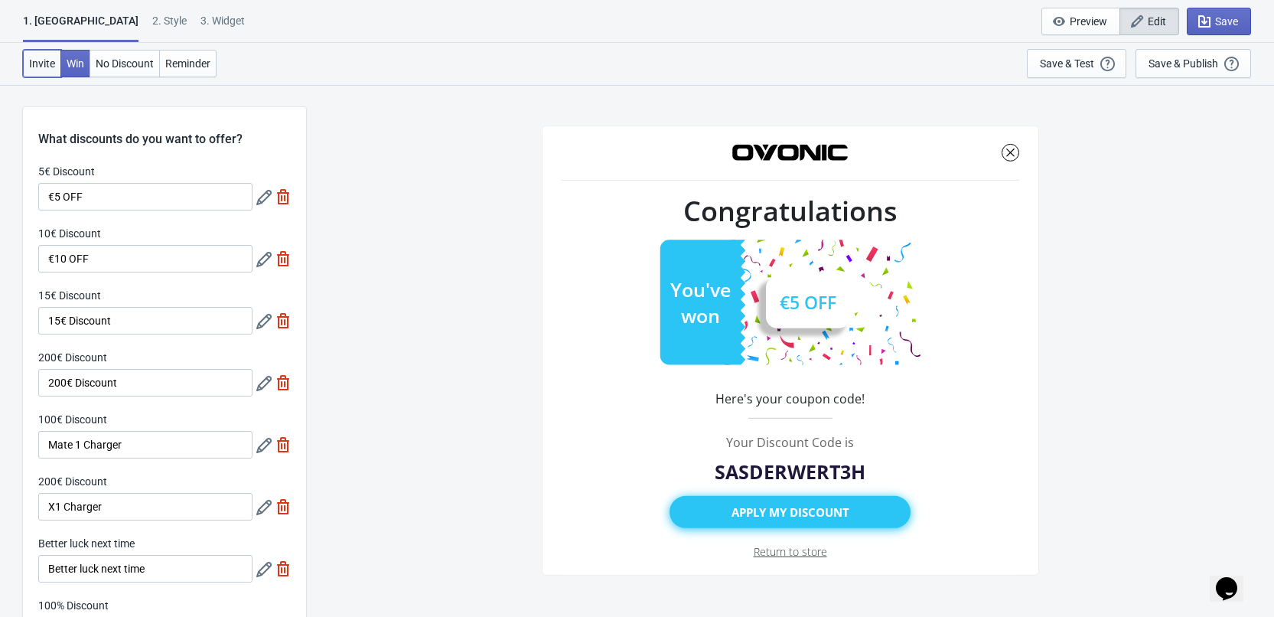
click at [41, 56] on button "Invite" at bounding box center [42, 64] width 38 height 28
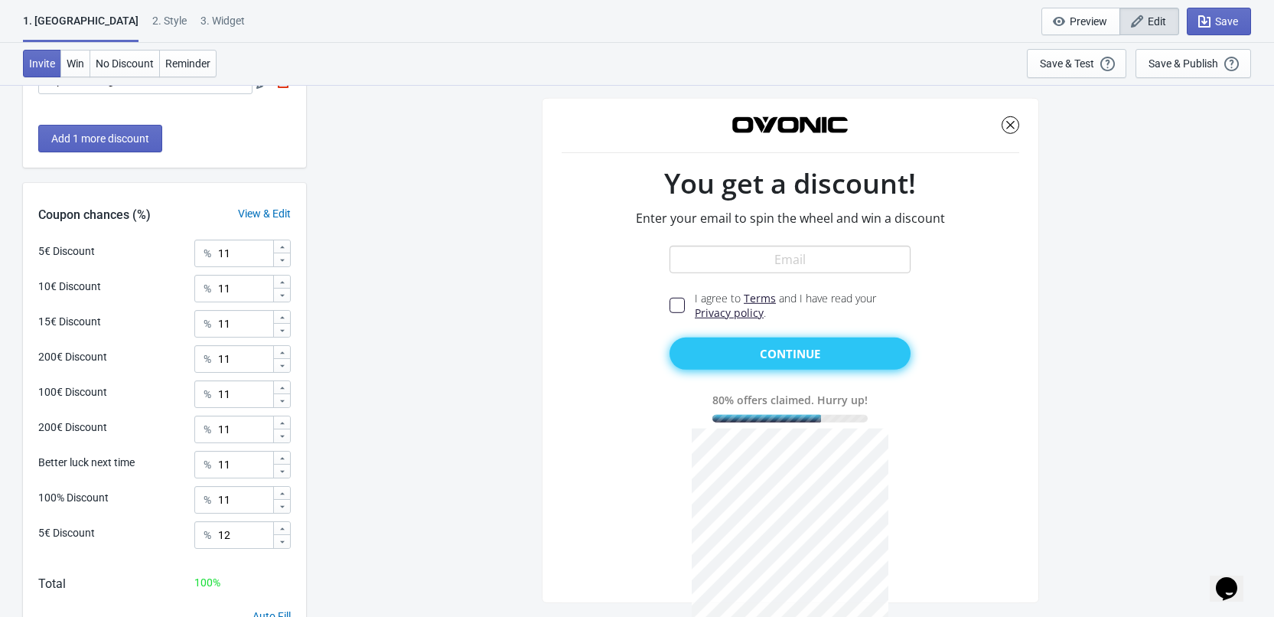
scroll to position [685, 0]
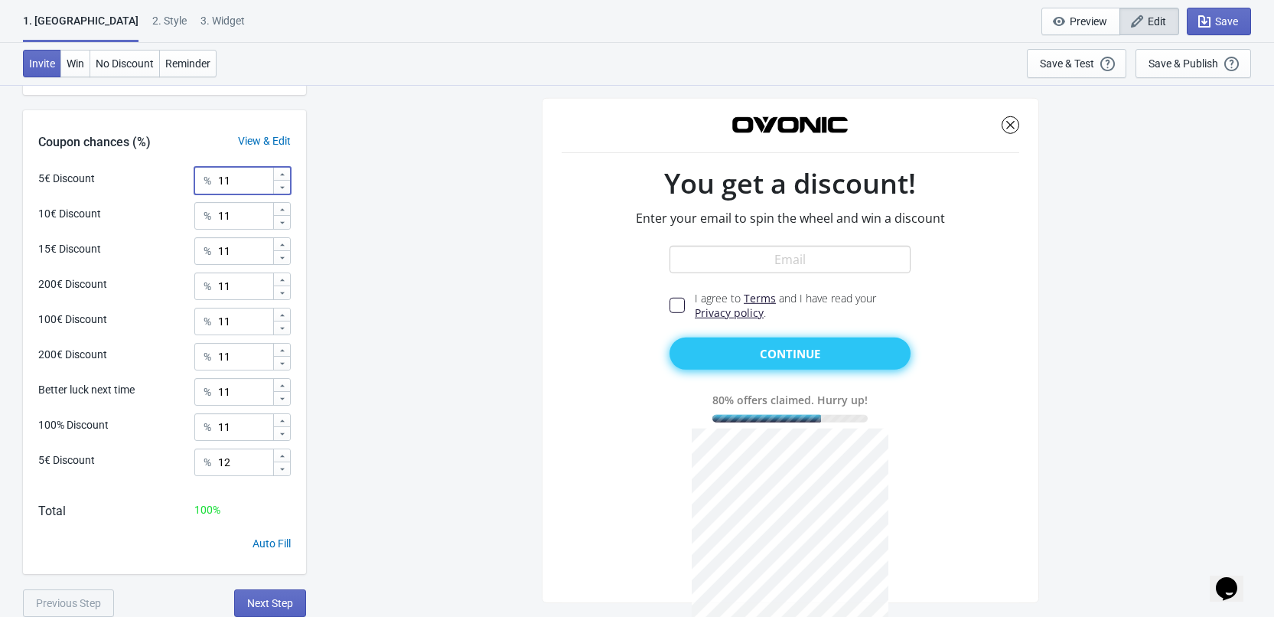
click at [240, 185] on input "11" at bounding box center [244, 181] width 55 height 28
type input "60"
drag, startPoint x: 233, startPoint y: 392, endPoint x: 181, endPoint y: 391, distance: 52.0
click at [181, 391] on div "Better luck next time % 11" at bounding box center [164, 388] width 252 height 20
type input "40"
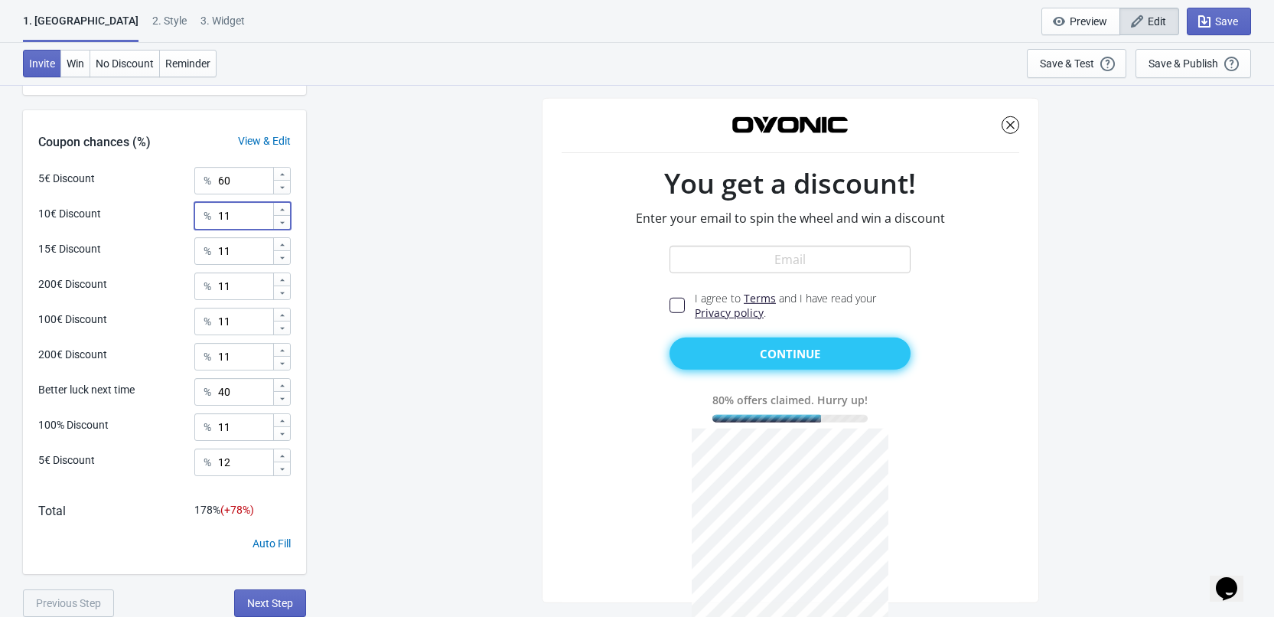
drag, startPoint x: 239, startPoint y: 224, endPoint x: 194, endPoint y: 223, distance: 45.2
click at [194, 223] on div "% 11" at bounding box center [242, 216] width 96 height 28
type input "0"
drag, startPoint x: 233, startPoint y: 248, endPoint x: 203, endPoint y: 250, distance: 29.9
click at [203, 250] on div "% 0" at bounding box center [242, 251] width 96 height 28
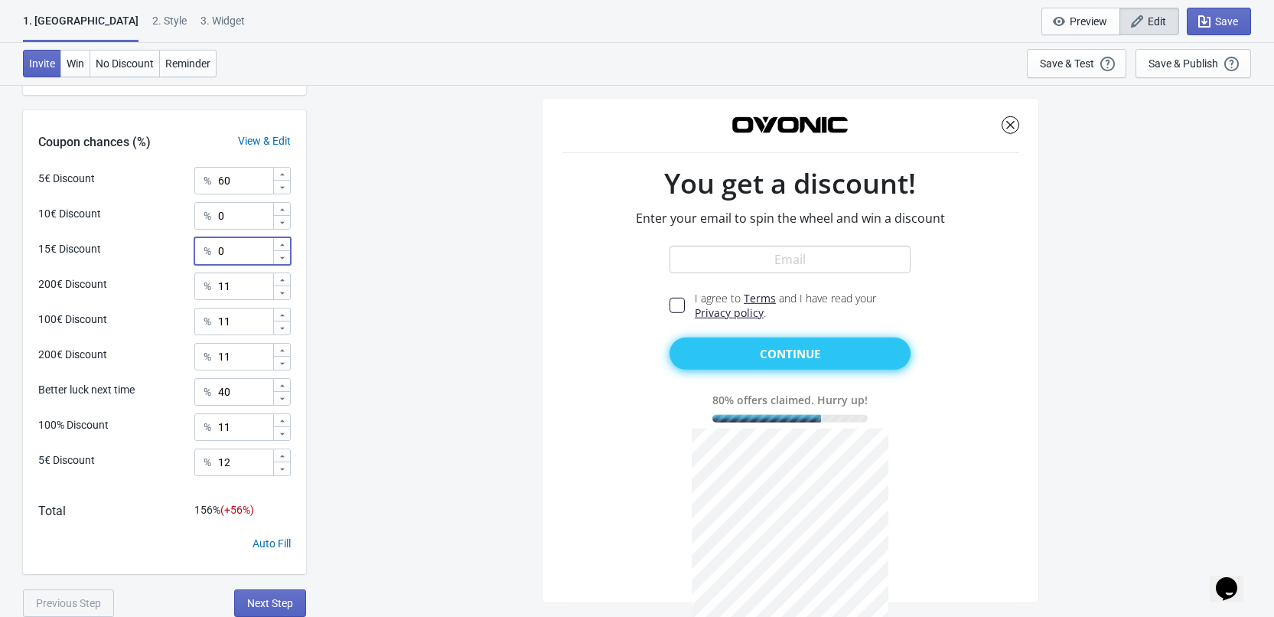
type input "0"
drag, startPoint x: 235, startPoint y: 282, endPoint x: 195, endPoint y: 283, distance: 39.8
click at [195, 283] on div "% 11" at bounding box center [242, 286] width 96 height 28
type input "0"
drag, startPoint x: 241, startPoint y: 321, endPoint x: 190, endPoint y: 324, distance: 50.6
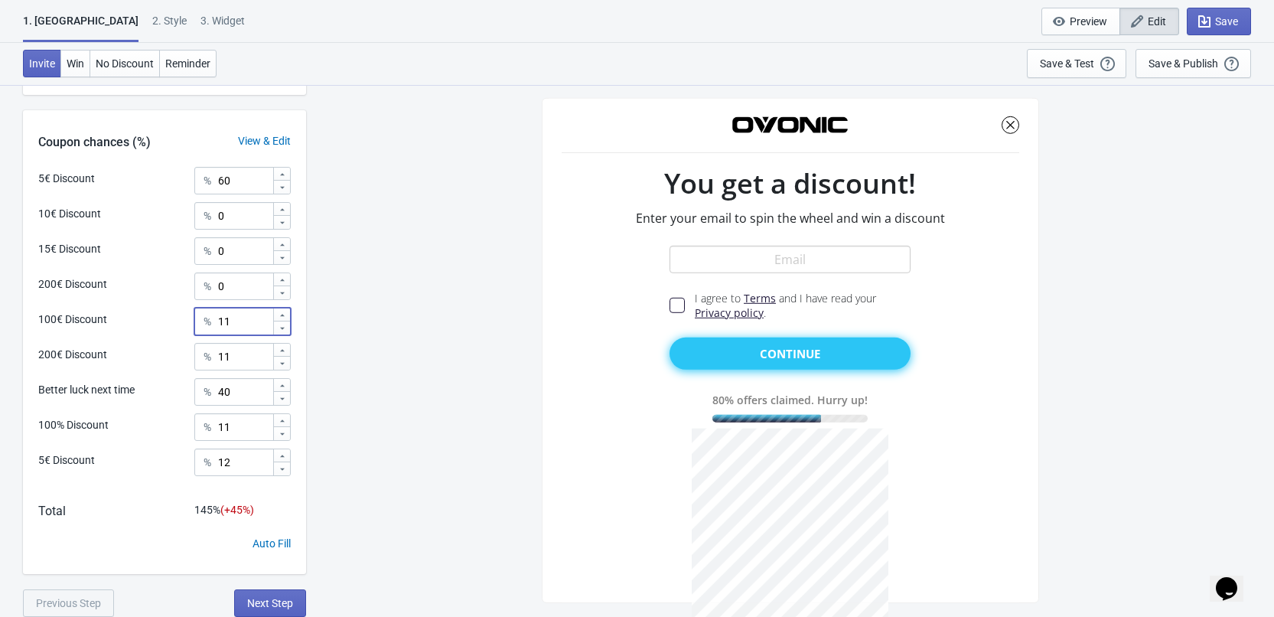
click at [190, 324] on div "100€ Discount % 11" at bounding box center [164, 318] width 252 height 20
type input "0"
drag, startPoint x: 236, startPoint y: 354, endPoint x: 186, endPoint y: 356, distance: 49.8
click at [186, 356] on div "200€ Discount % 11" at bounding box center [164, 353] width 252 height 20
type input "0"
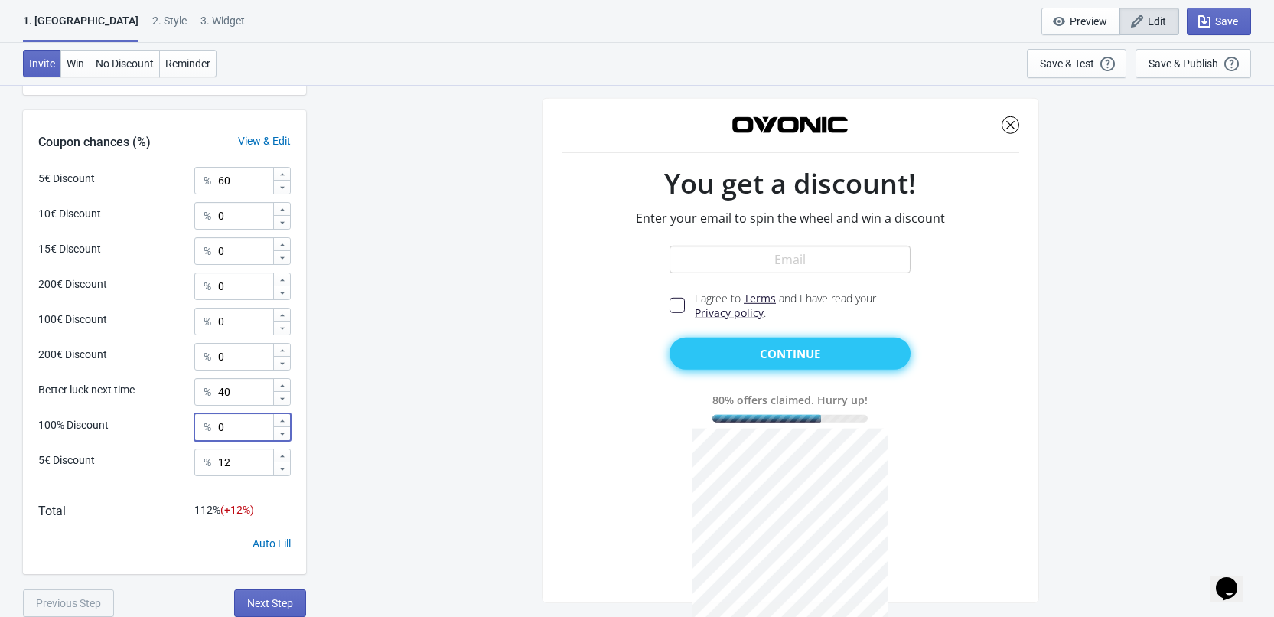
drag, startPoint x: 243, startPoint y: 428, endPoint x: 190, endPoint y: 426, distance: 52.0
click at [190, 426] on div "100% Discount % 0" at bounding box center [164, 423] width 252 height 20
type input "0"
drag, startPoint x: 238, startPoint y: 464, endPoint x: 179, endPoint y: 463, distance: 58.9
click at [179, 463] on div "5€ Discount % 0" at bounding box center [164, 467] width 252 height 38
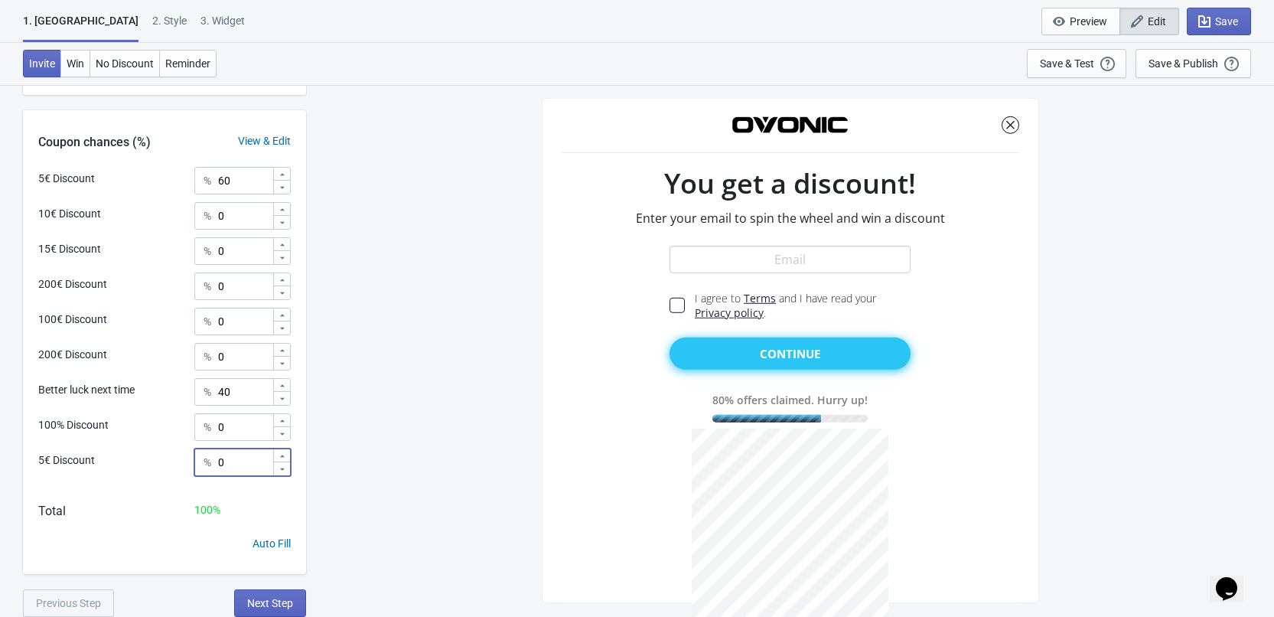
type input "0"
click at [156, 472] on div "5€ Discount % 0" at bounding box center [164, 467] width 252 height 38
click at [277, 597] on span "Next Step" at bounding box center [270, 603] width 46 height 12
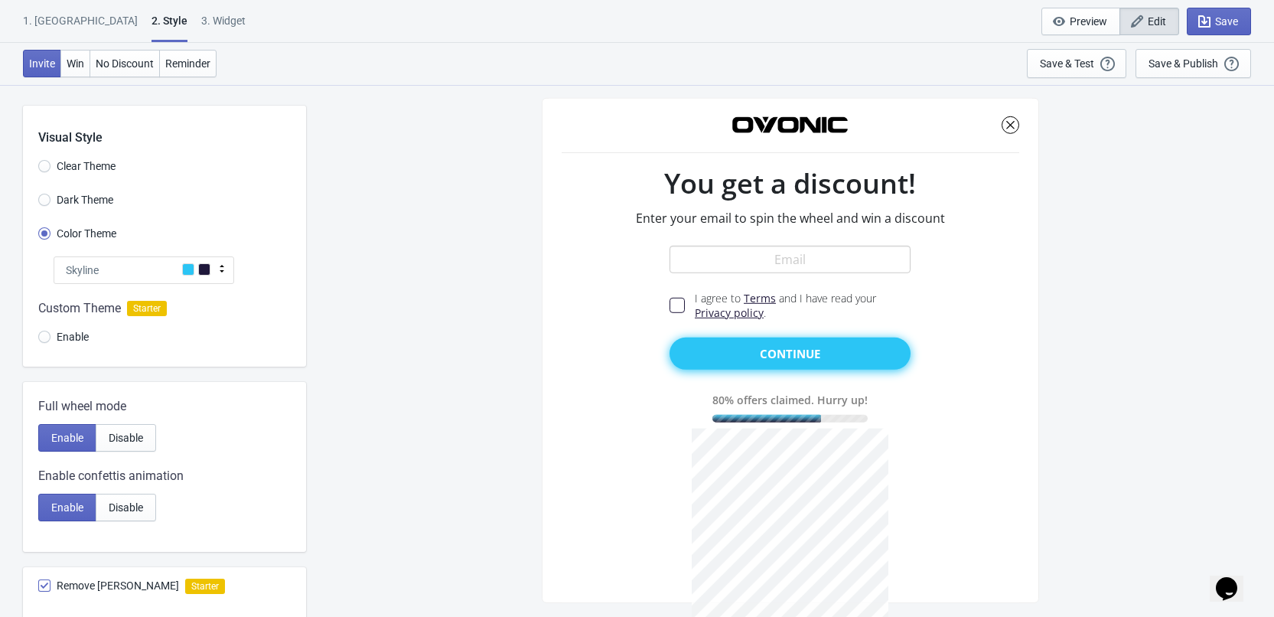
scroll to position [0, 0]
click at [198, 271] on span at bounding box center [204, 271] width 12 height 12
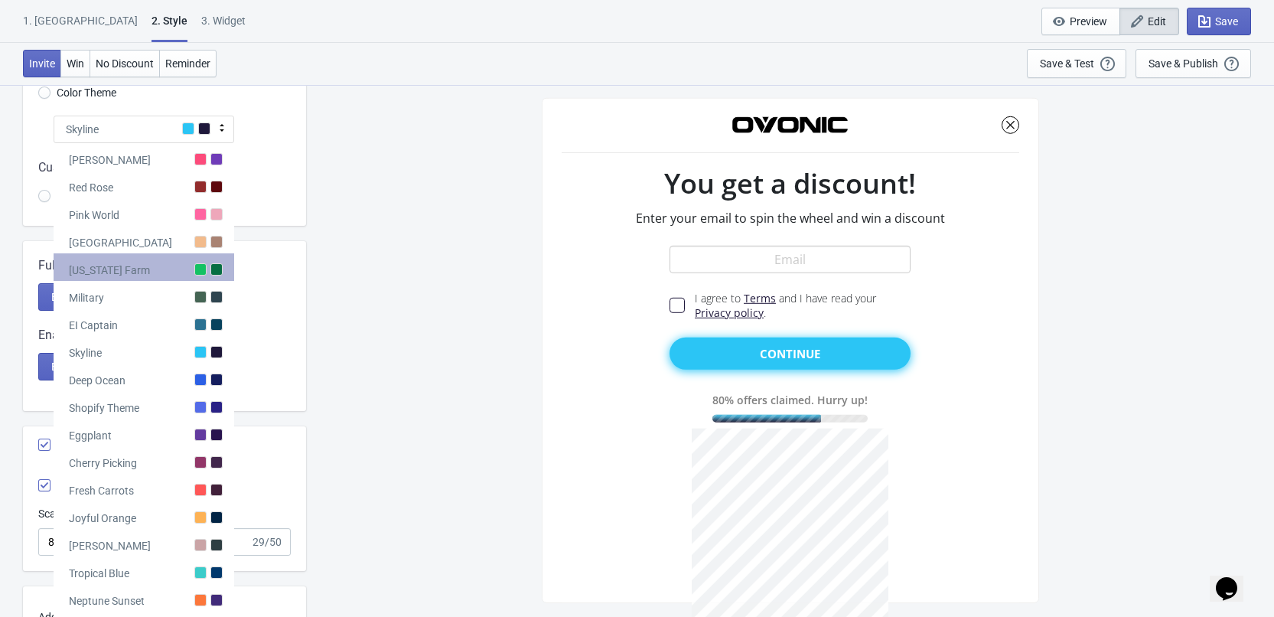
scroll to position [230, 0]
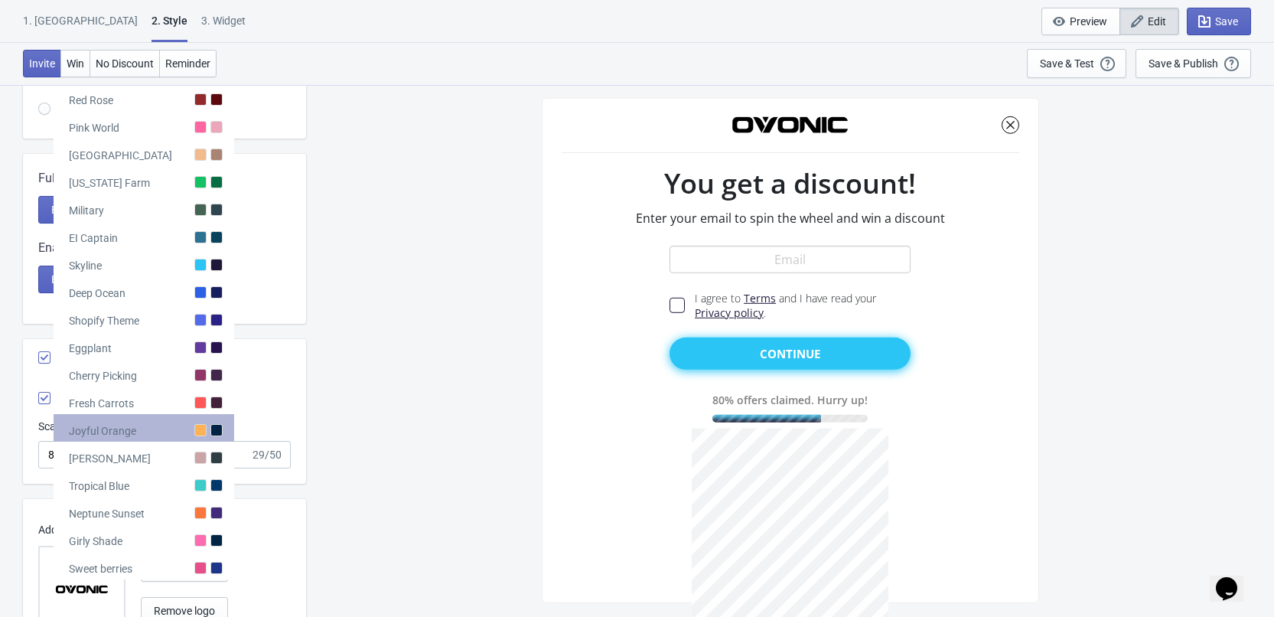
click at [213, 427] on div at bounding box center [216, 430] width 12 height 12
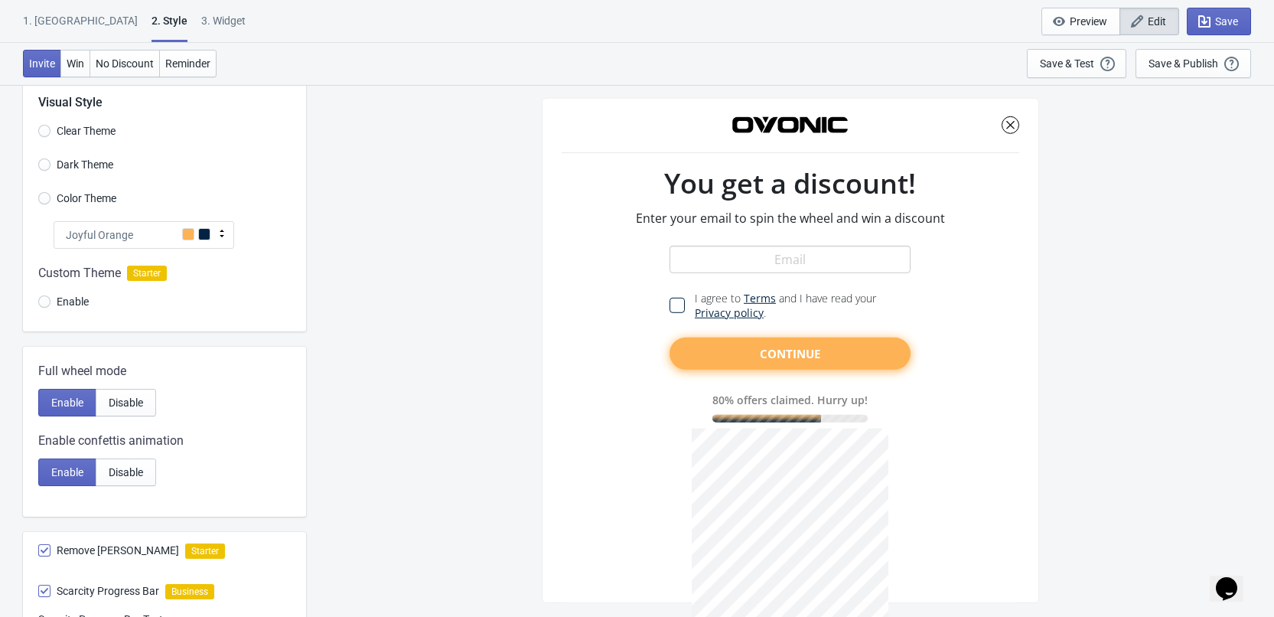
scroll to position [0, 0]
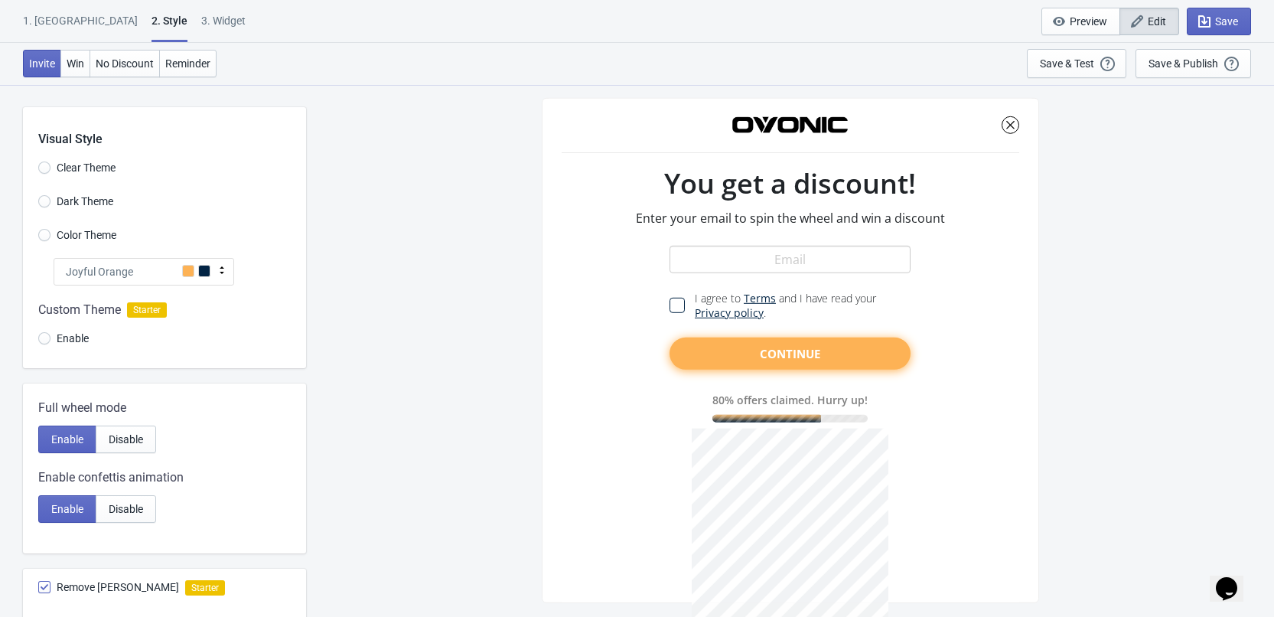
click at [190, 265] on span at bounding box center [188, 271] width 12 height 12
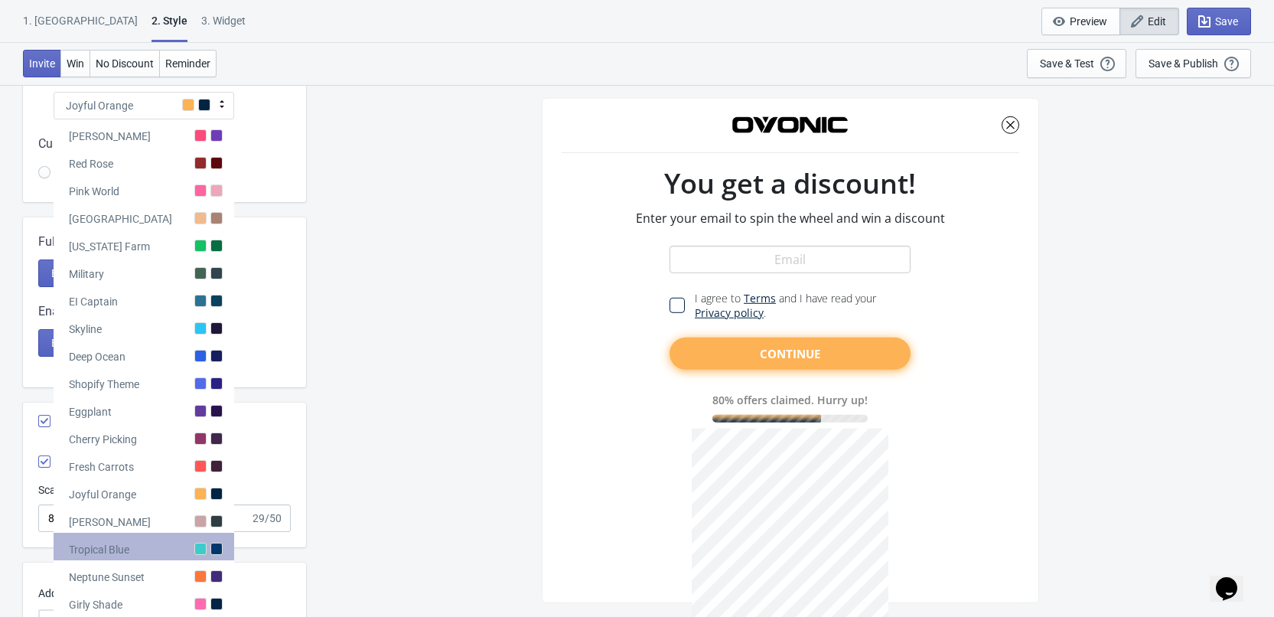
scroll to position [124, 0]
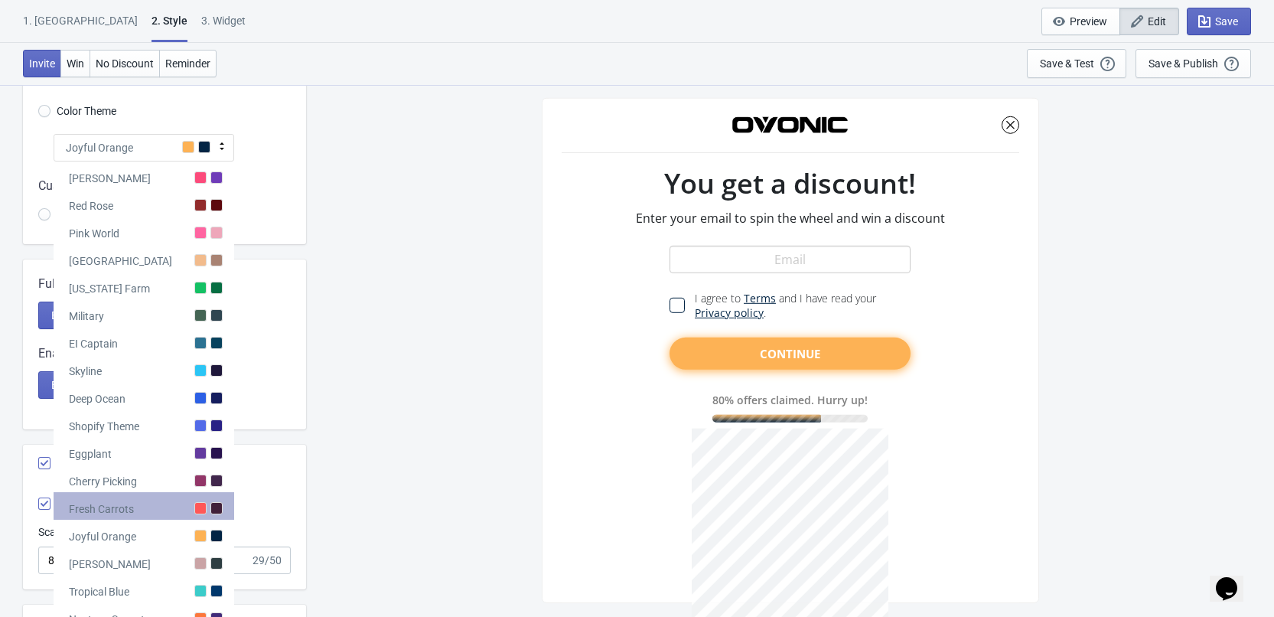
click at [195, 503] on div at bounding box center [200, 508] width 12 height 12
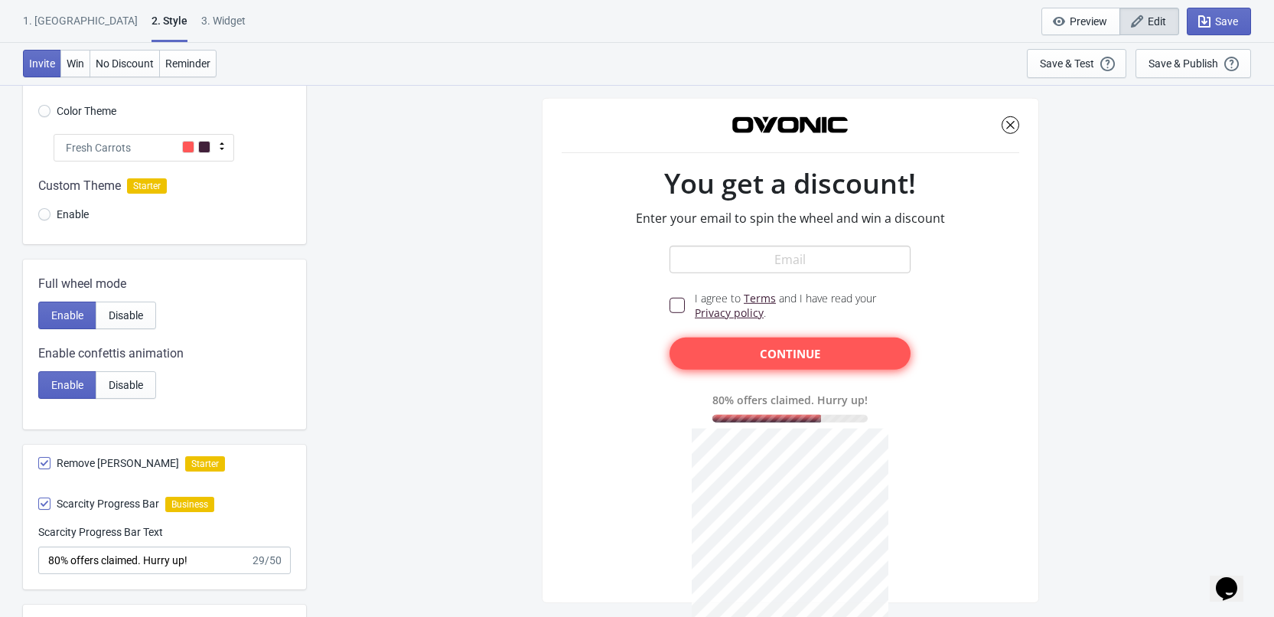
click at [203, 145] on span at bounding box center [204, 147] width 12 height 12
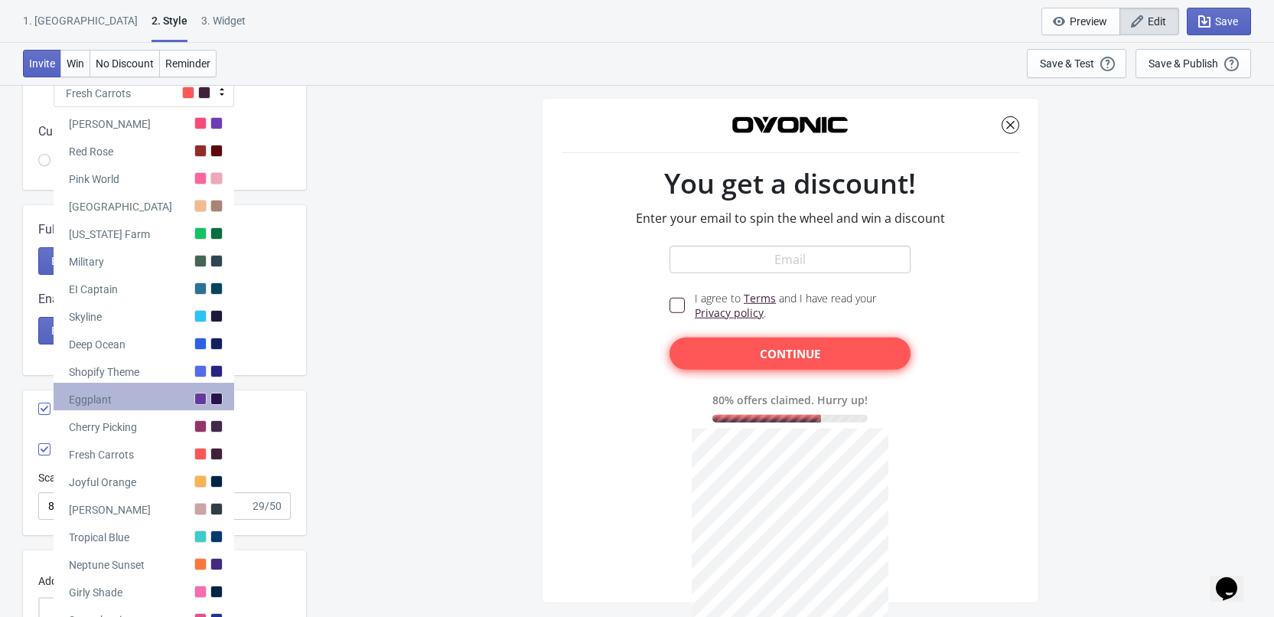
scroll to position [230, 0]
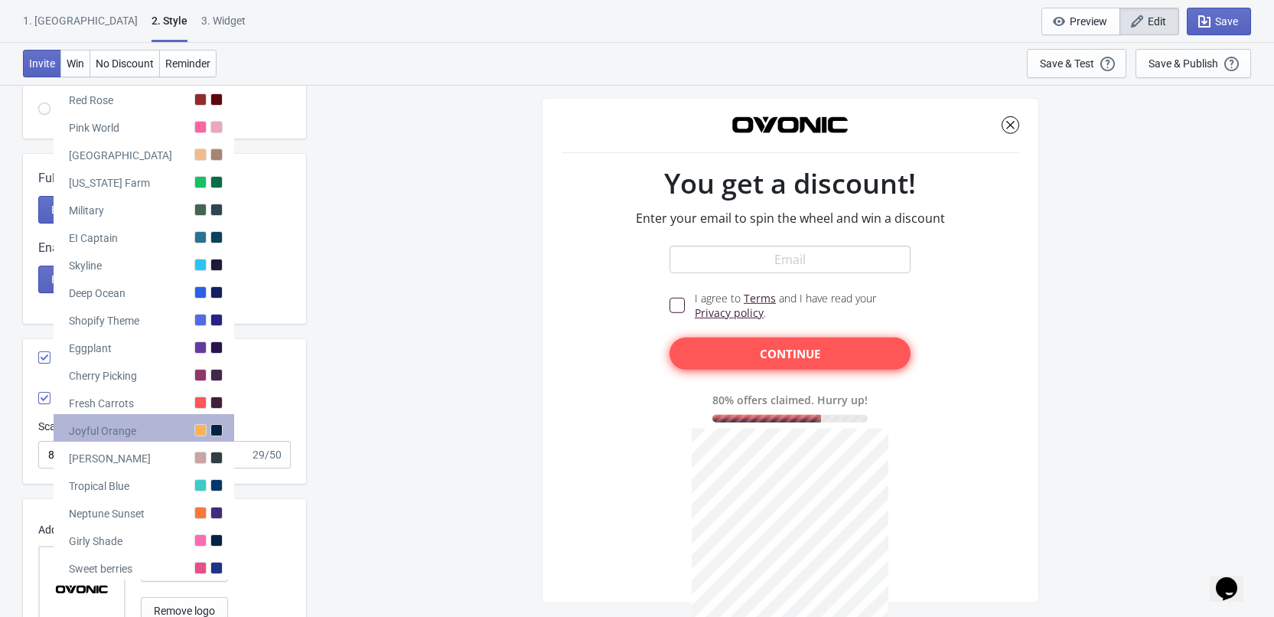
click at [207, 428] on div "Joyful Orange" at bounding box center [144, 428] width 181 height 28
radio input "true"
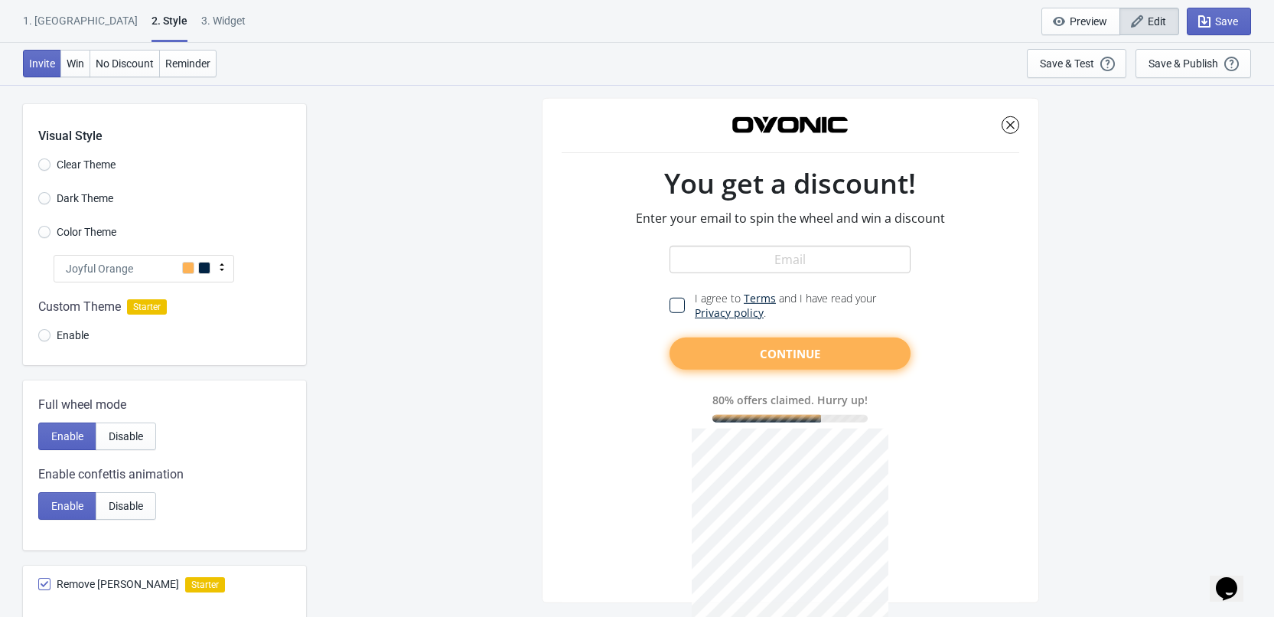
scroll to position [0, 0]
click at [77, 170] on span "Clear Theme" at bounding box center [86, 167] width 59 height 15
click at [50, 170] on input "Clear Theme" at bounding box center [44, 175] width 12 height 28
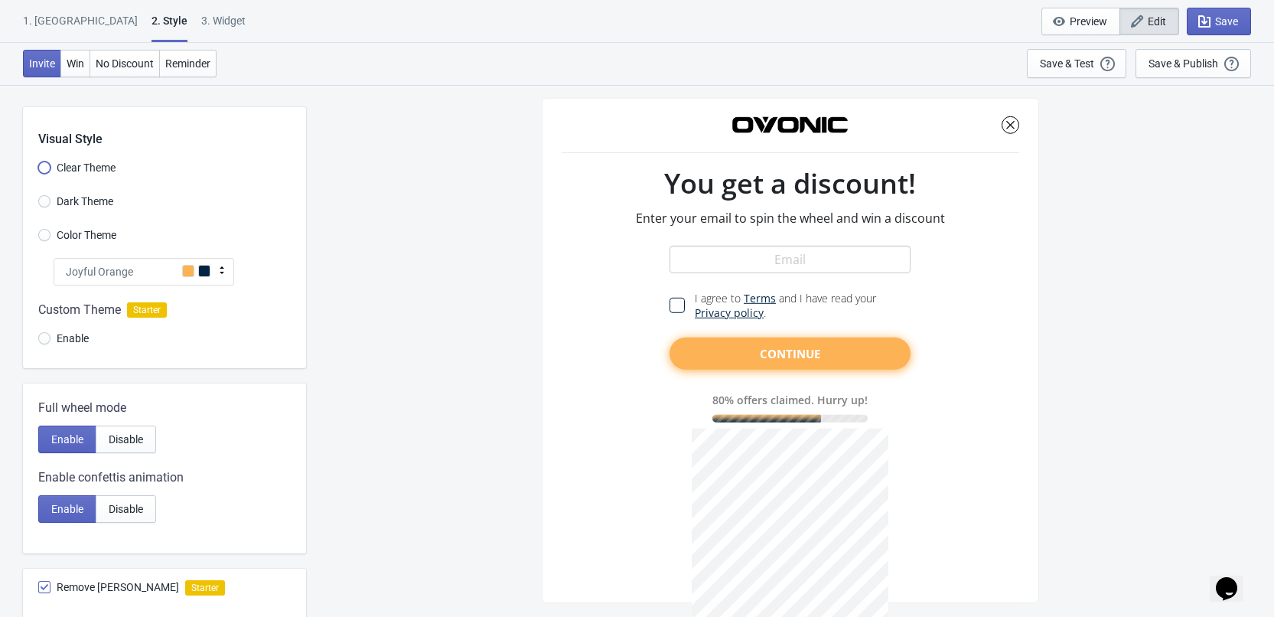
radio input "true"
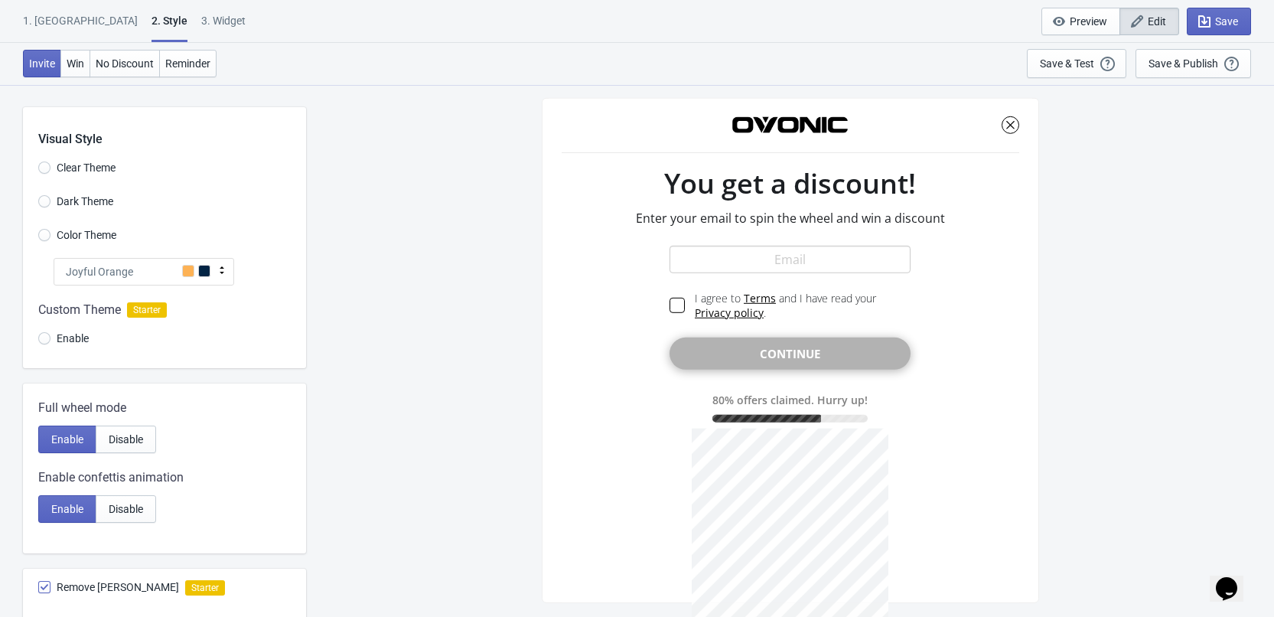
click at [73, 201] on span "Dark Theme" at bounding box center [85, 201] width 57 height 15
click at [50, 201] on input "Dark Theme" at bounding box center [44, 209] width 12 height 28
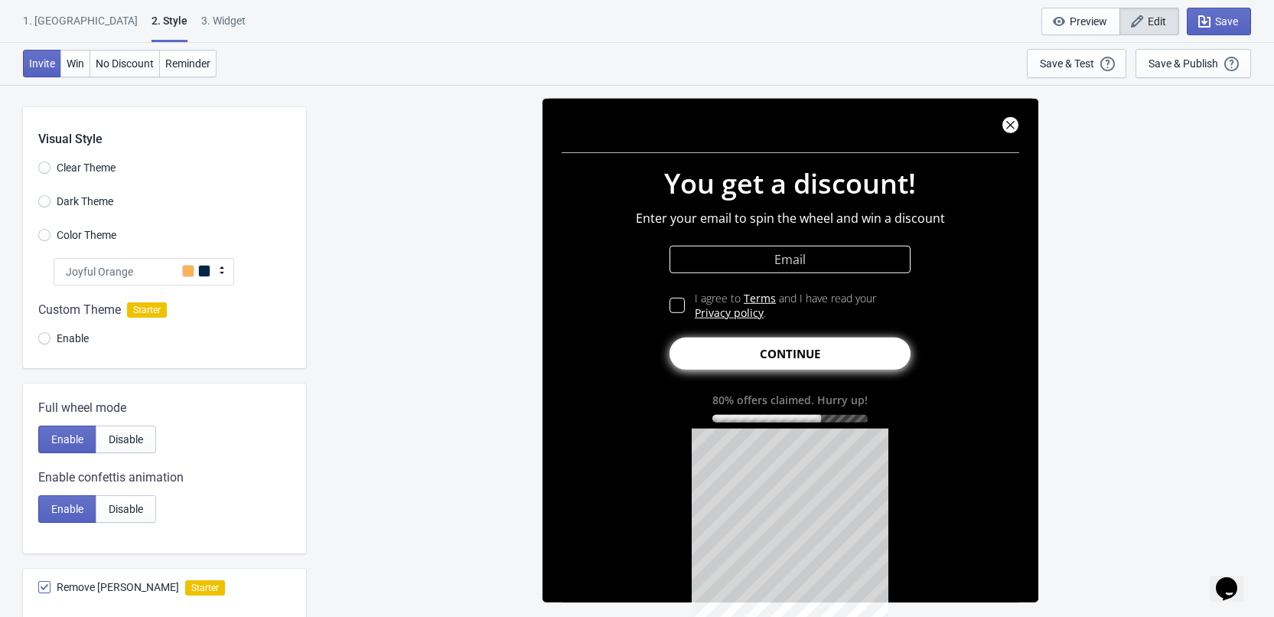
click at [109, 269] on span "Joyful Orange" at bounding box center [99, 271] width 67 height 15
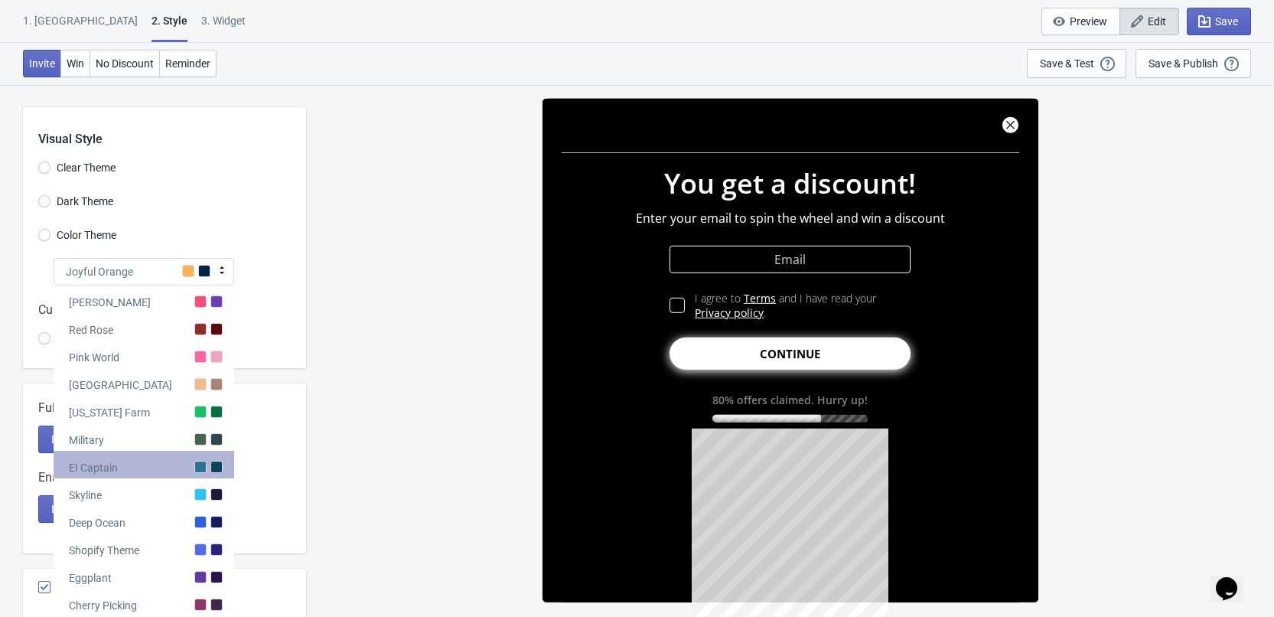
scroll to position [230, 0]
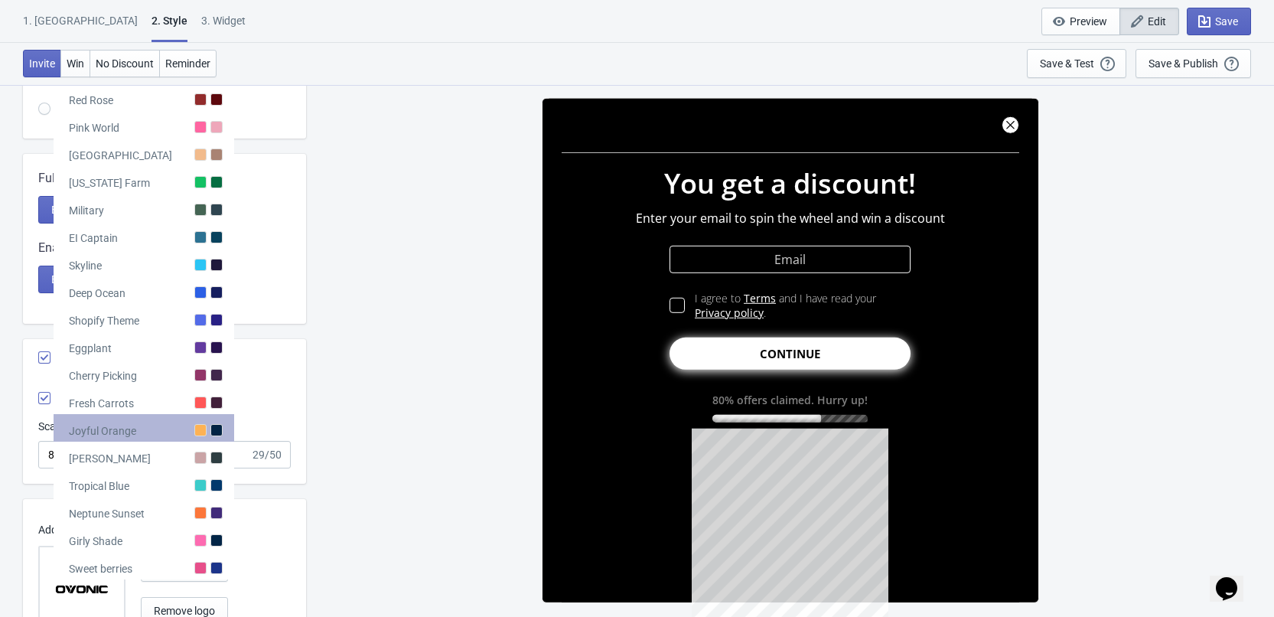
click at [197, 427] on div at bounding box center [200, 430] width 12 height 12
radio input "true"
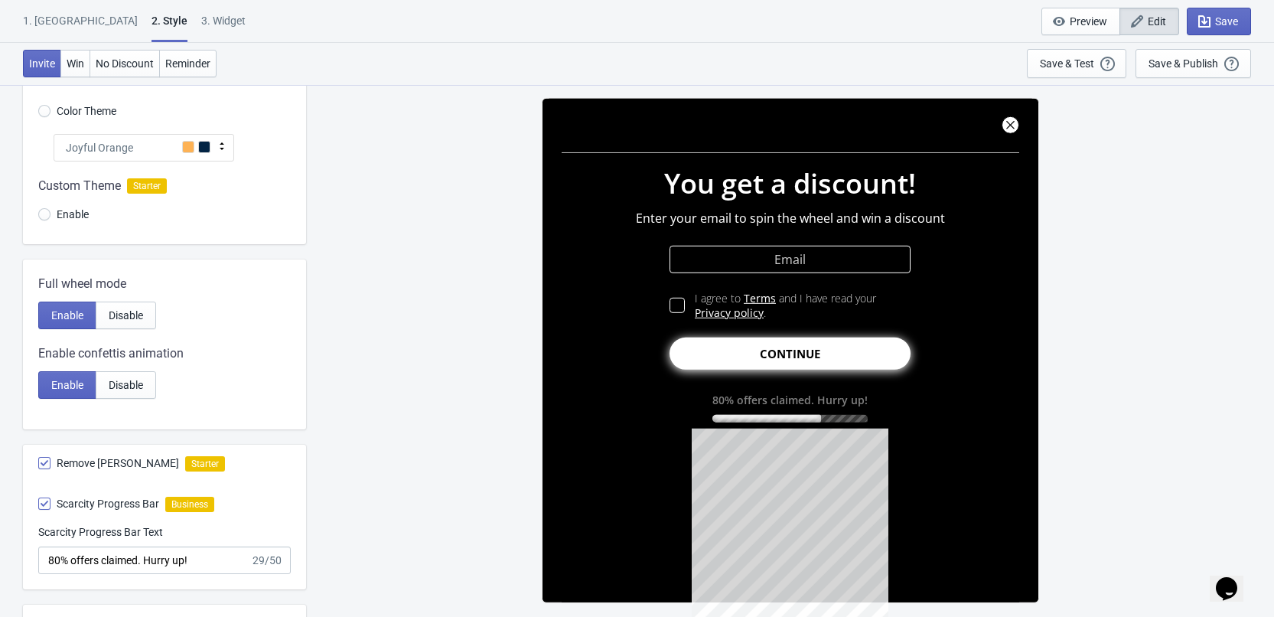
scroll to position [0, 0]
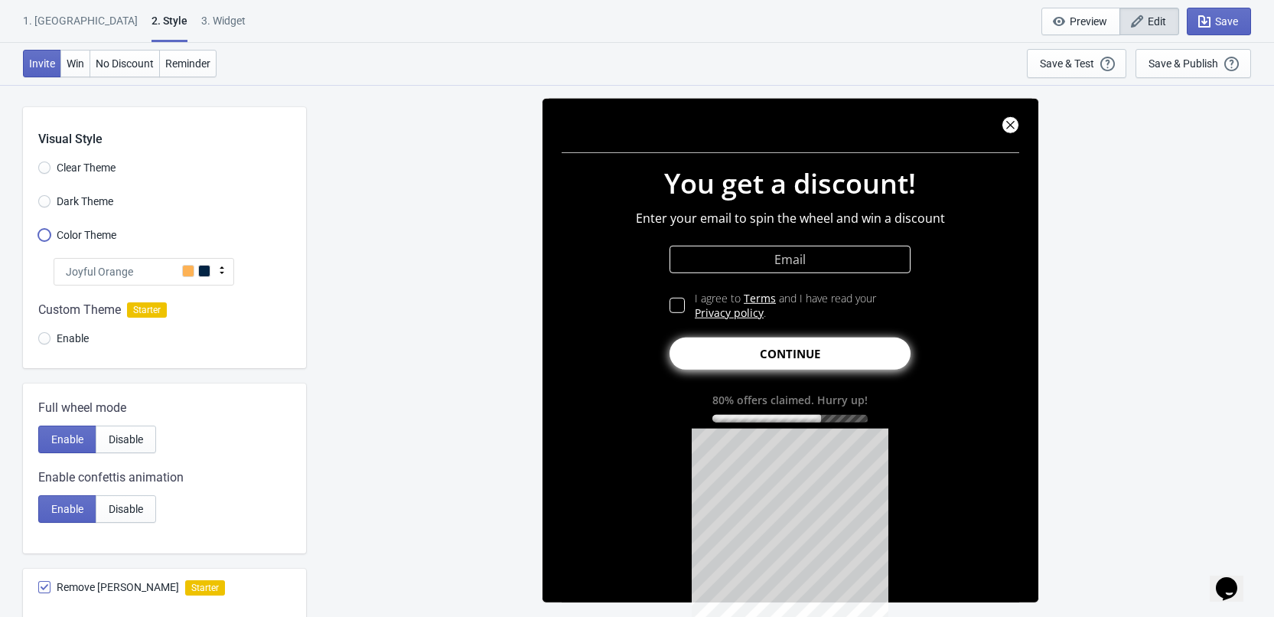
click at [48, 242] on input "Color Theme" at bounding box center [44, 243] width 12 height 28
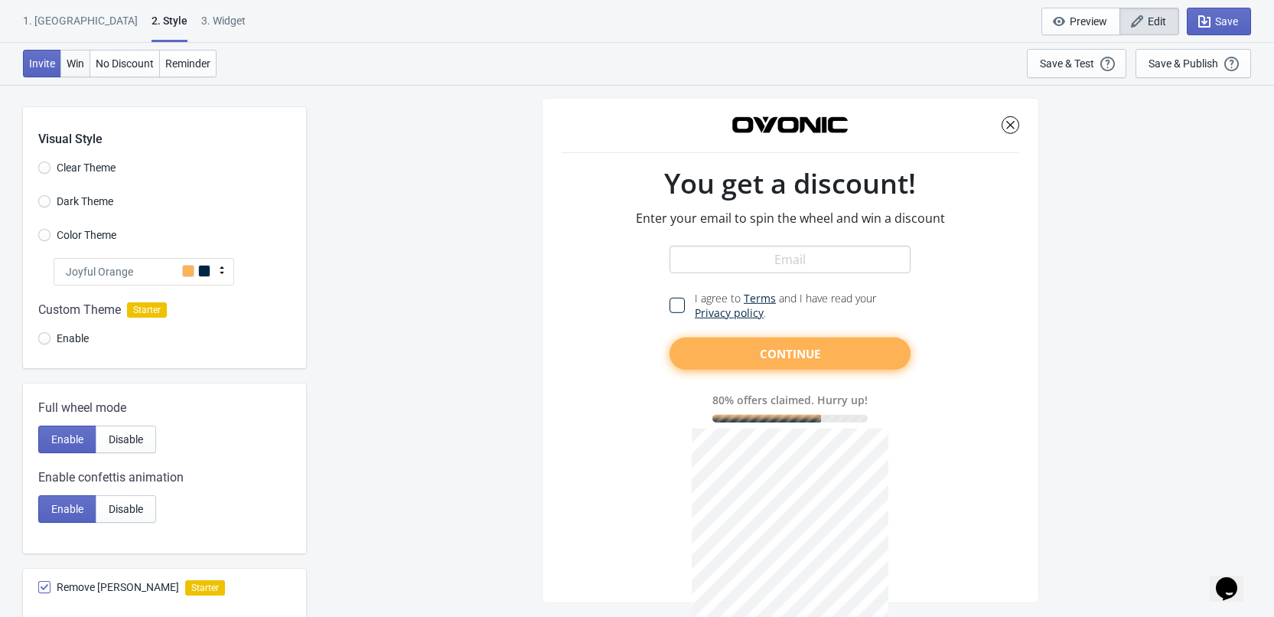
click at [74, 65] on span "Win" at bounding box center [76, 63] width 18 height 12
radio input "true"
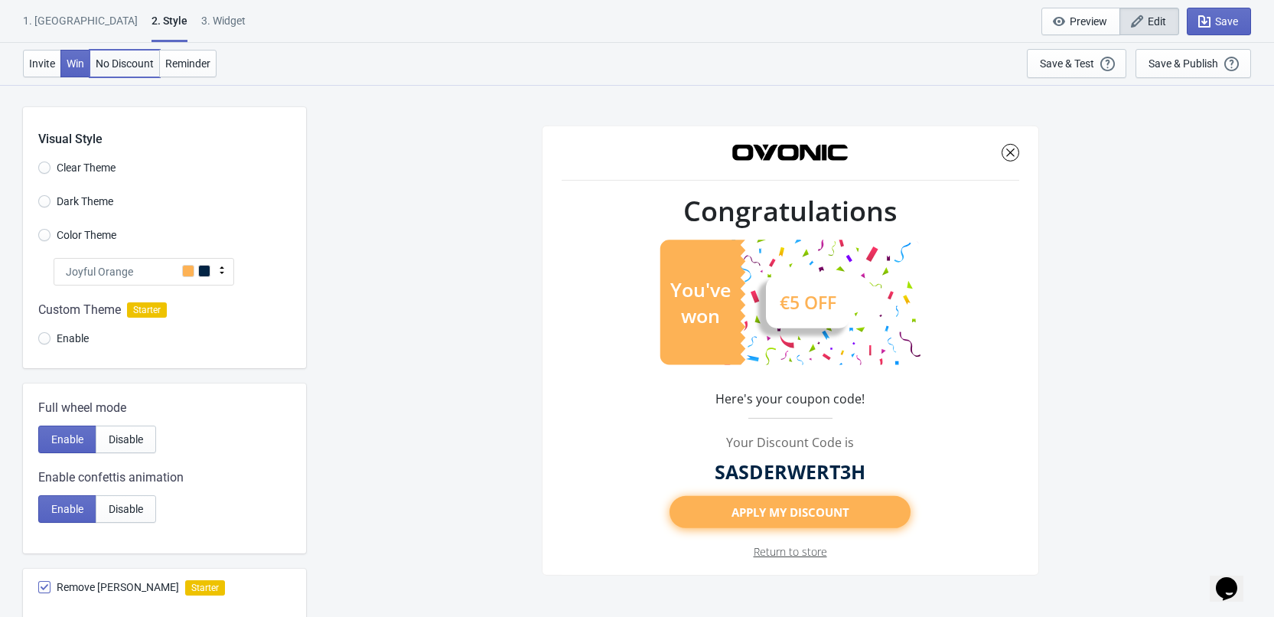
click at [113, 65] on span "No Discount" at bounding box center [125, 63] width 58 height 12
type input "no_code"
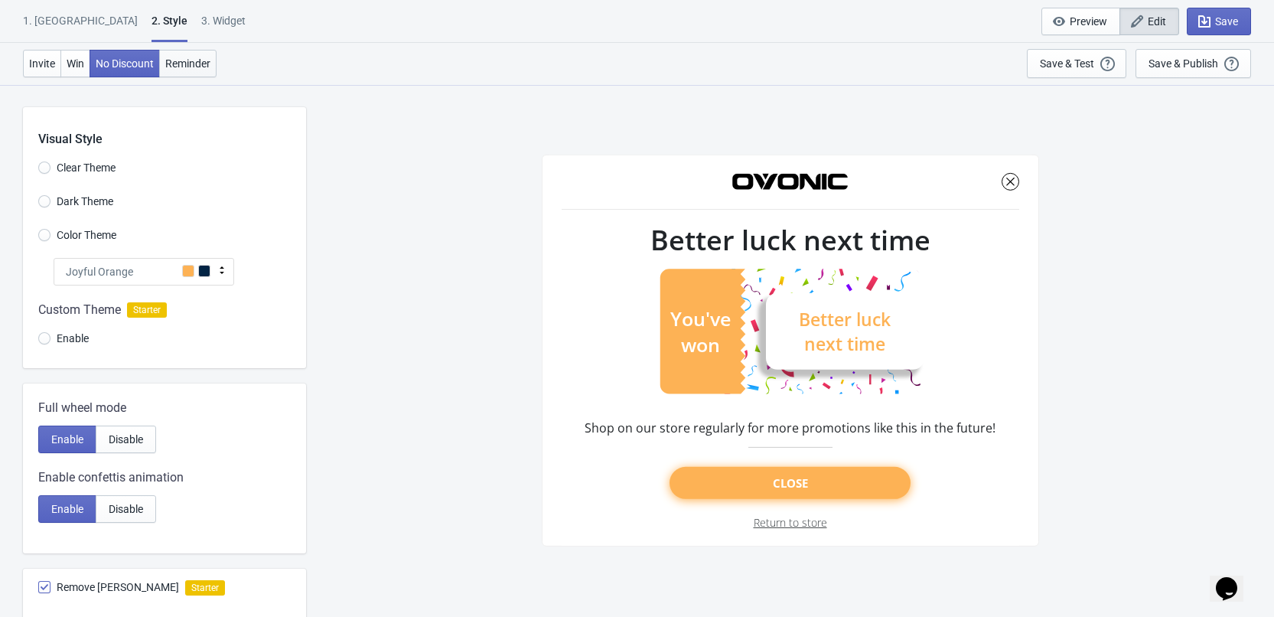
click at [200, 65] on span "Reminder" at bounding box center [187, 63] width 45 height 12
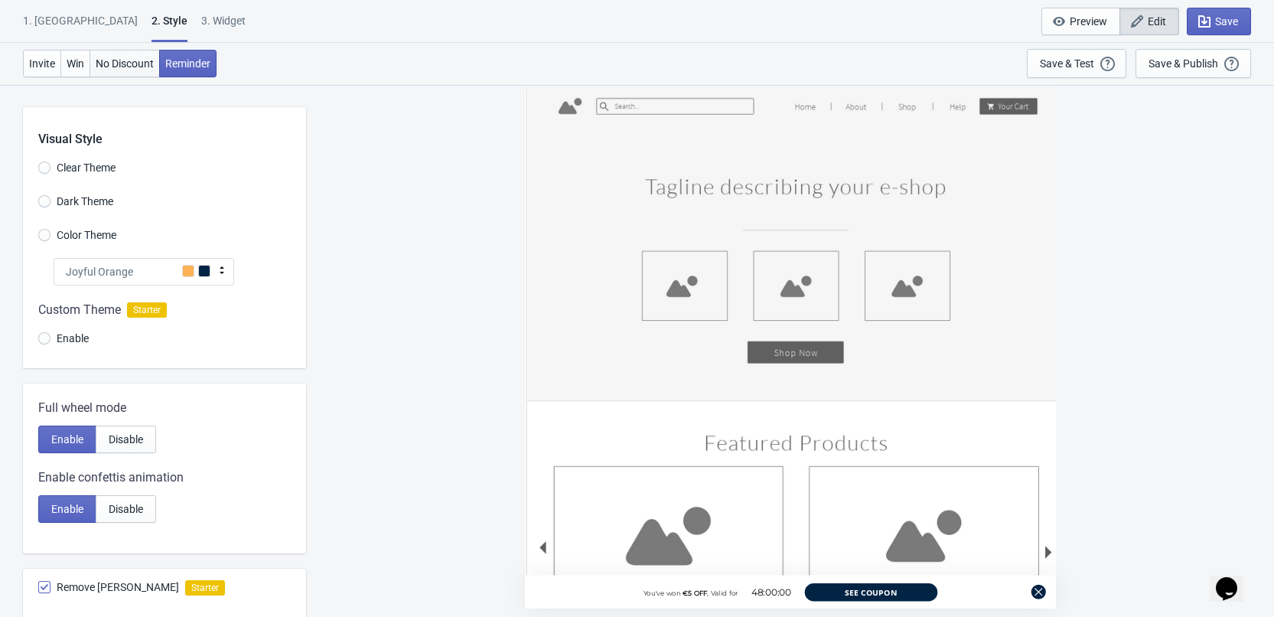
click at [146, 62] on span "No Discount" at bounding box center [125, 63] width 58 height 12
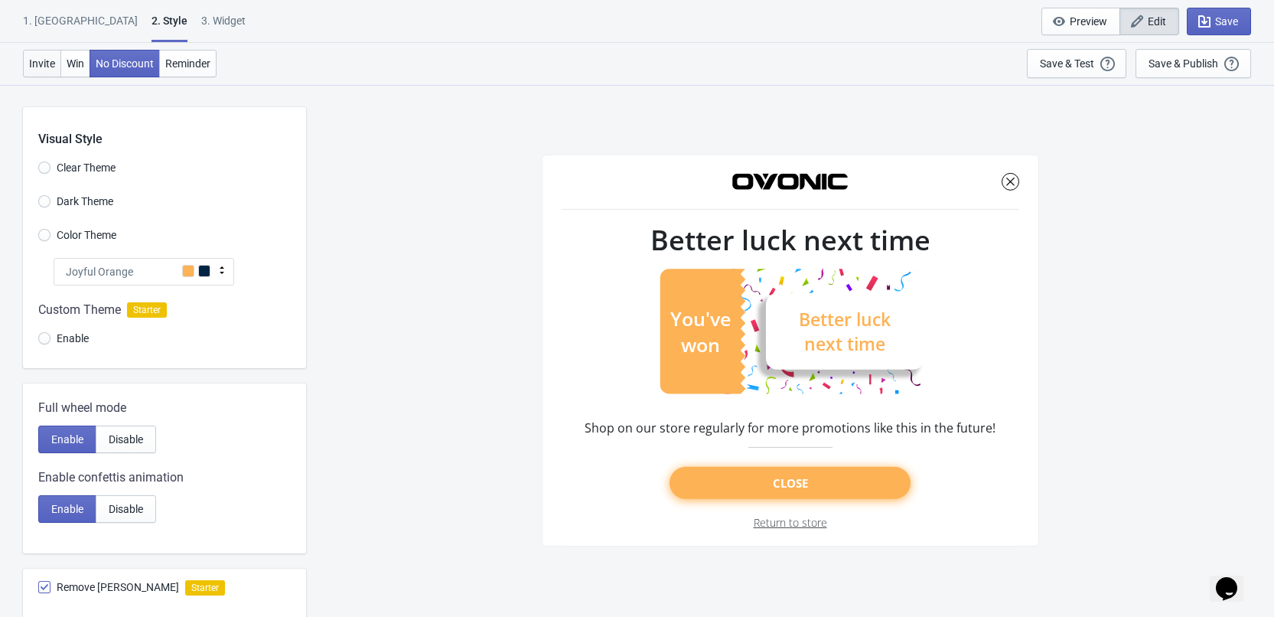
click at [54, 61] on span "Invite" at bounding box center [42, 63] width 26 height 12
radio input "true"
type input "SASDERWERT3H"
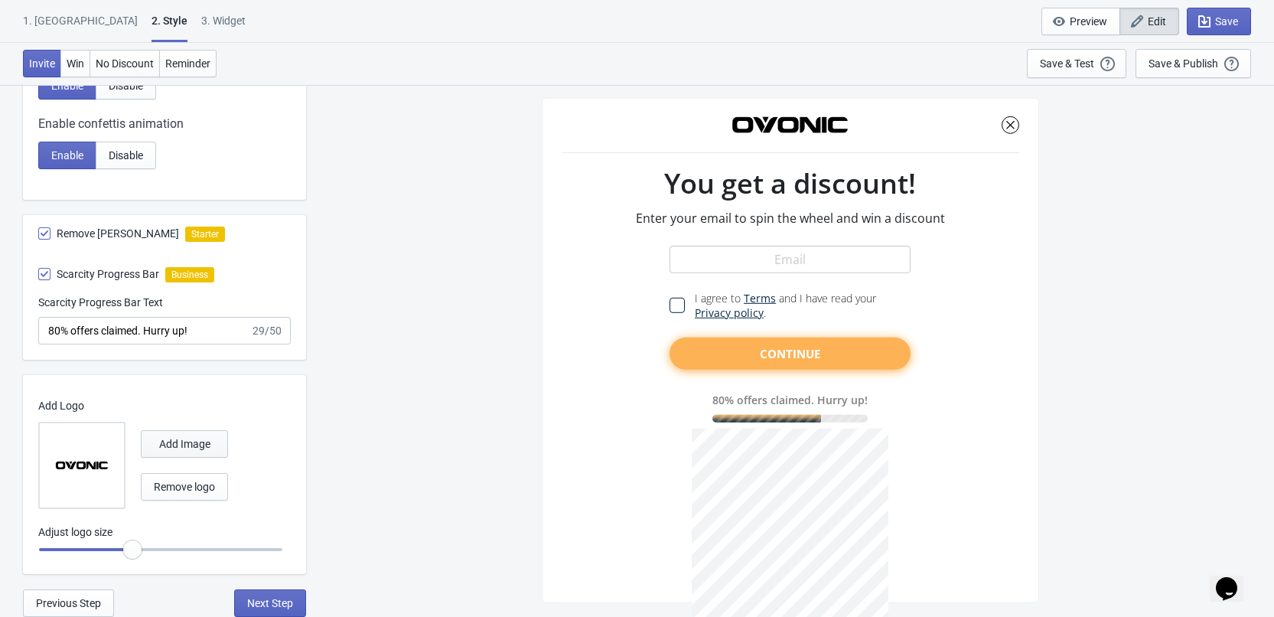
scroll to position [131, 0]
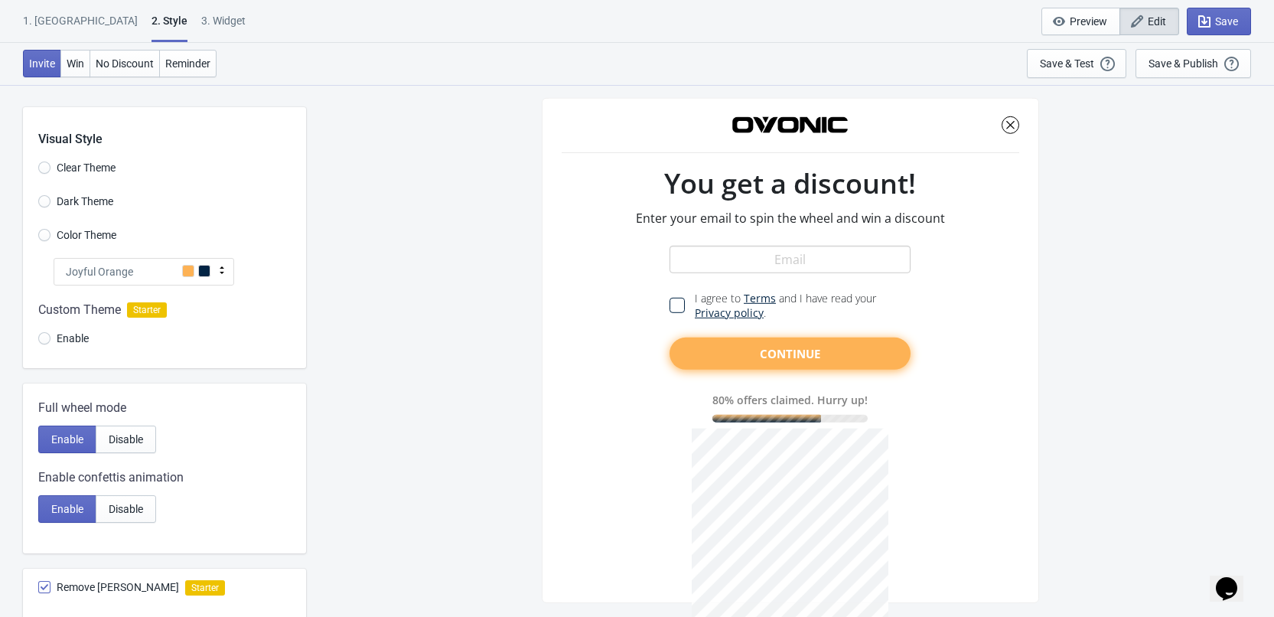
click at [48, 331] on div at bounding box center [164, 326] width 283 height 83
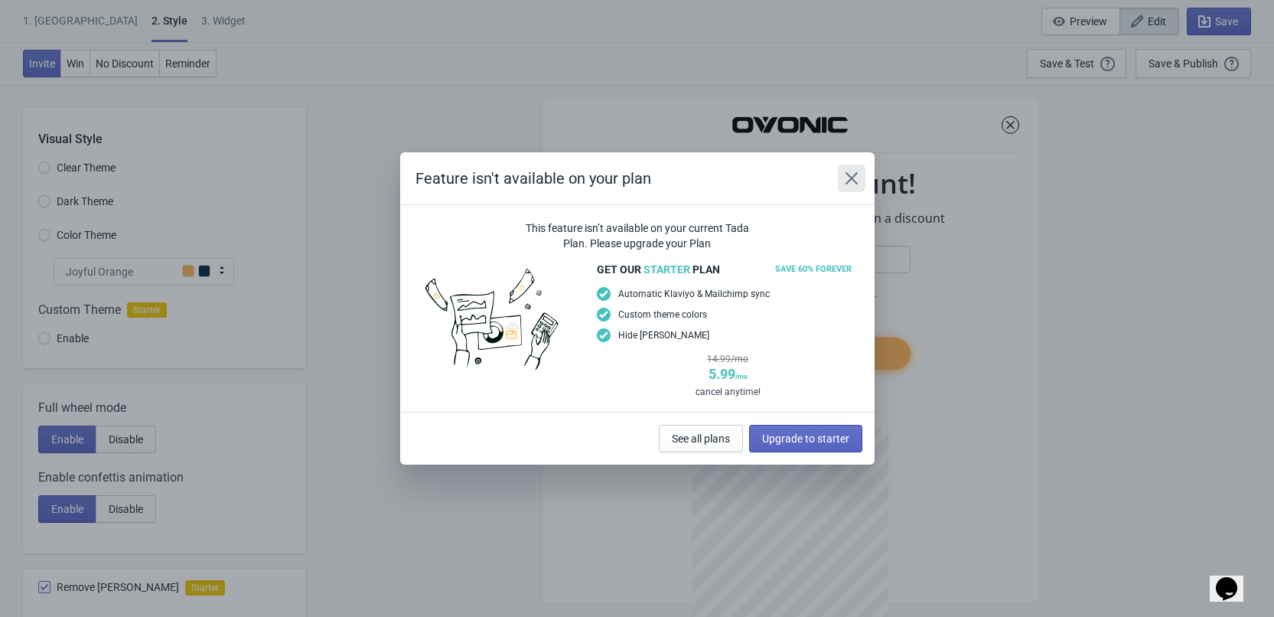
click at [858, 181] on icon "Close" at bounding box center [851, 178] width 15 height 15
radio input "true"
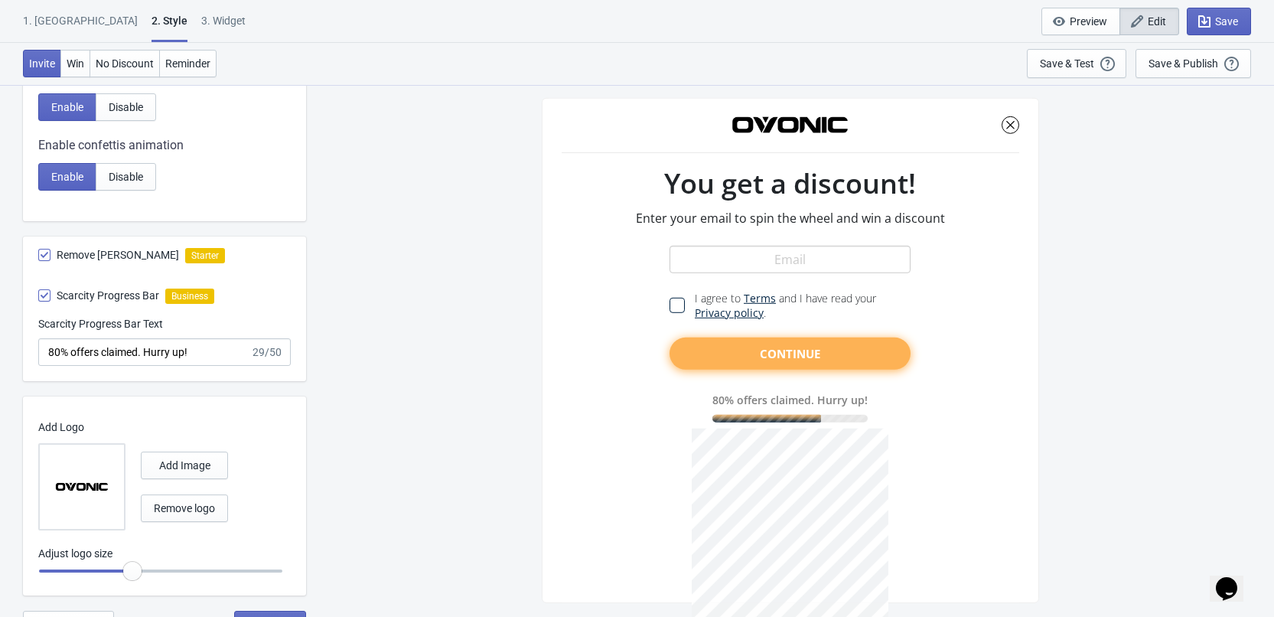
scroll to position [353, 0]
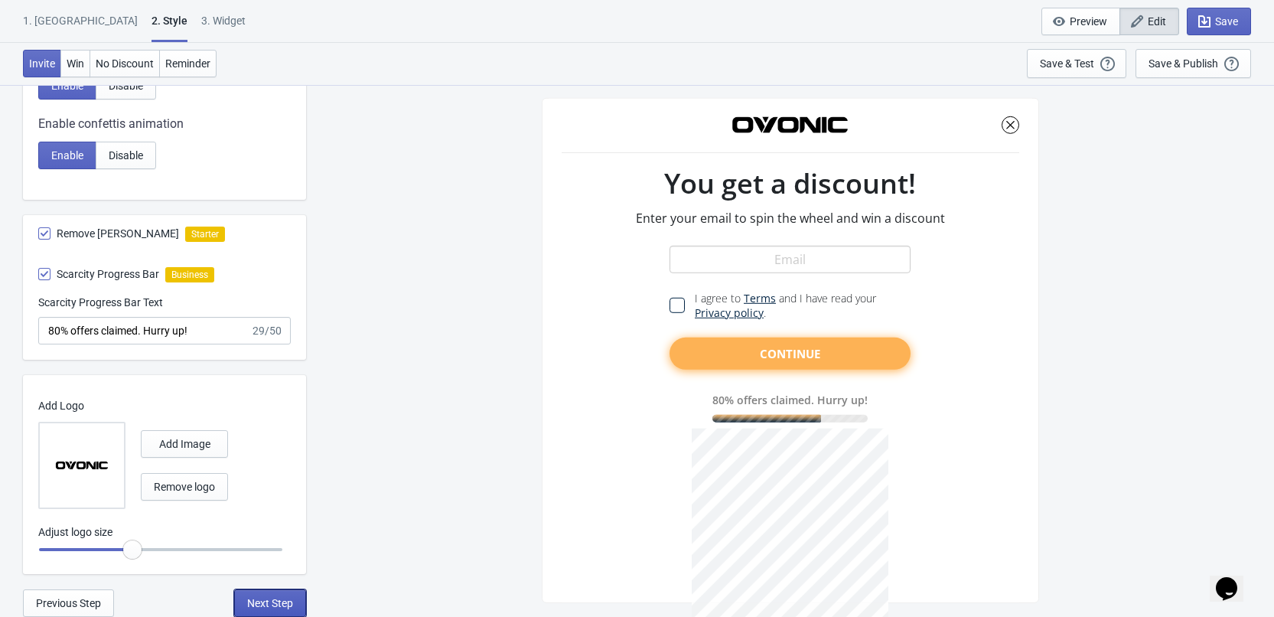
click at [271, 601] on span "Next Step" at bounding box center [270, 603] width 46 height 12
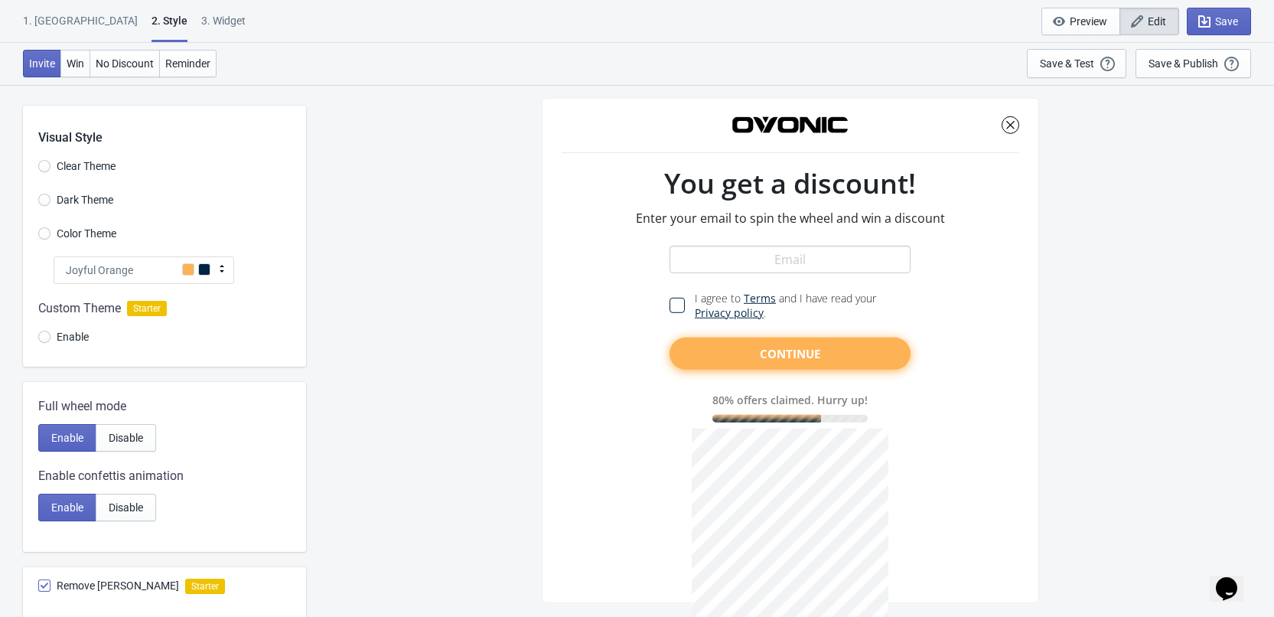
select select "once"
select select "tab"
select select "middle_left"
select select "1"
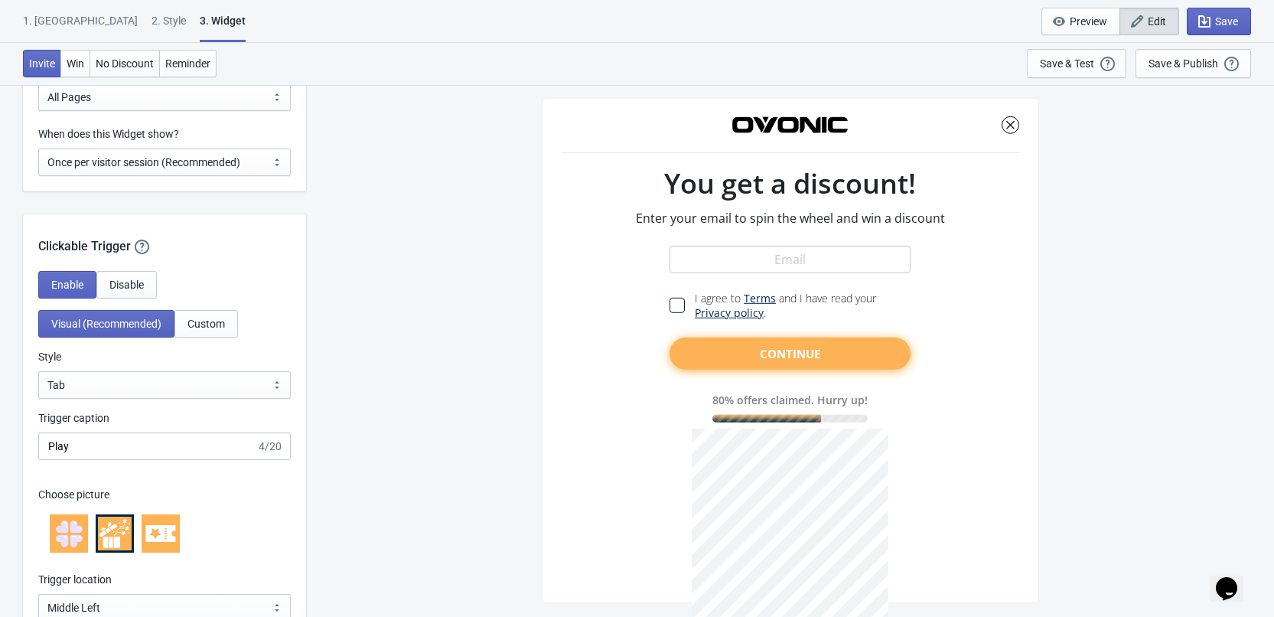
scroll to position [1530, 0]
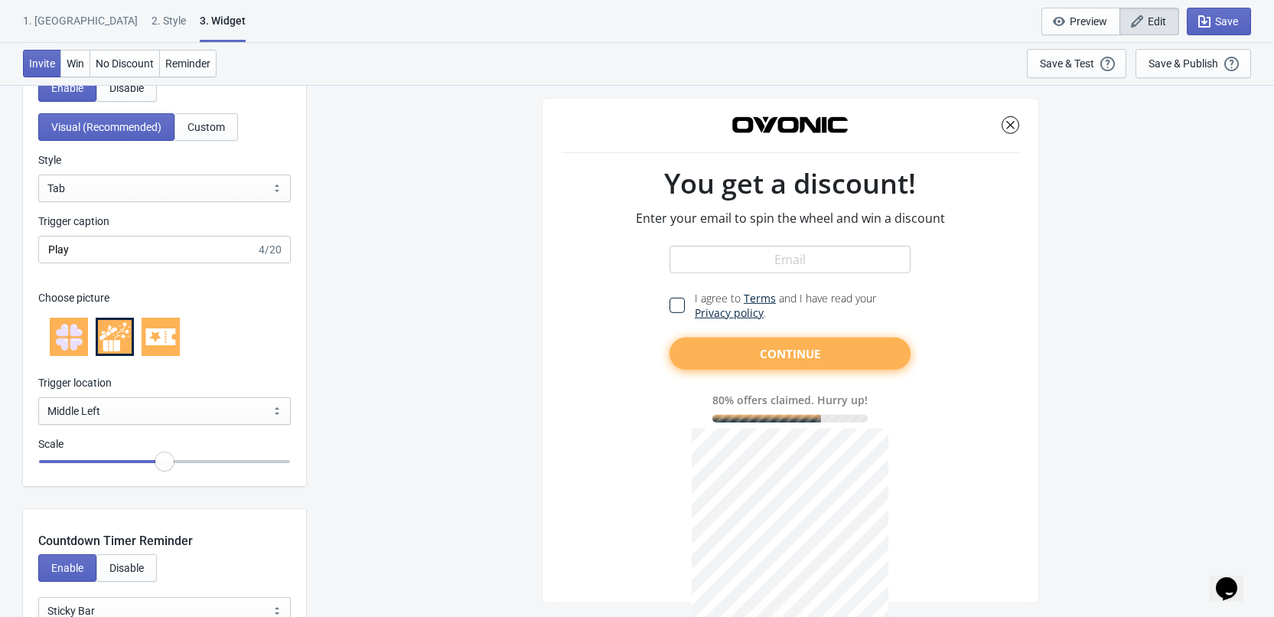
click at [165, 339] on icon at bounding box center [160, 336] width 31 height 31
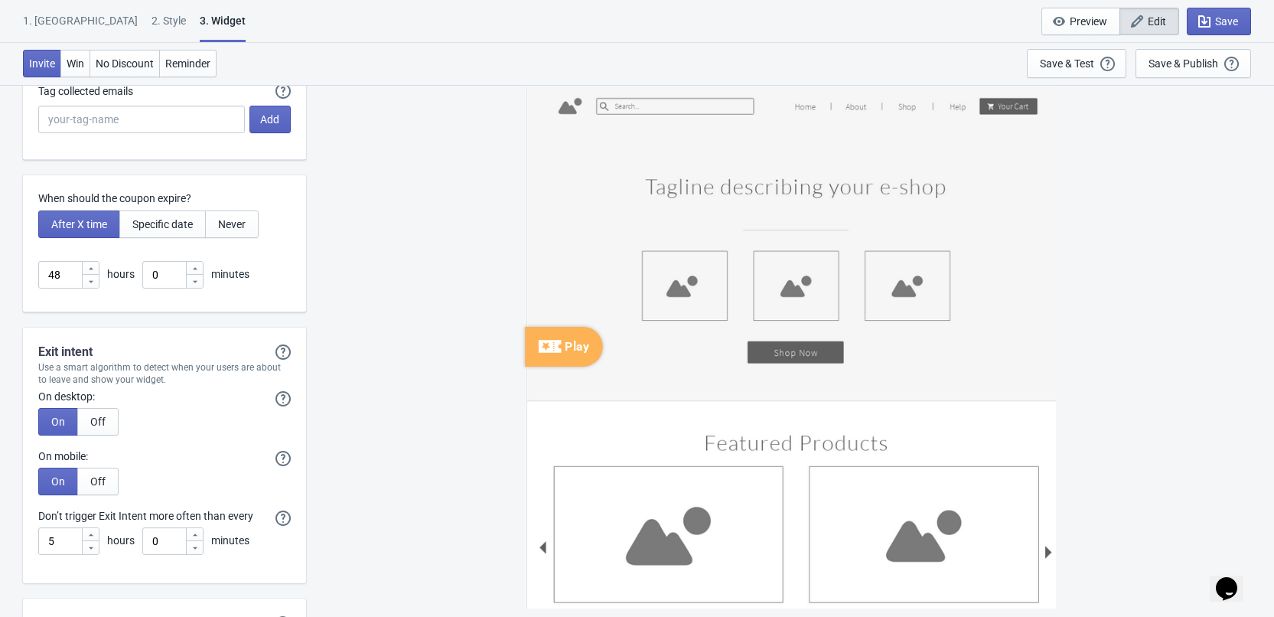
scroll to position [4800, 0]
